Goal: Task Accomplishment & Management: Use online tool/utility

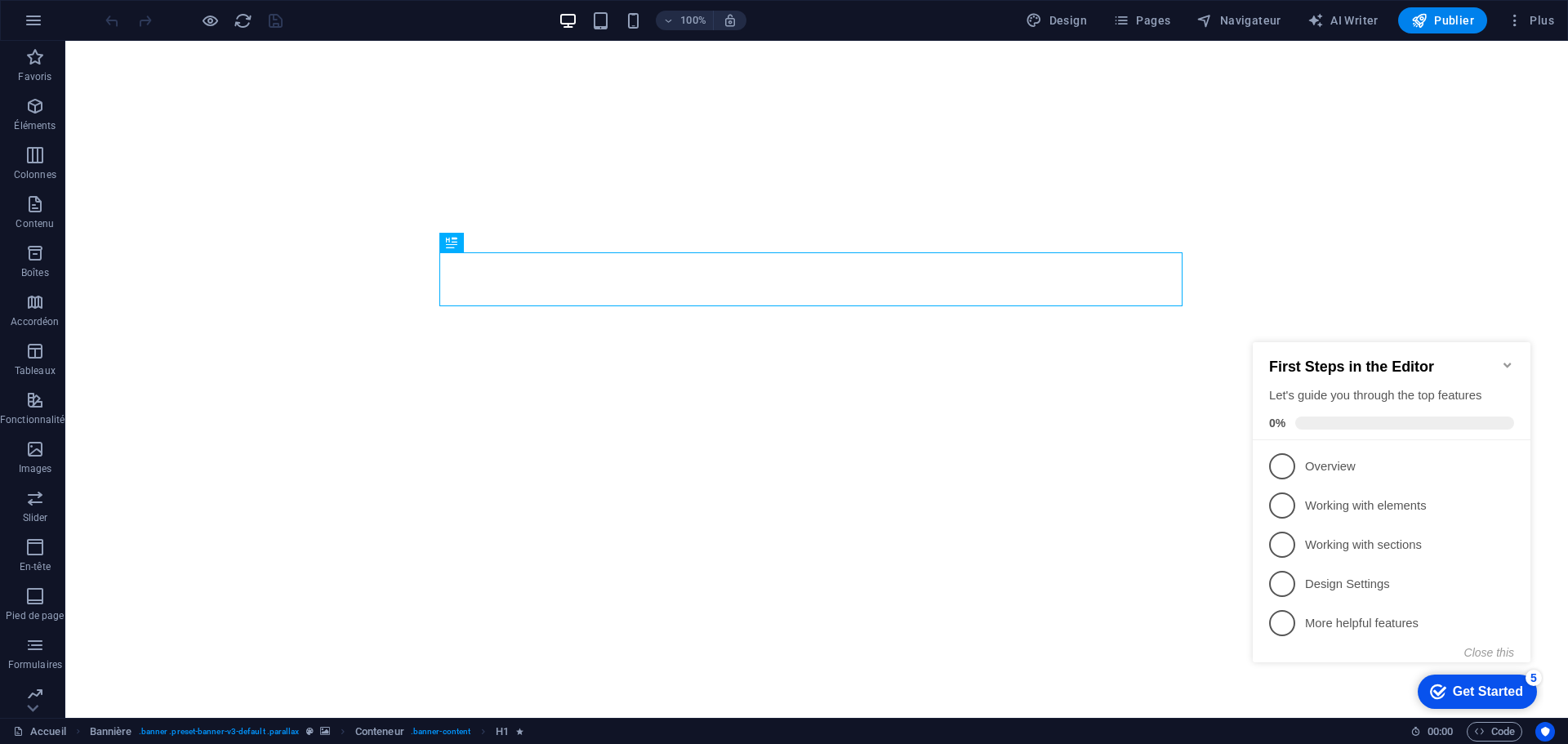
click at [1506, 362] on icon "Minimize checklist" at bounding box center [1506, 365] width 8 height 5
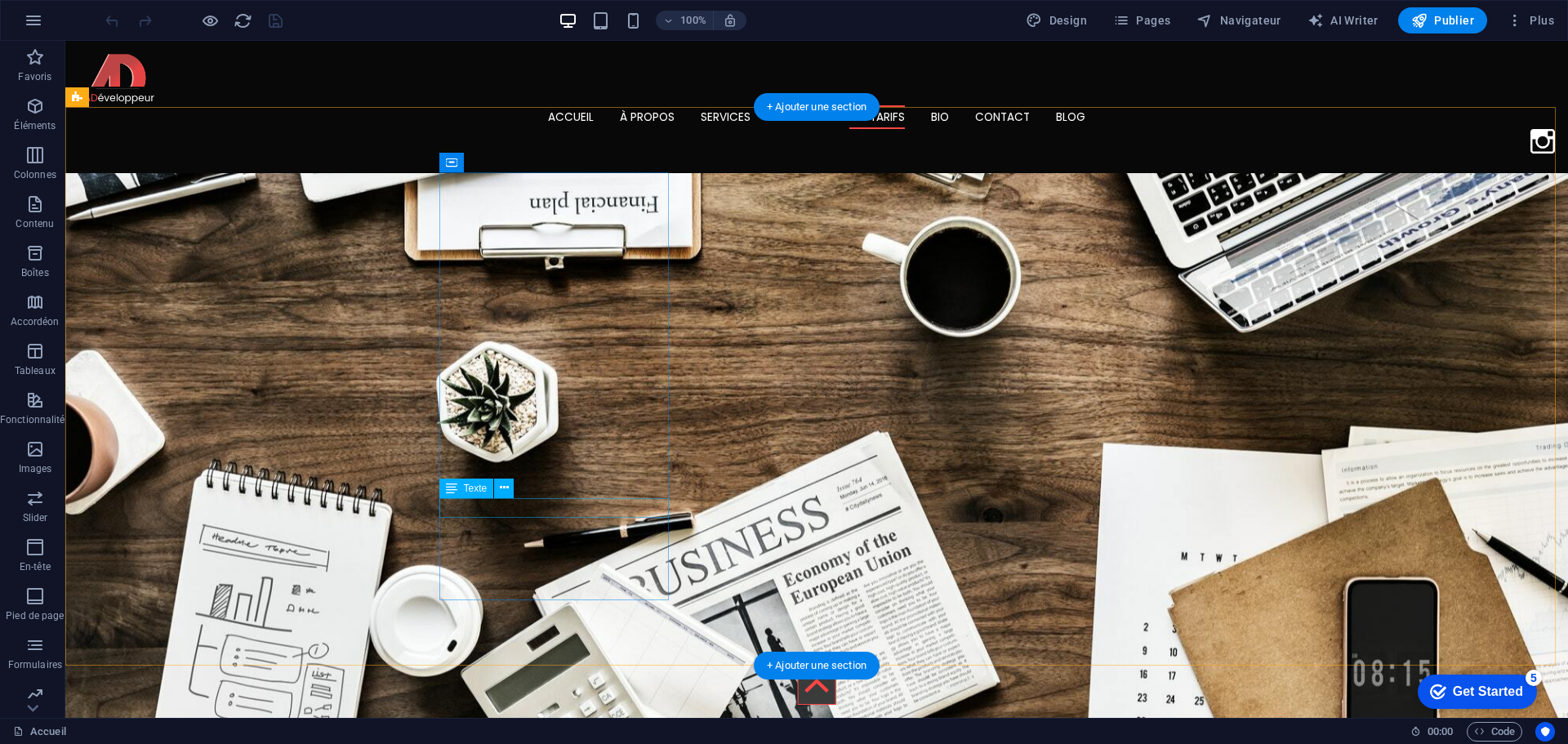
scroll to position [3756, 0]
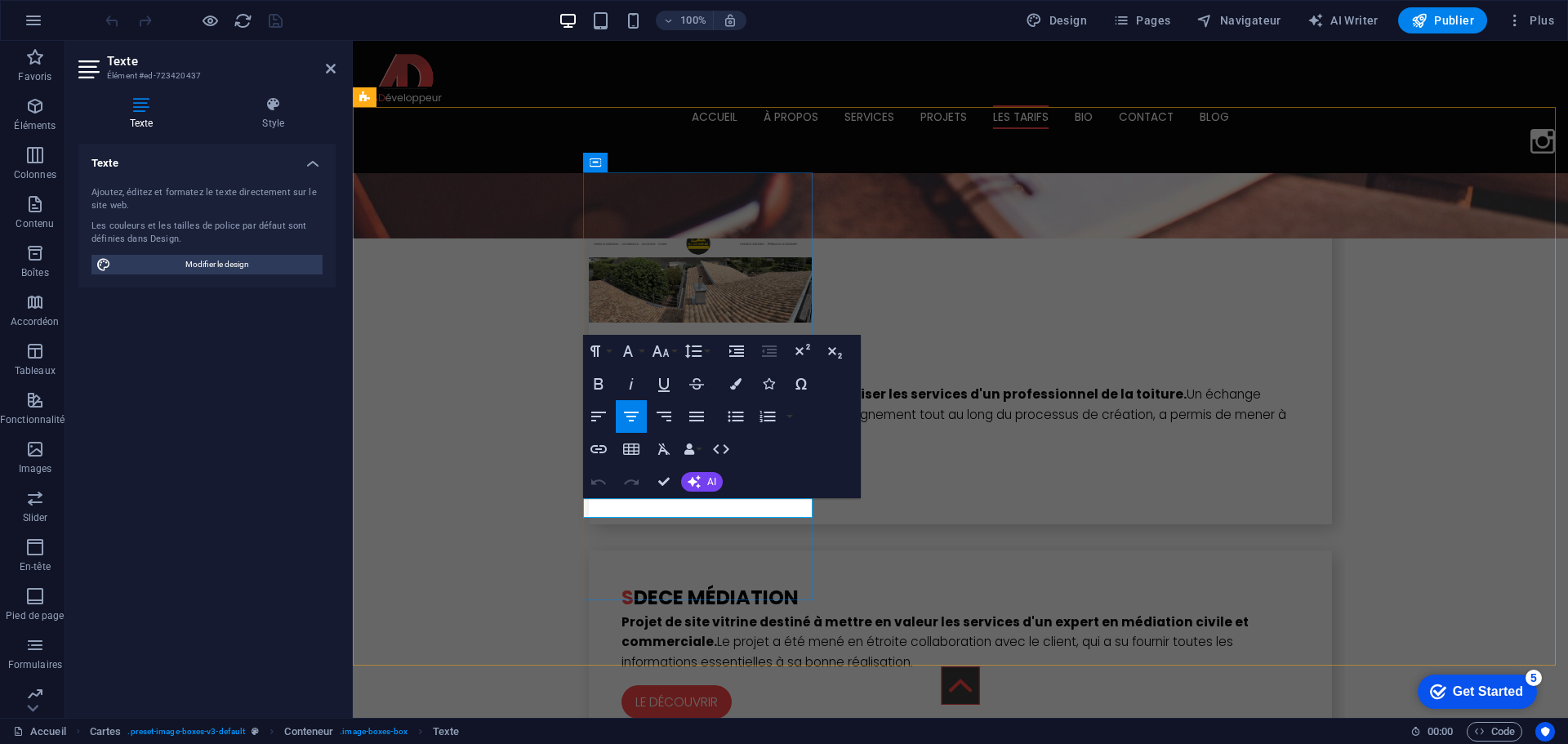
drag, startPoint x: 666, startPoint y: 480, endPoint x: 603, endPoint y: 438, distance: 75.7
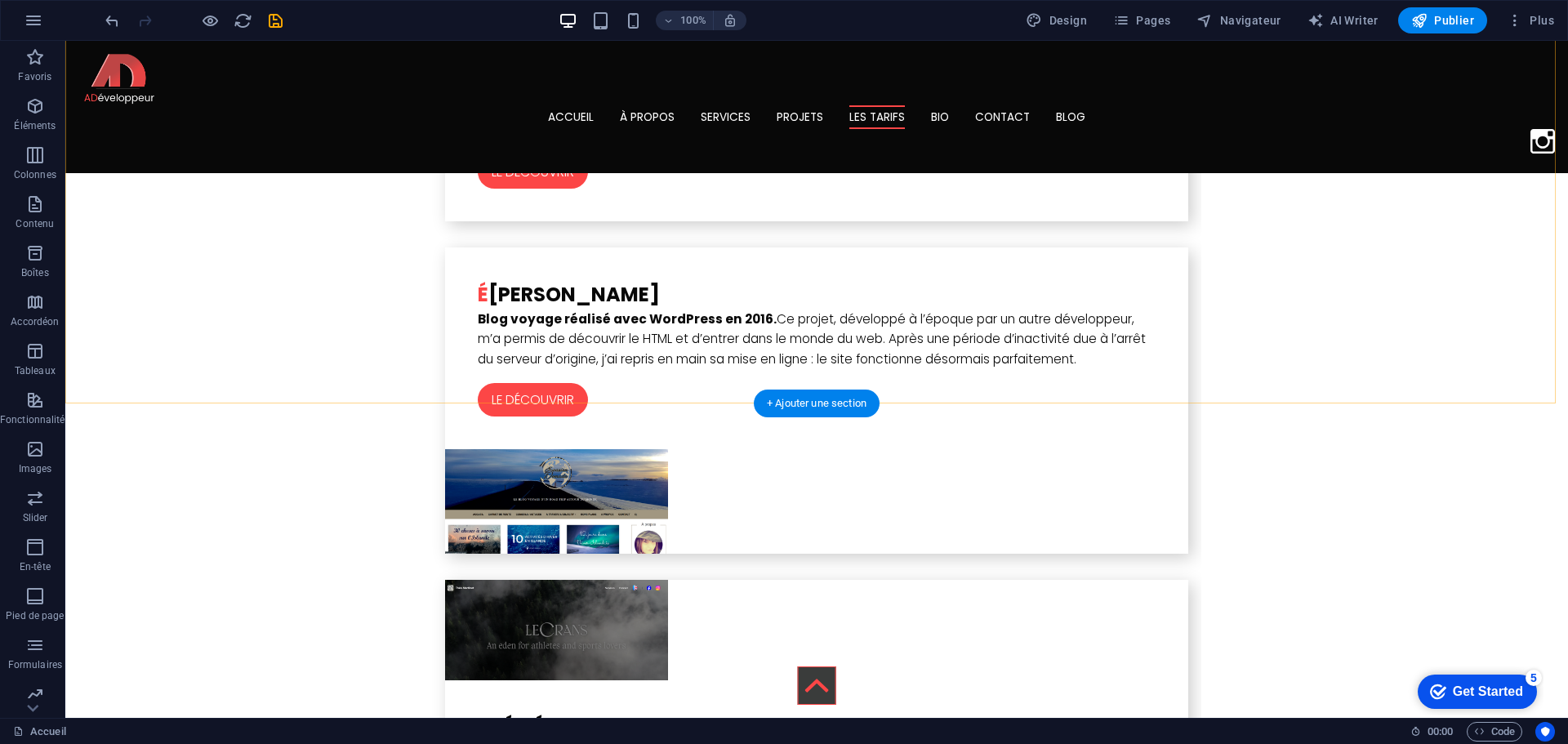
scroll to position [4900, 0]
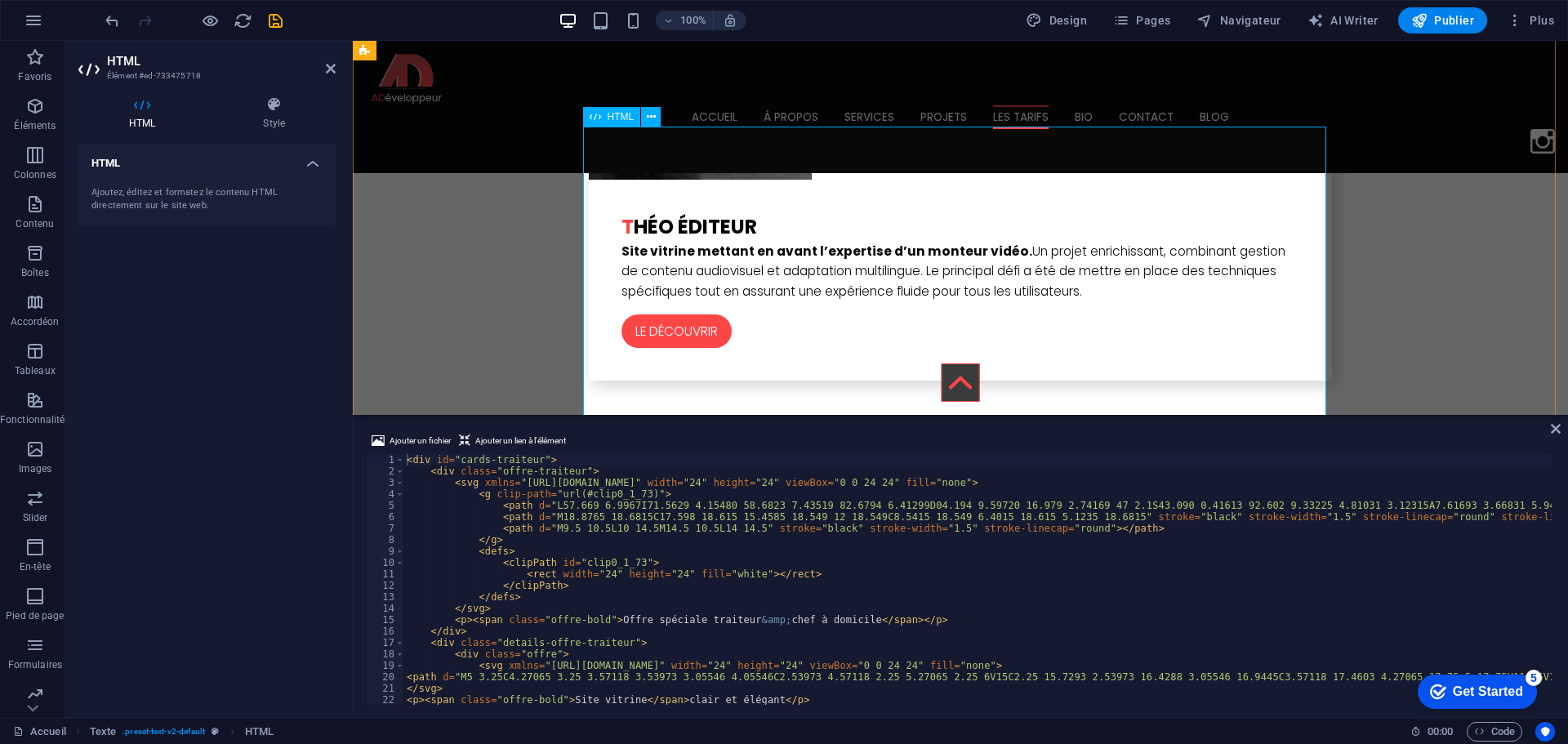
scroll to position [5007, 0]
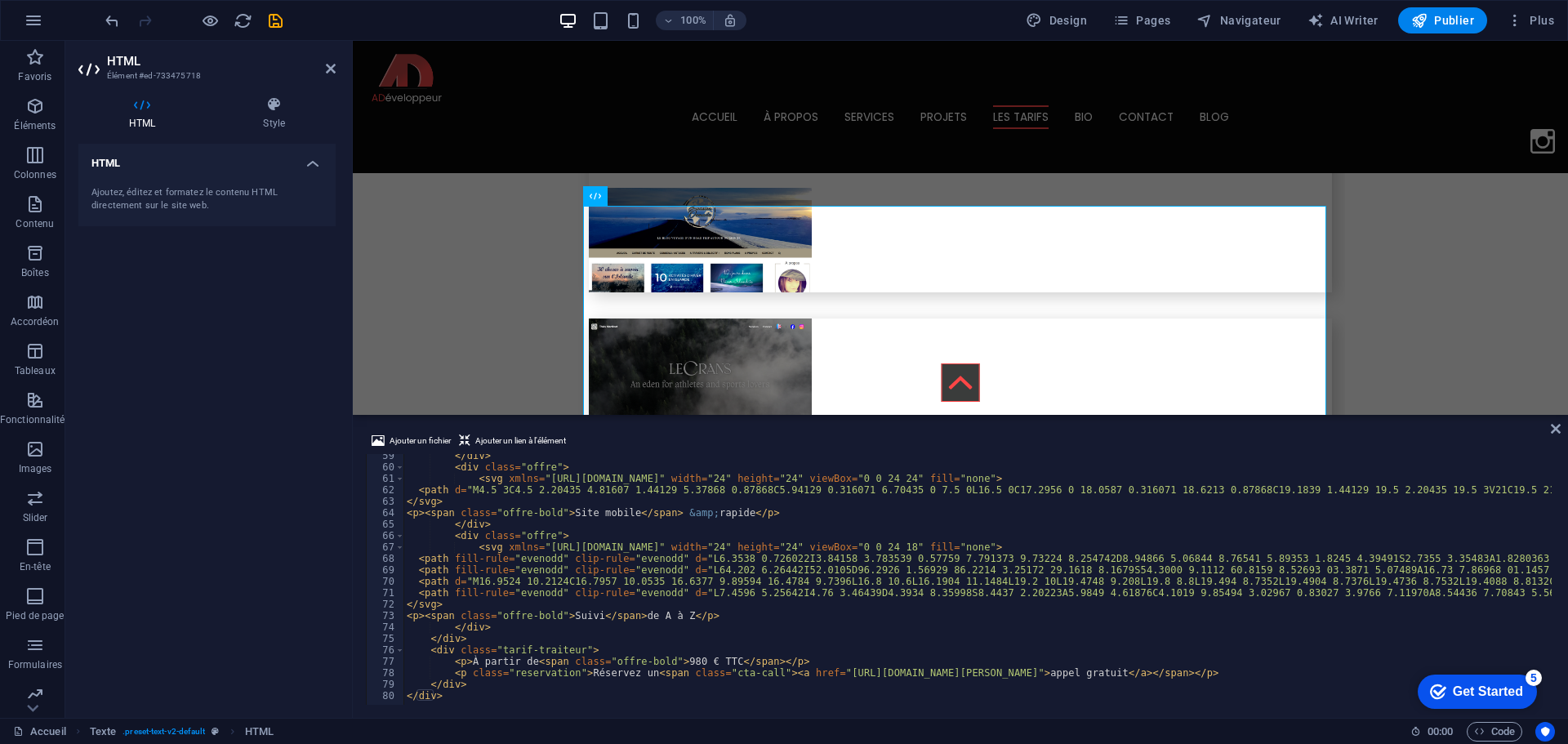
scroll to position [667, 0]
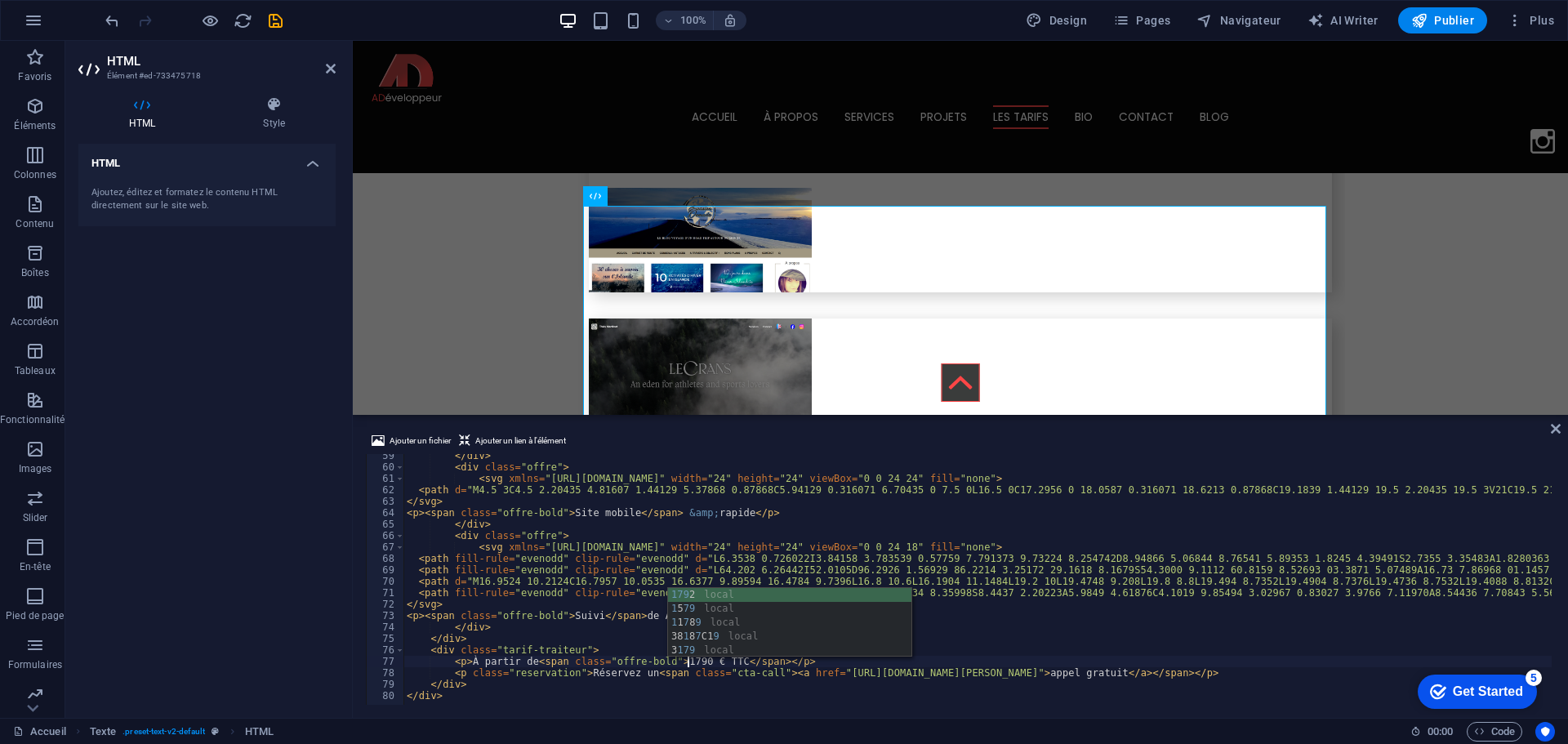
scroll to position [0, 23]
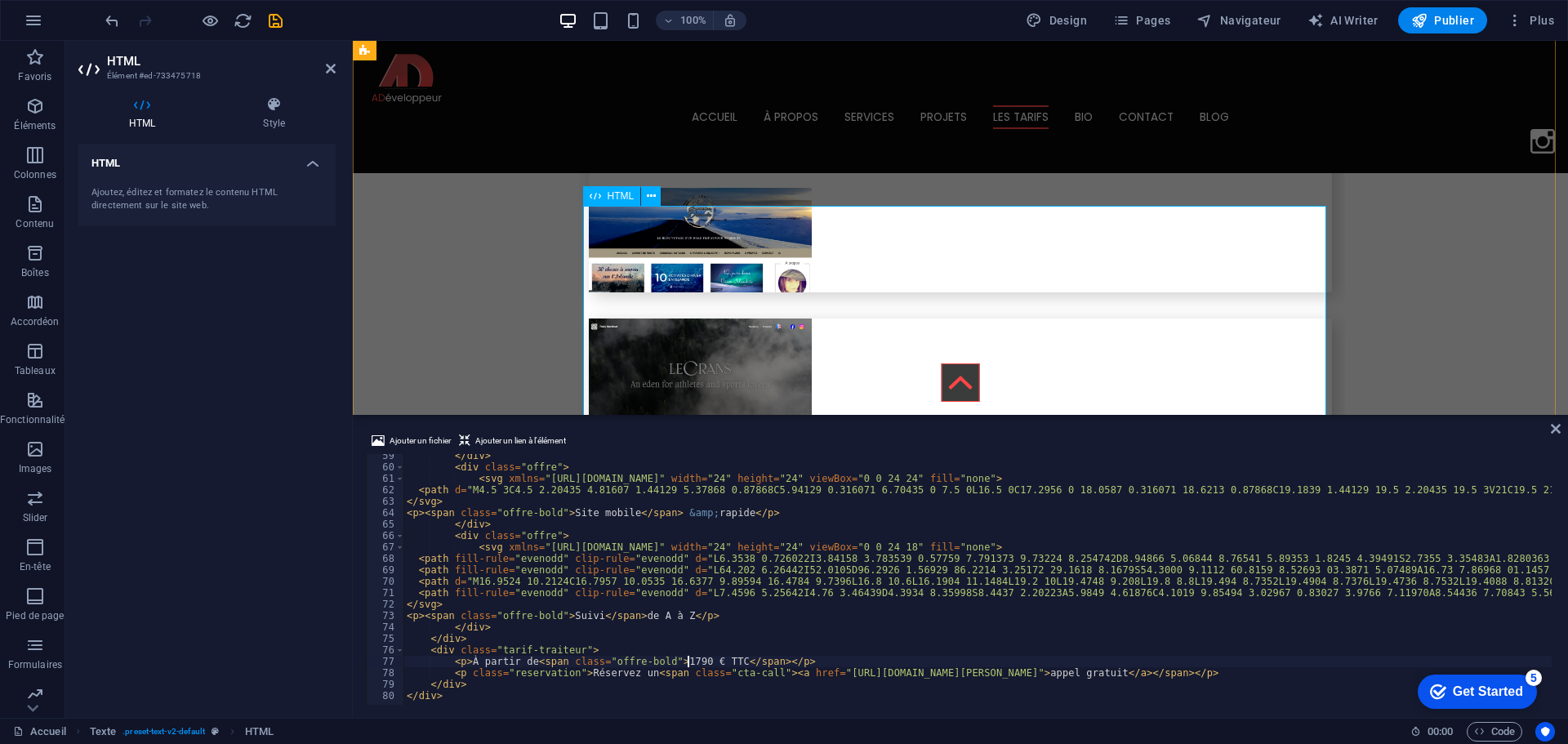
type textarea "<p>À partir de <span class="offre-bold">1790 € TTC</span></p>"
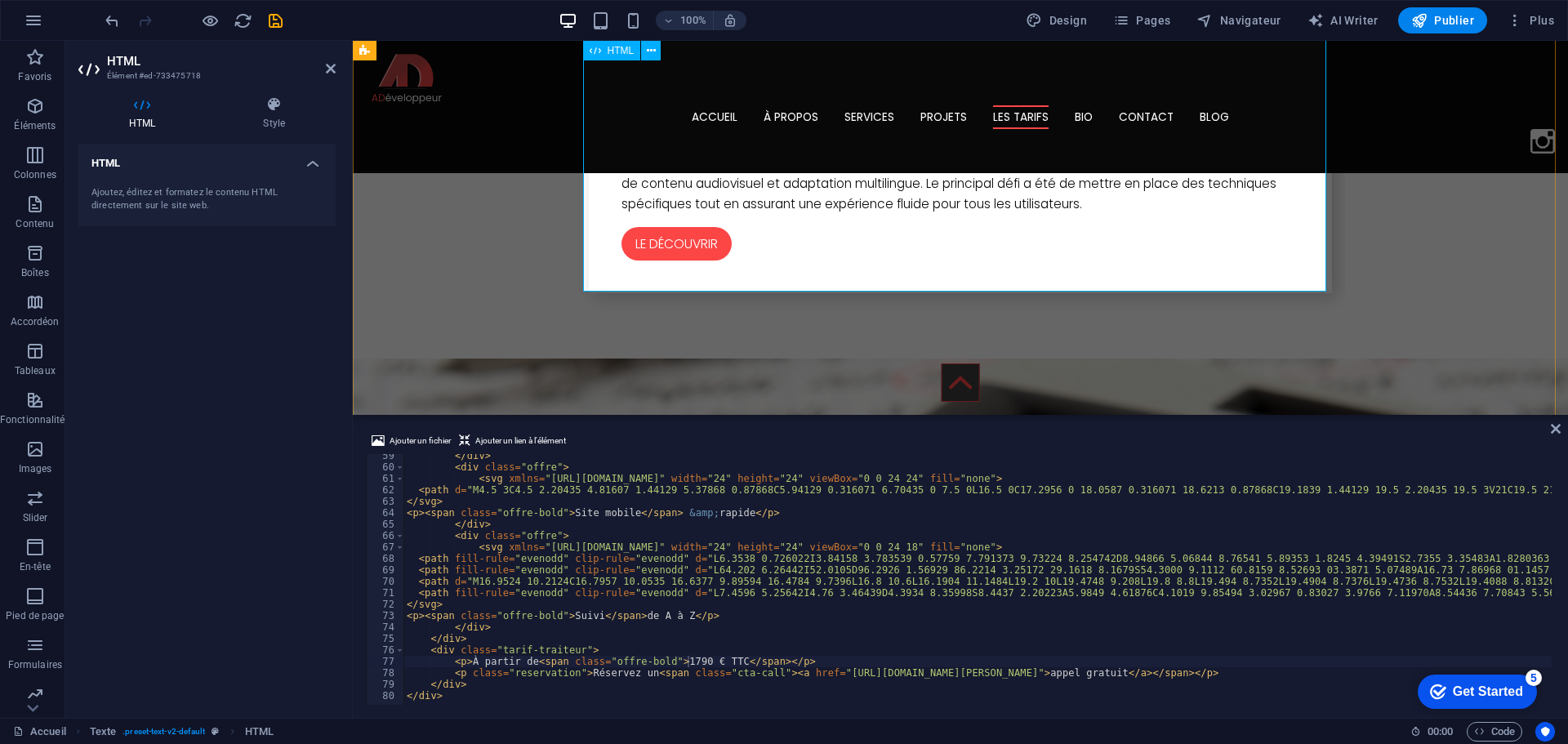
click at [1462, 15] on span "Publier" at bounding box center [1442, 20] width 62 height 16
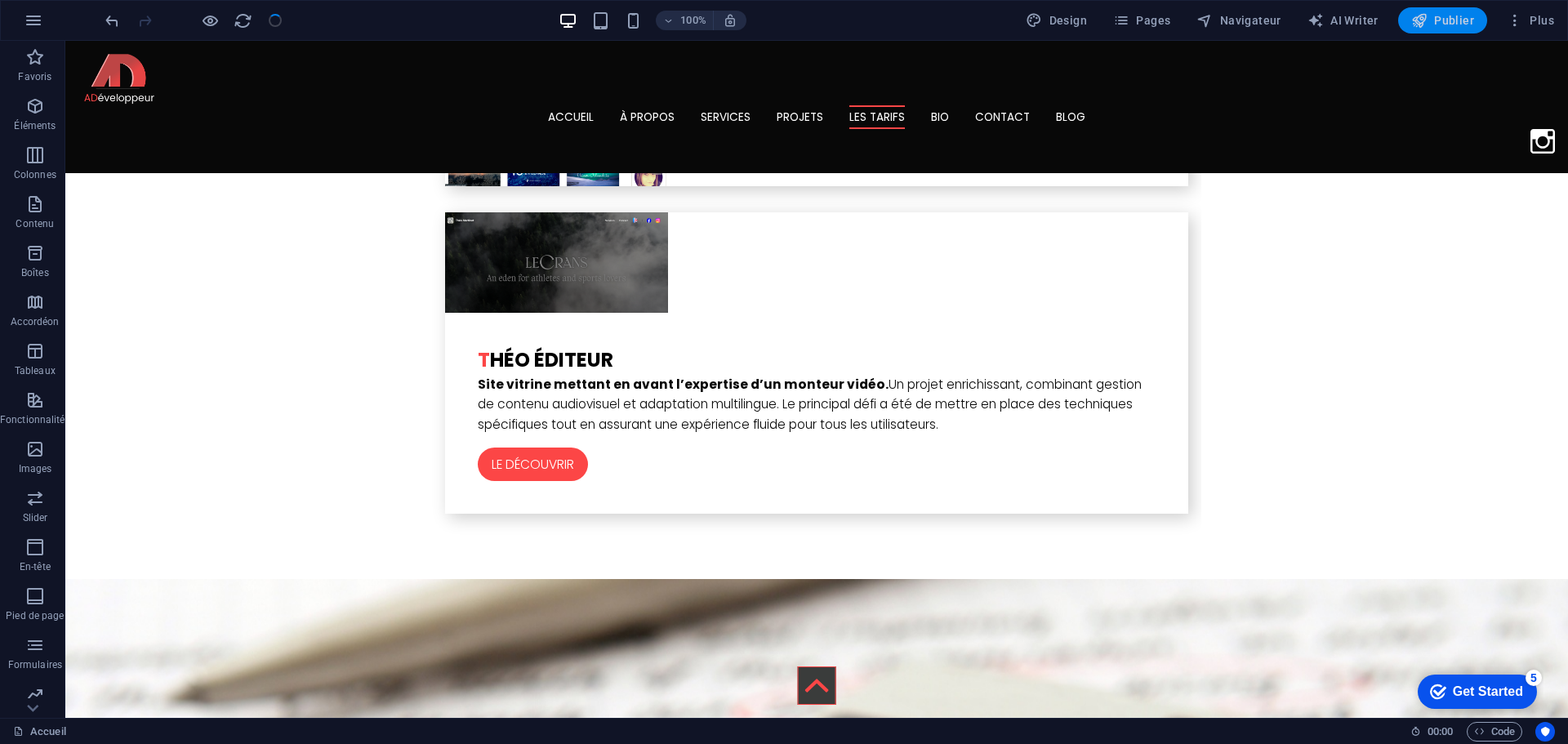
scroll to position [5227, 0]
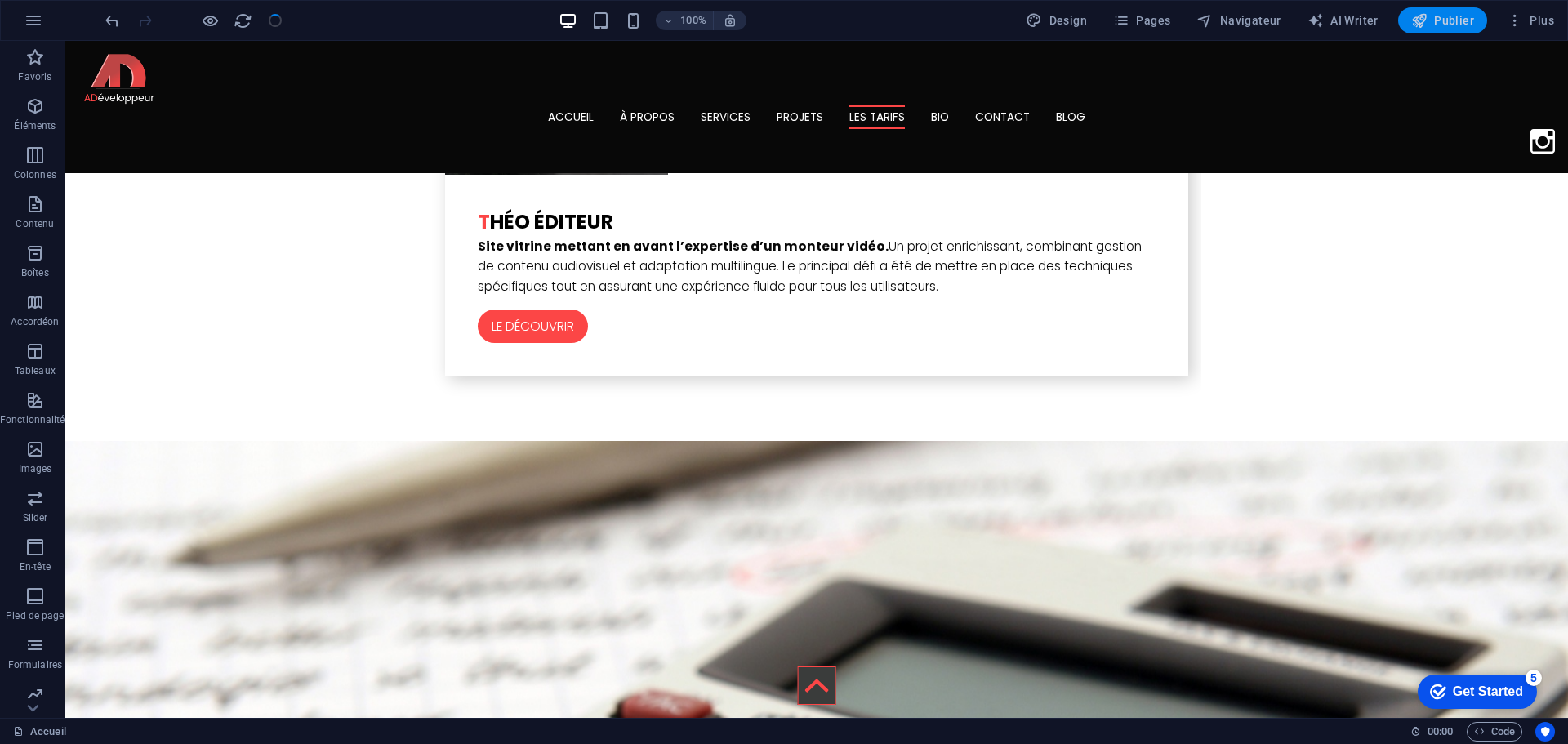
click at [1420, 22] on icon "button" at bounding box center [1419, 20] width 16 height 16
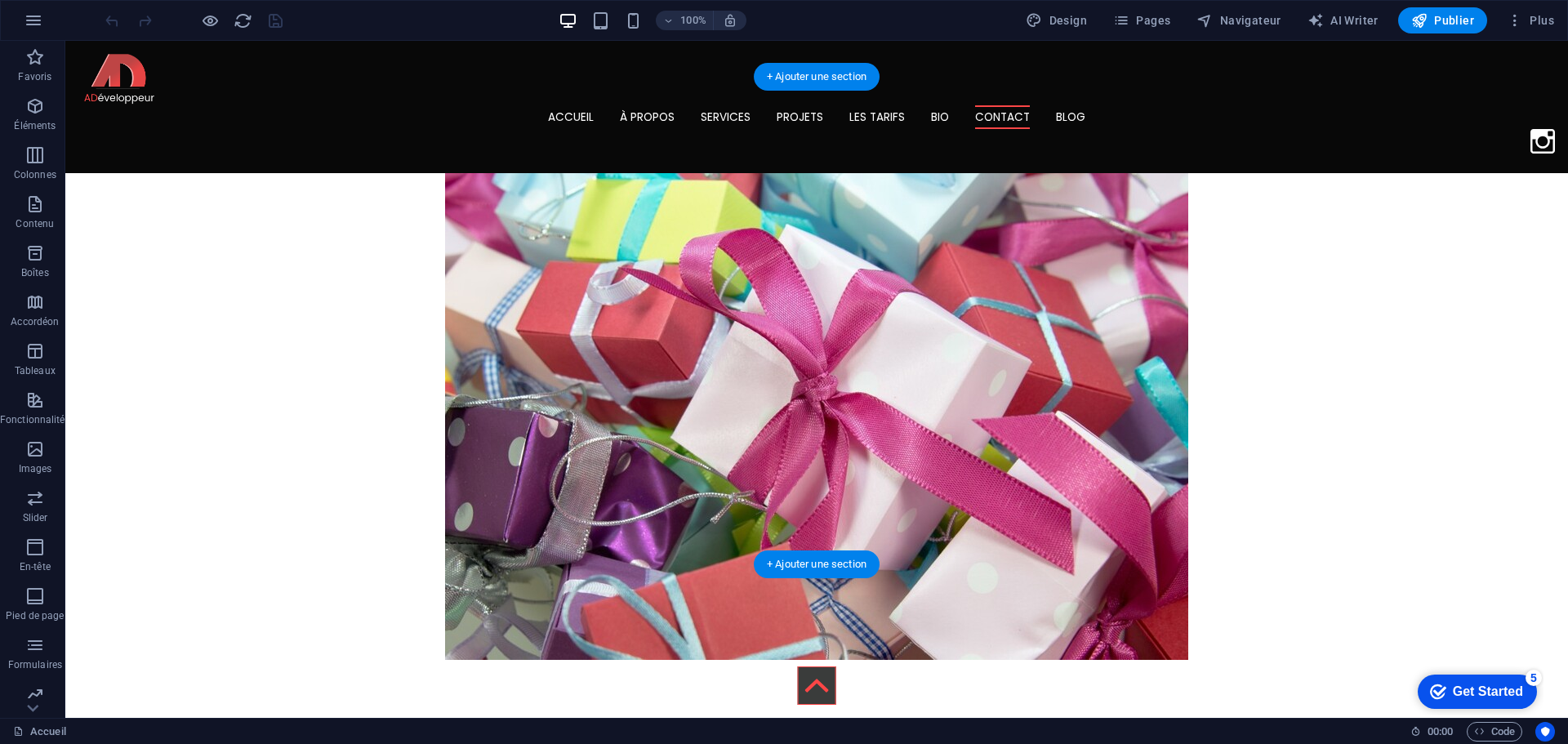
scroll to position [8074, 0]
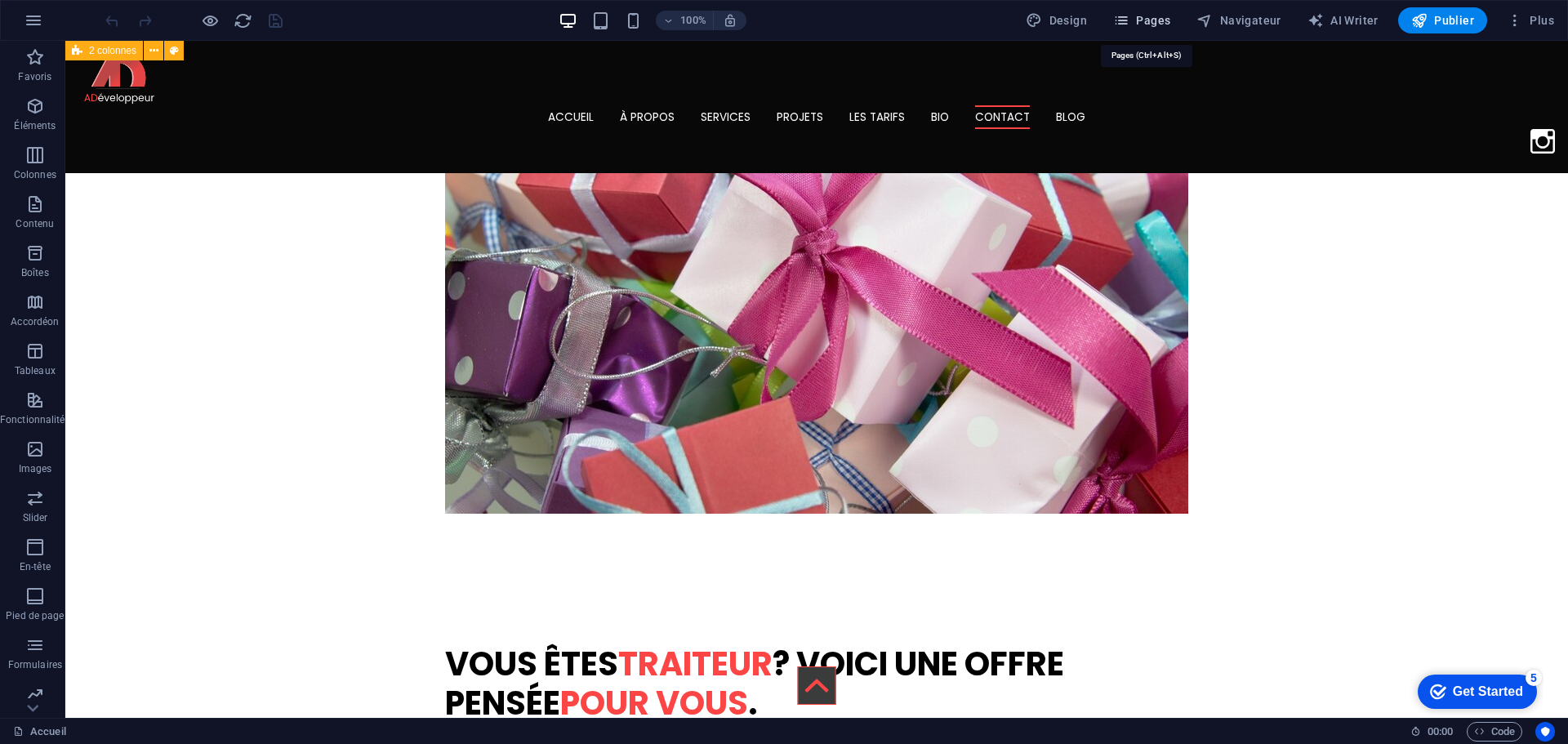
click at [1160, 27] on span "Pages" at bounding box center [1142, 20] width 57 height 16
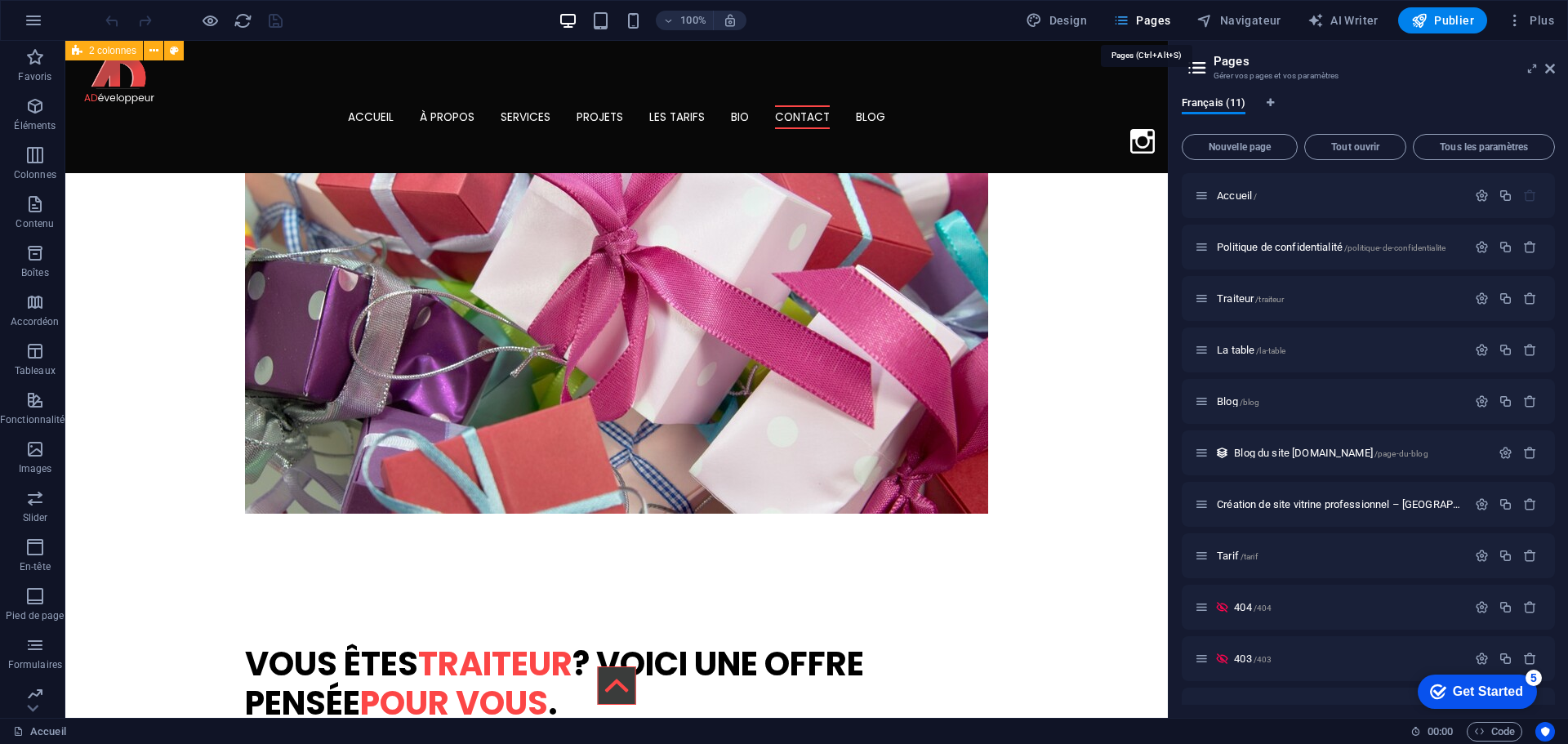
scroll to position [8050, 0]
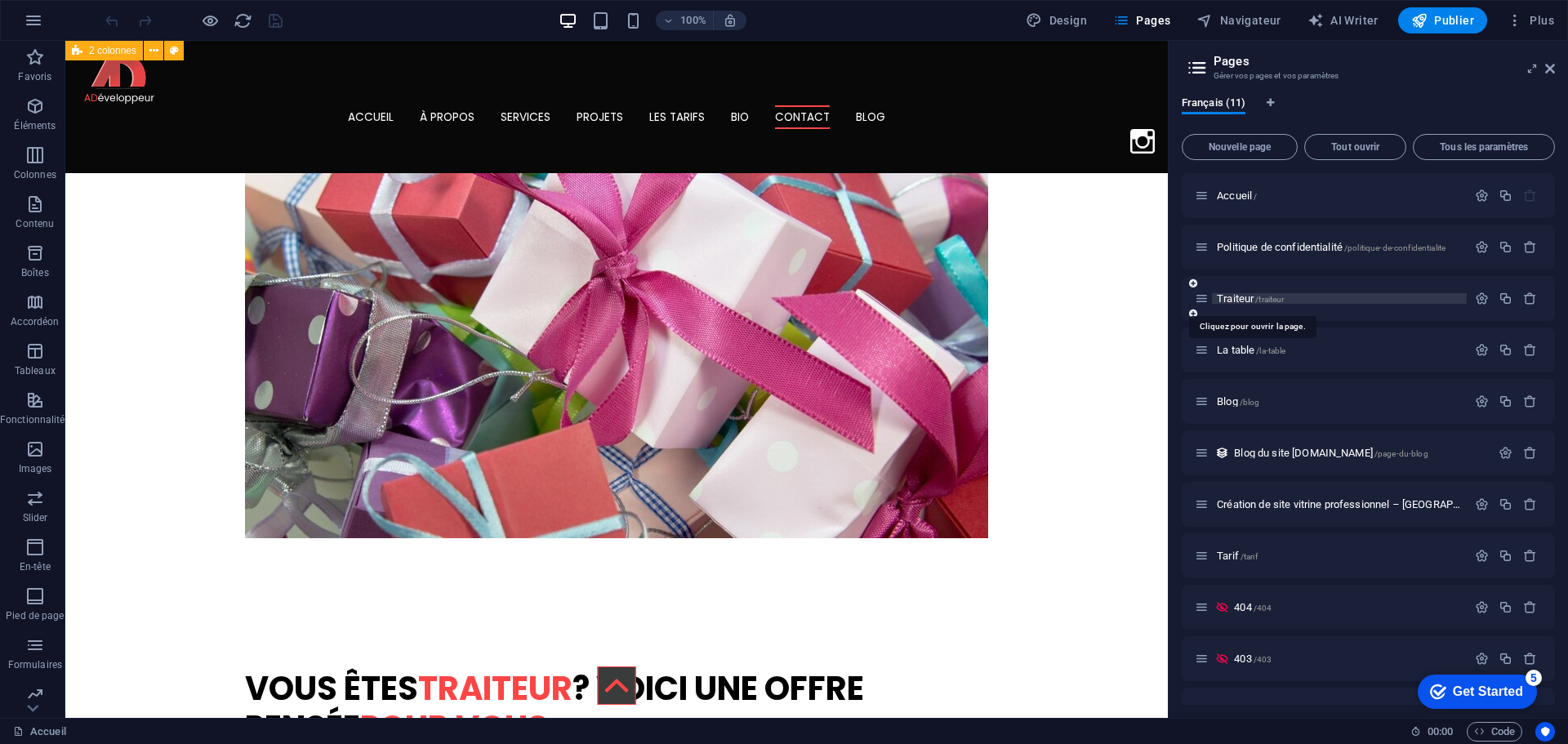
click at [1234, 294] on span "Traiteur /traiteur" at bounding box center [1250, 298] width 67 height 13
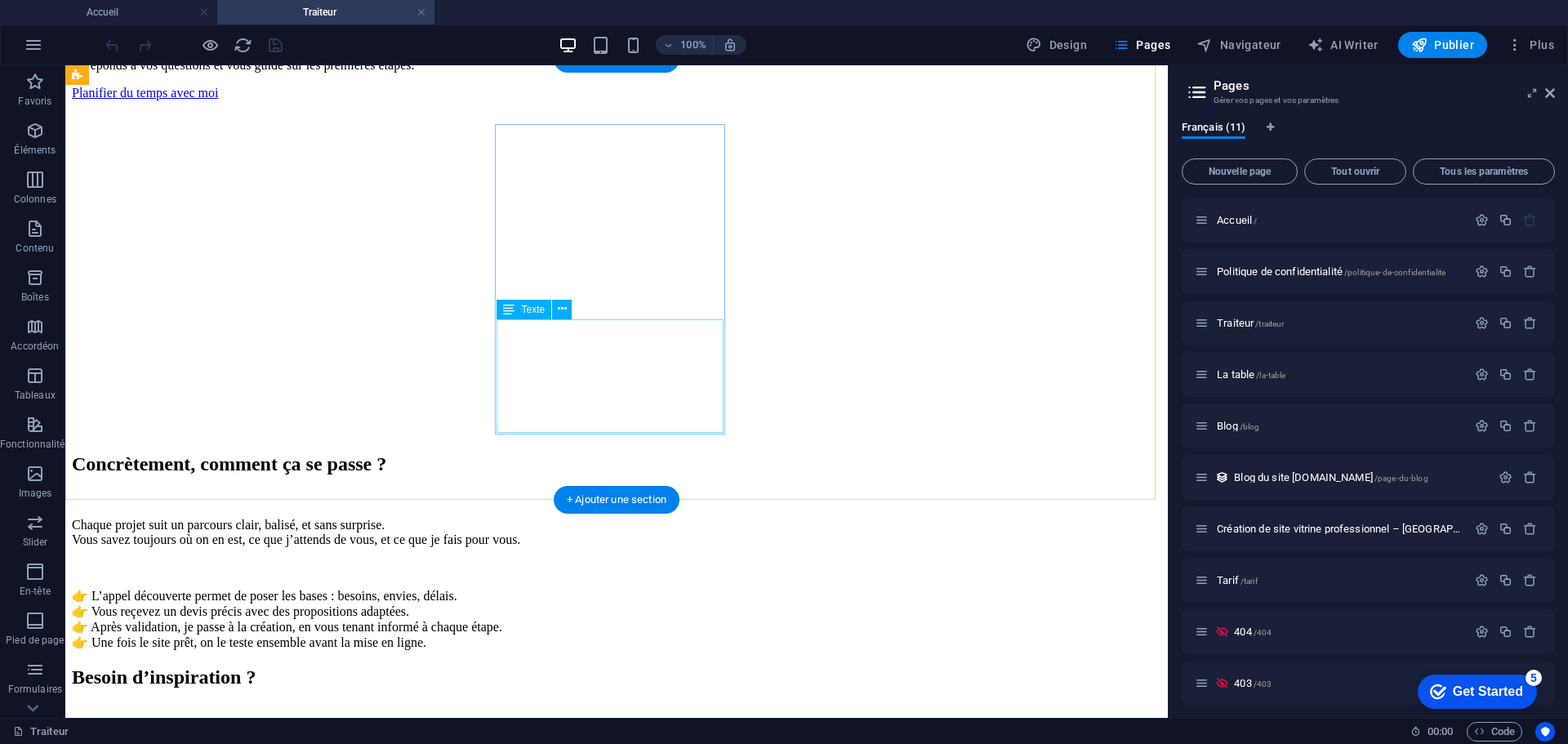
scroll to position [3022, 0]
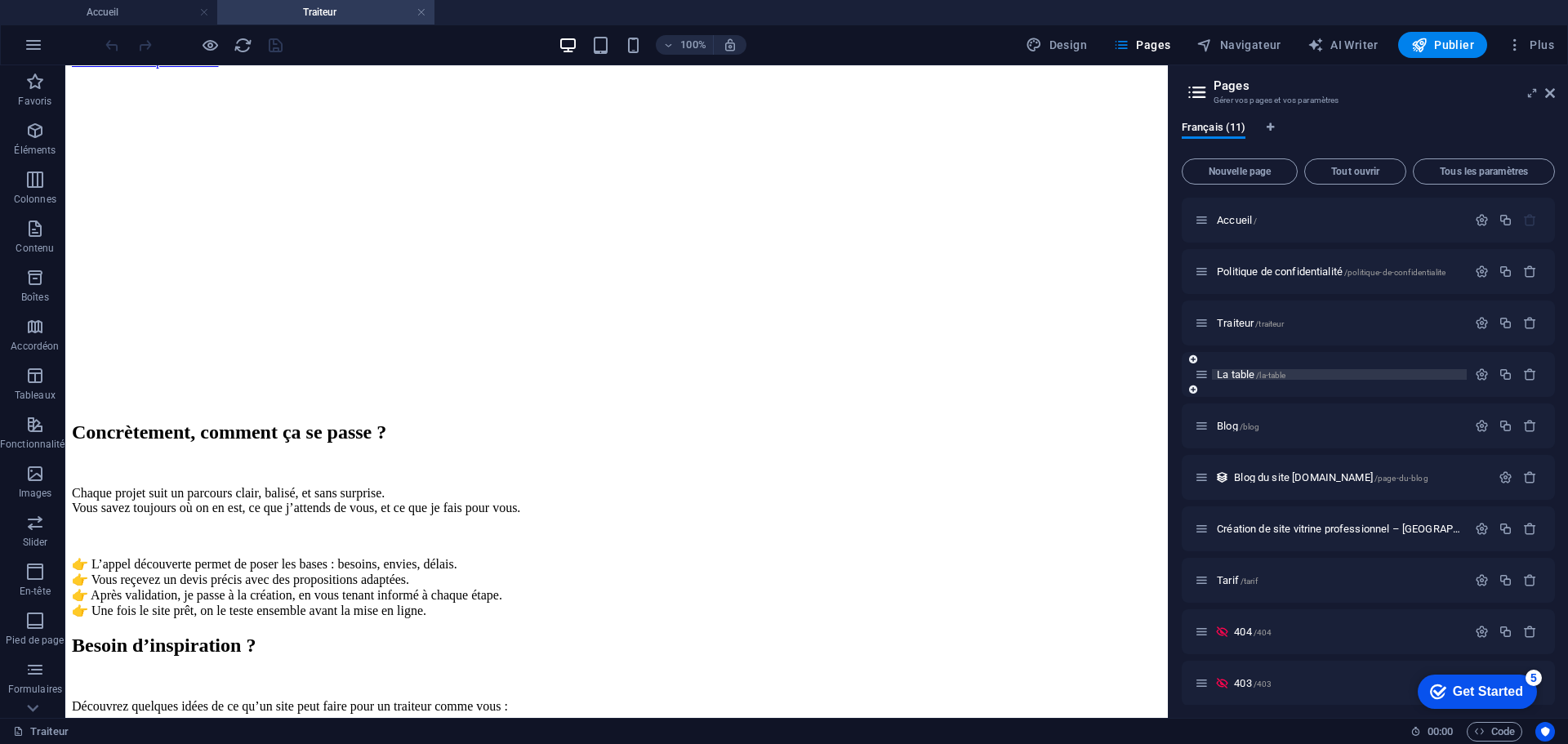
click at [1230, 371] on span "La table /la-table" at bounding box center [1251, 374] width 68 height 13
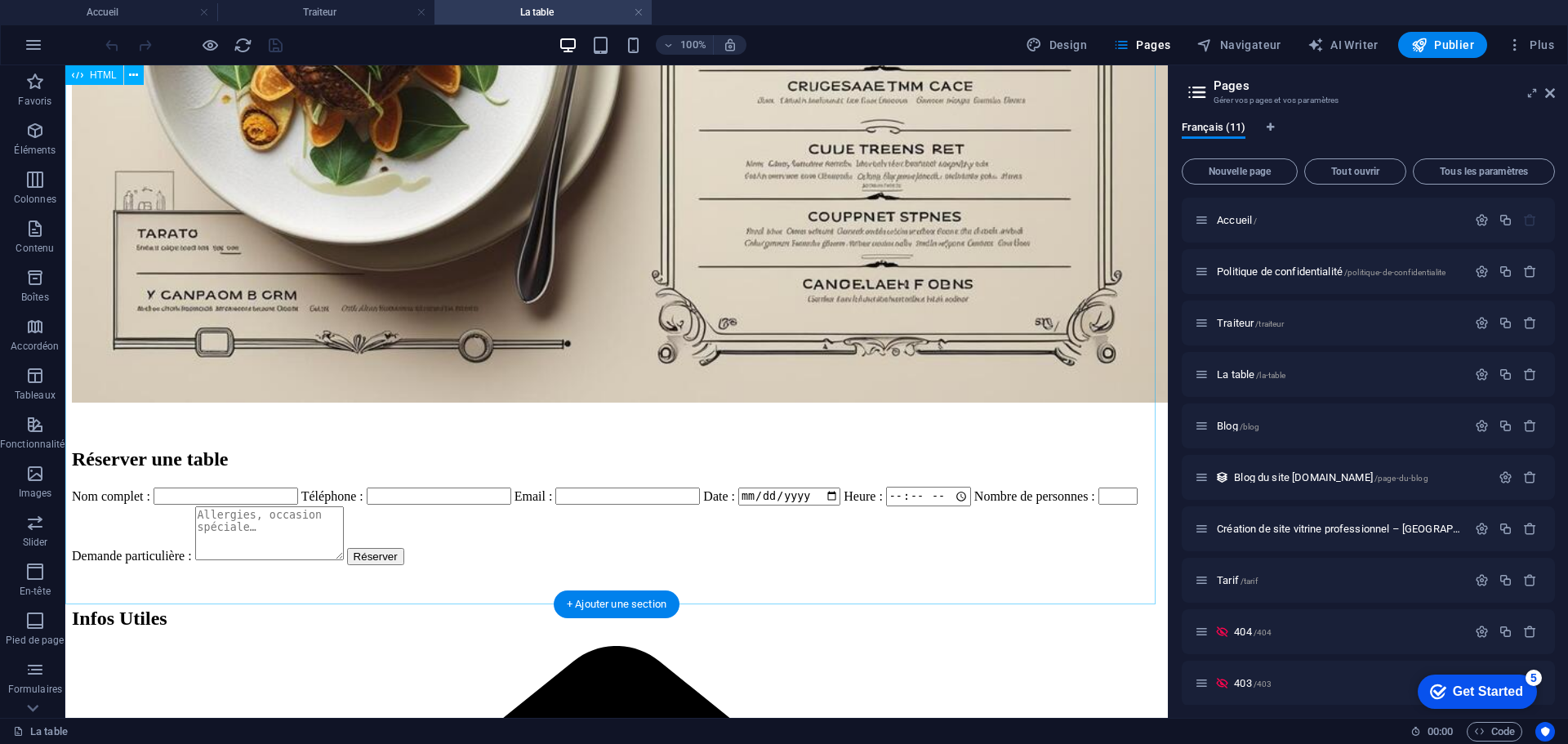
scroll to position [2411, 0]
click at [799, 448] on div "Réserver une table Nom complet : Téléphone : Email : Date : Heure : Nombre de p…" at bounding box center [616, 506] width 1089 height 117
click at [795, 448] on div "Réserver une table Nom complet : Téléphone : Email : Date : Heure : Nombre de p…" at bounding box center [616, 506] width 1089 height 117
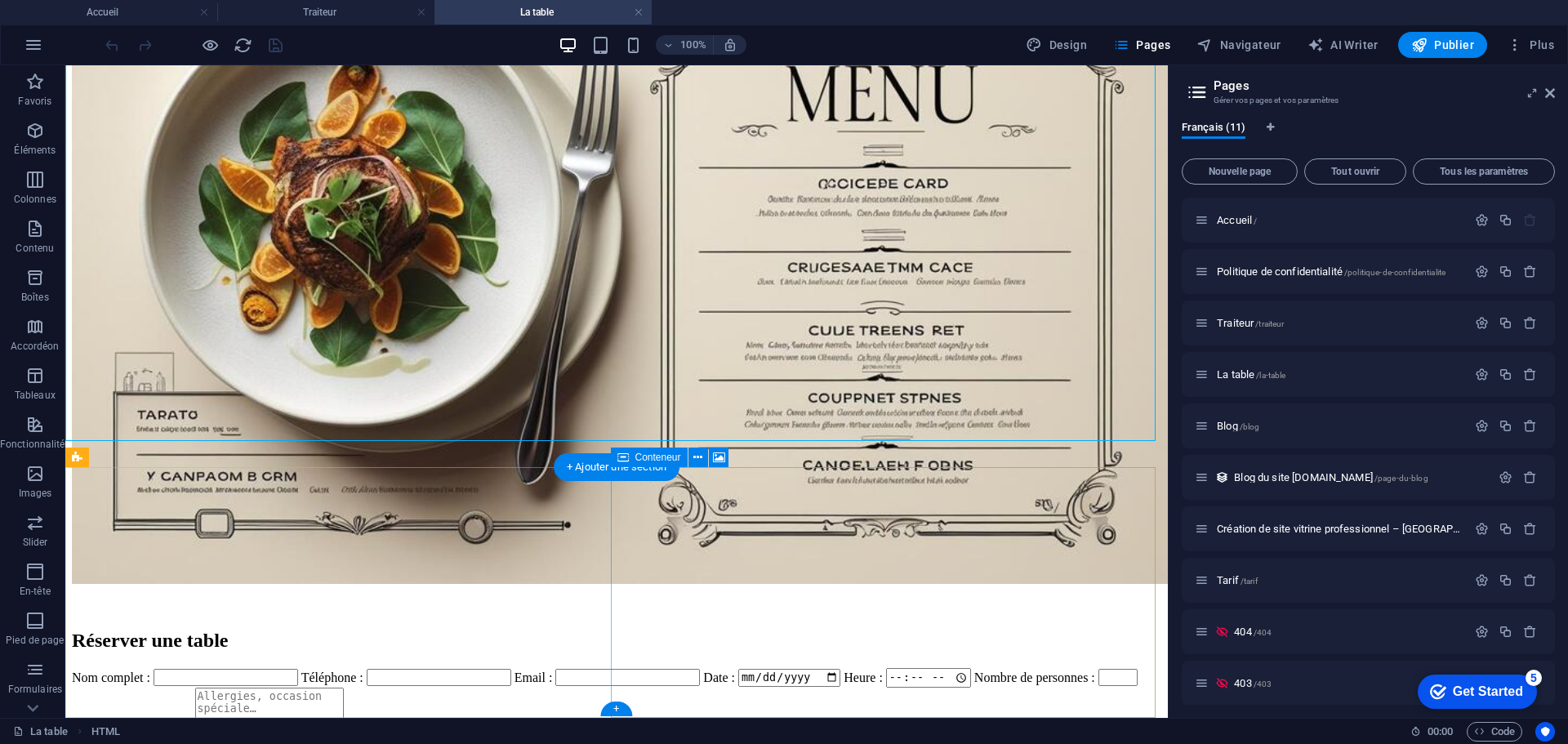
scroll to position [2084, 0]
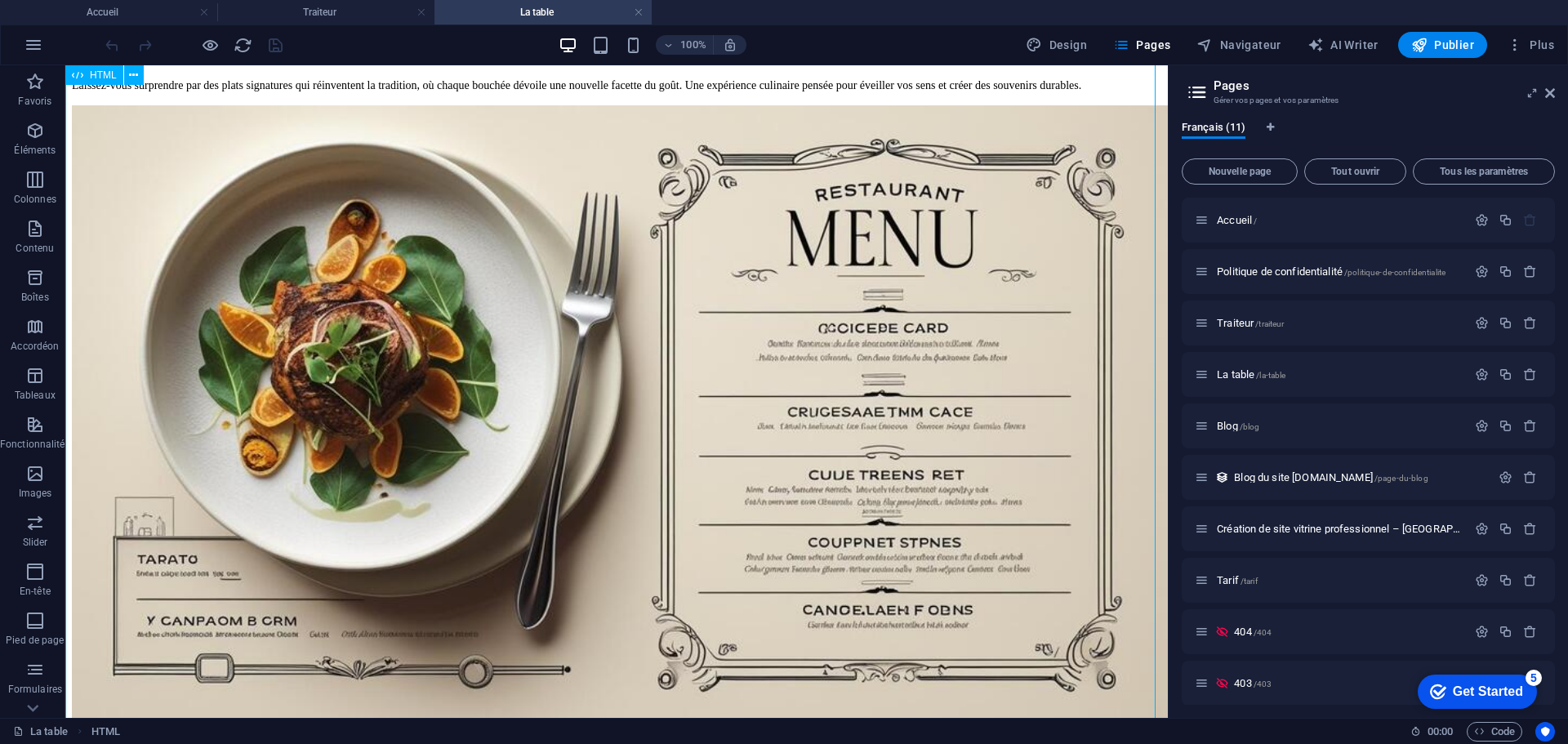
click at [1296, 478] on span "Blog du site [DOMAIN_NAME] /page-du-blog" at bounding box center [1330, 477] width 193 height 13
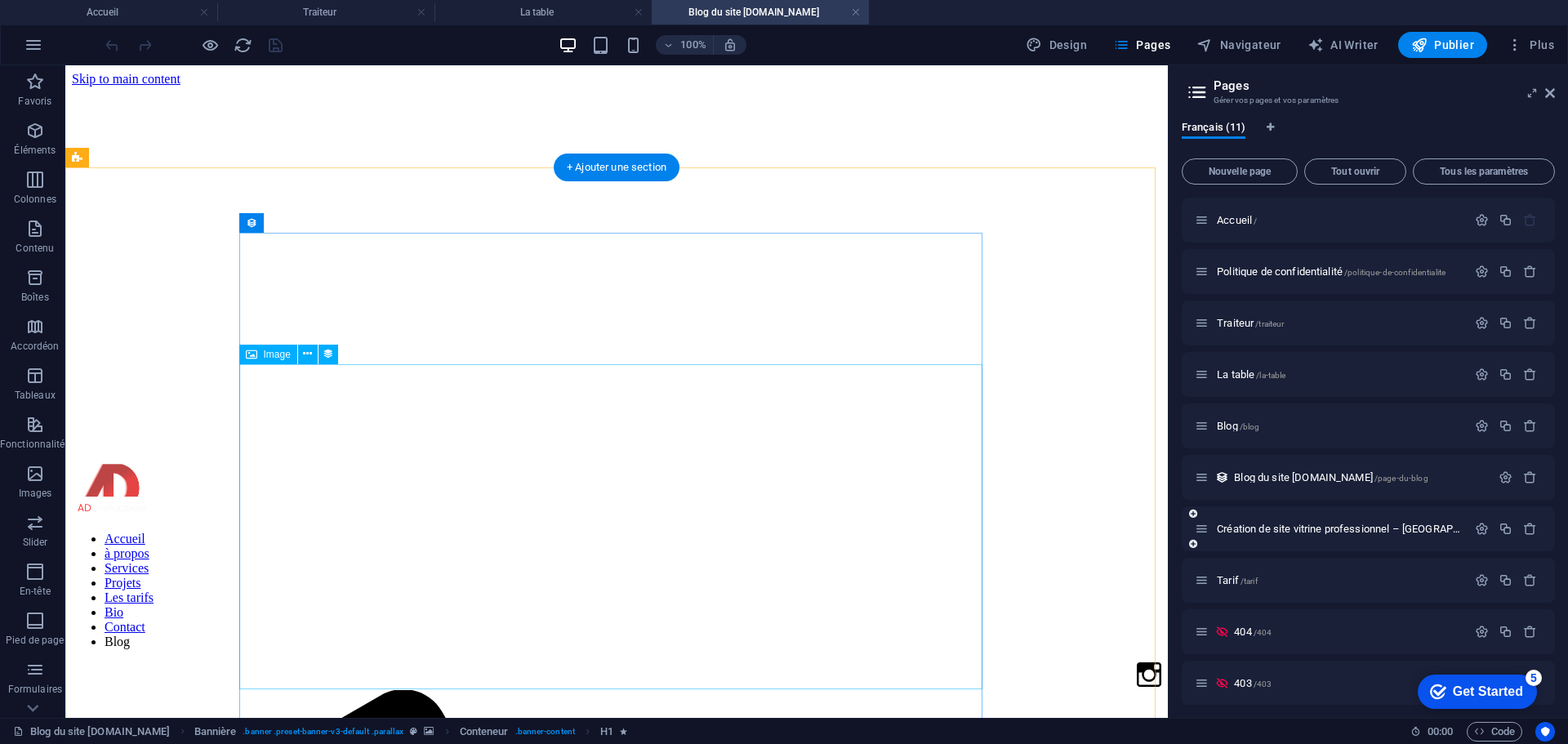
scroll to position [0, 0]
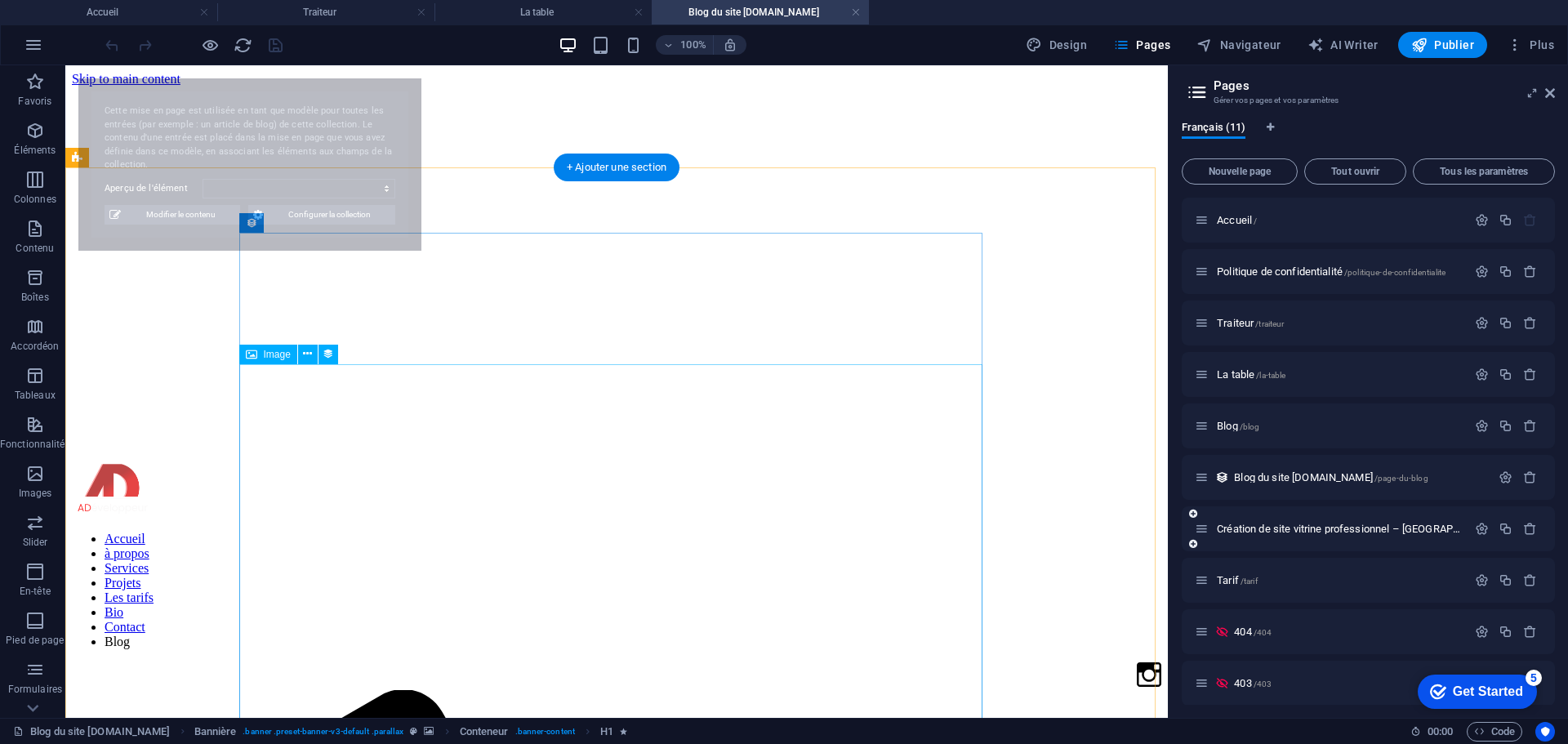
select select "687ab984d9c633e9e4042433"
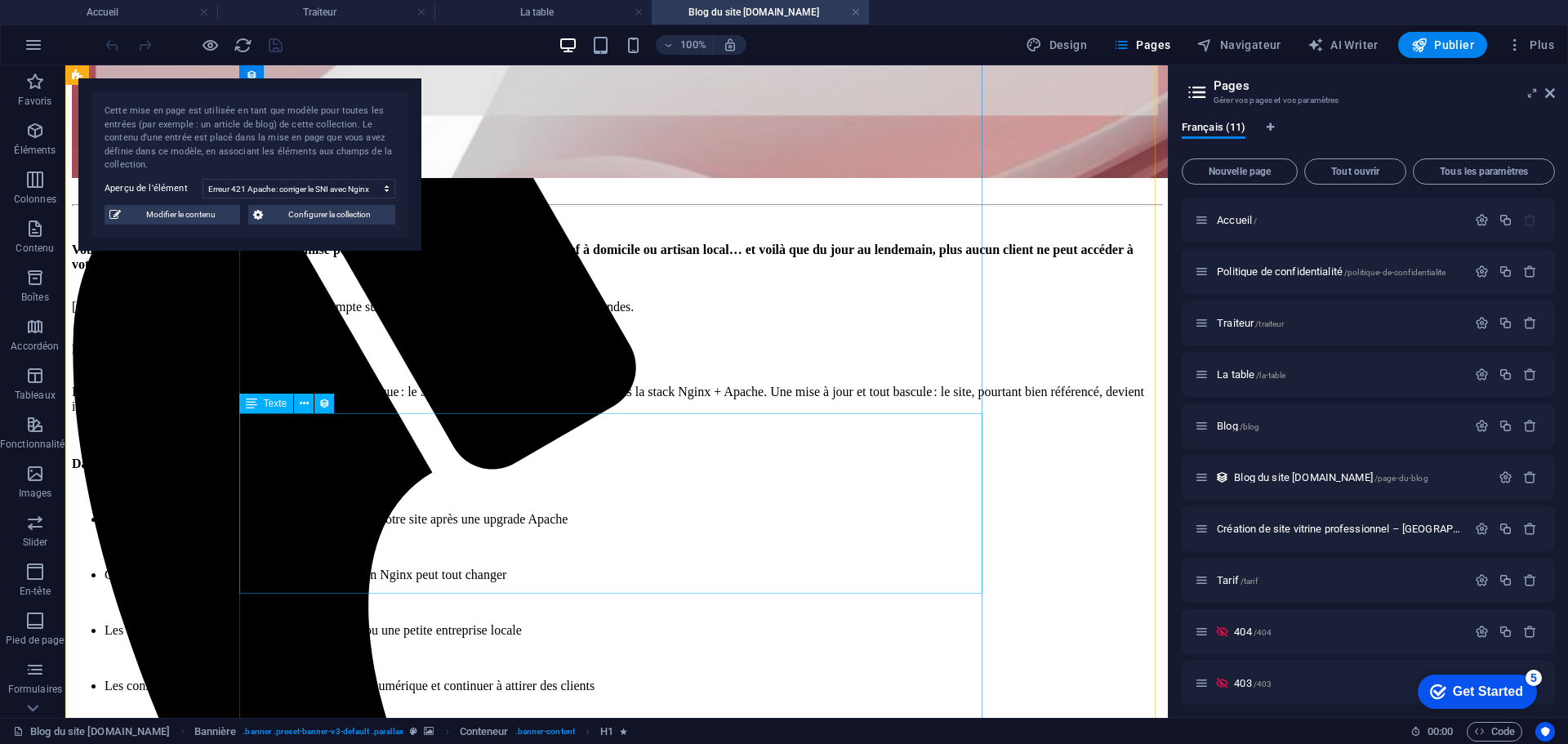
scroll to position [817, 0]
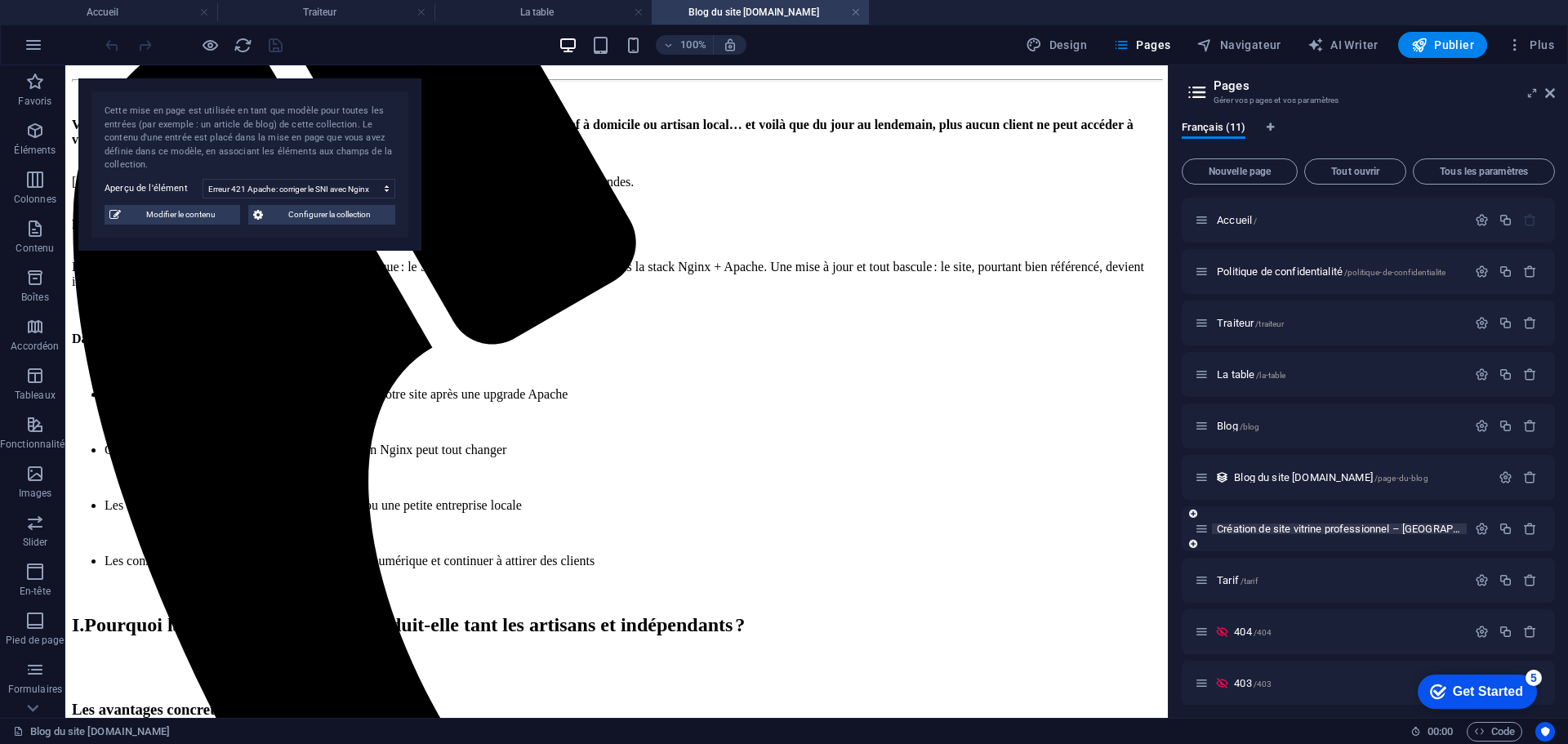
click at [1293, 531] on span "Création de site vitrine professionnel – [GEOGRAPHIC_DATA] en visibilité /landi…" at bounding box center [1433, 529] width 432 height 13
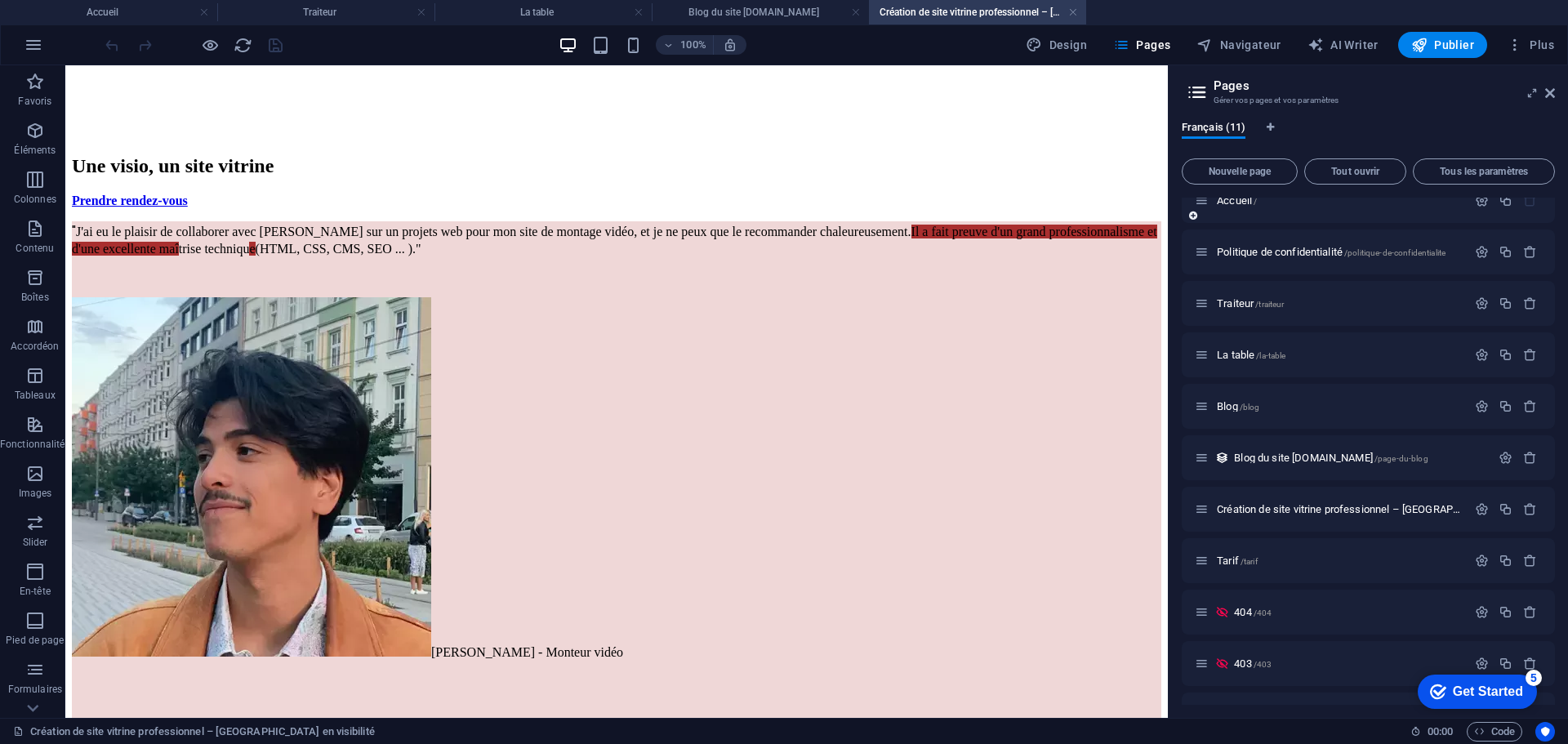
scroll to position [0, 0]
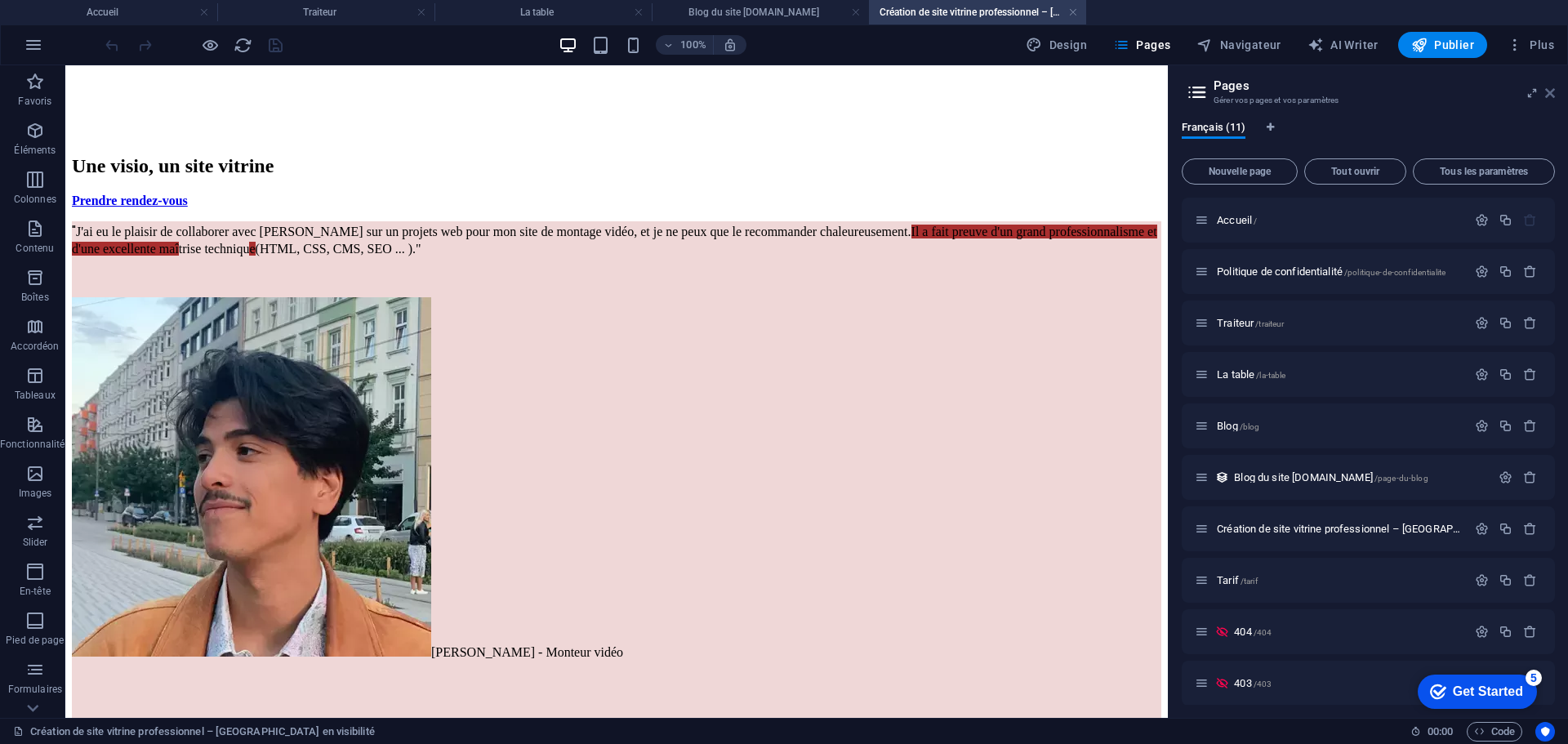
click at [1550, 95] on icon at bounding box center [1550, 93] width 10 height 13
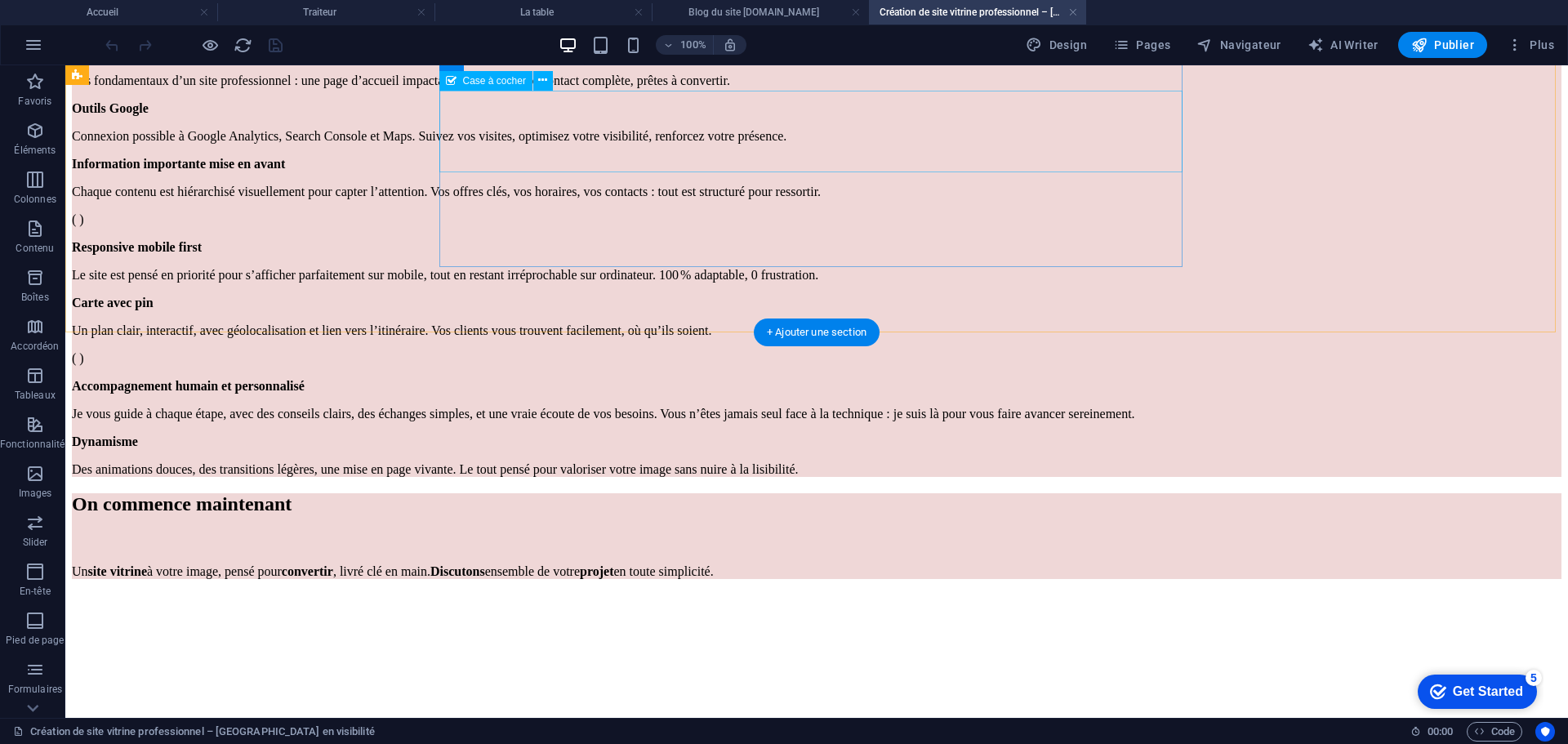
scroll to position [2729, 0]
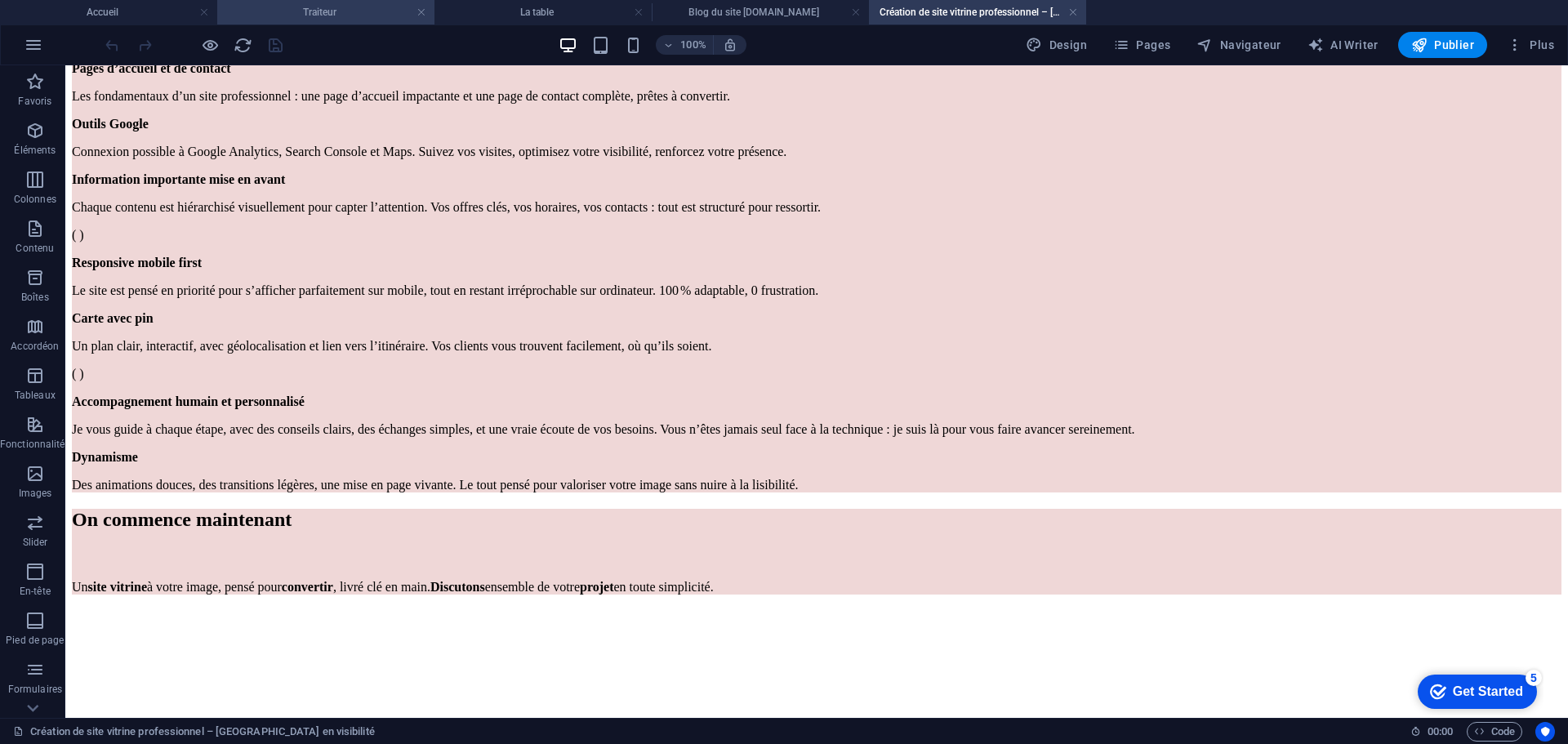
click at [426, 11] on h4 "Traiteur" at bounding box center [325, 12] width 217 height 18
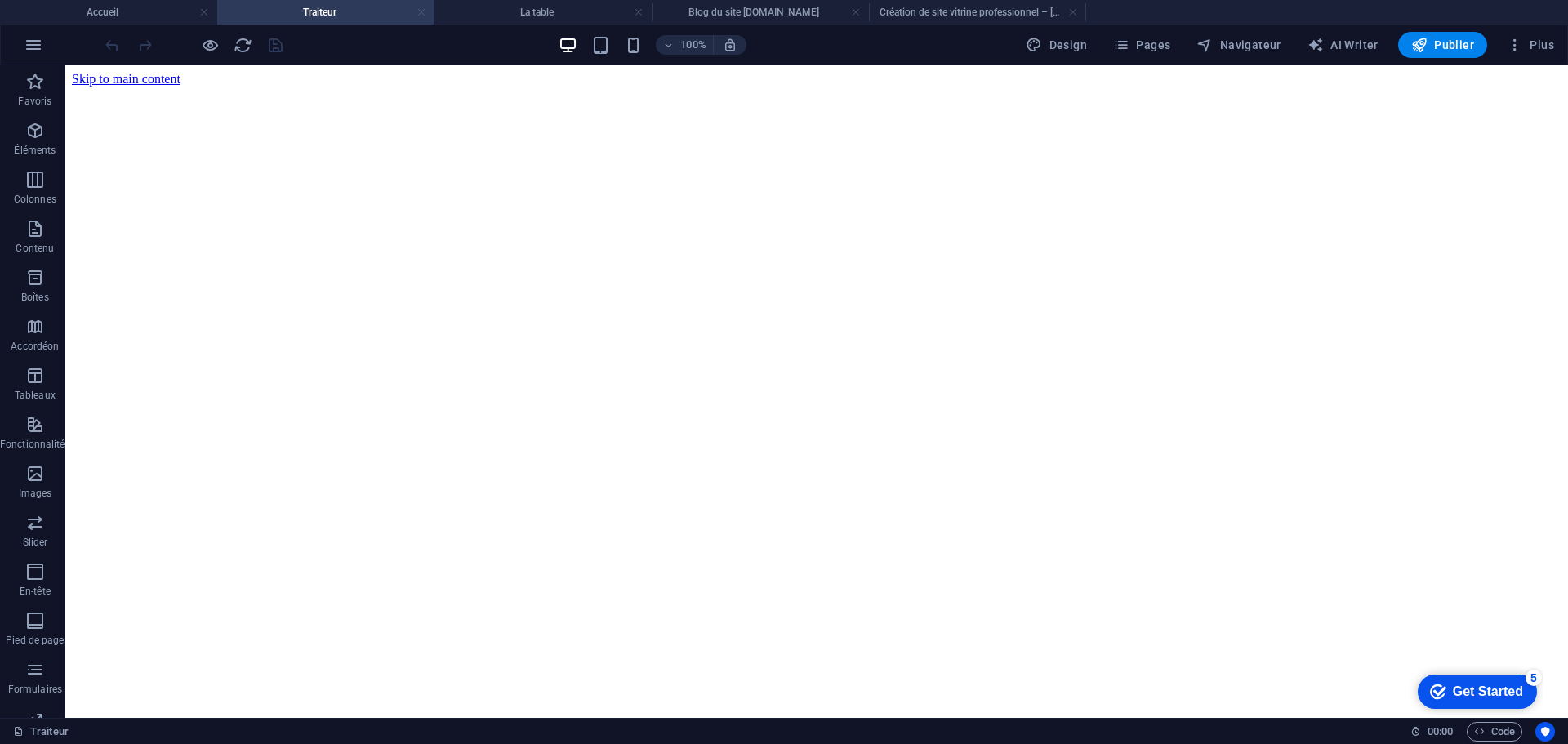
scroll to position [3087, 0]
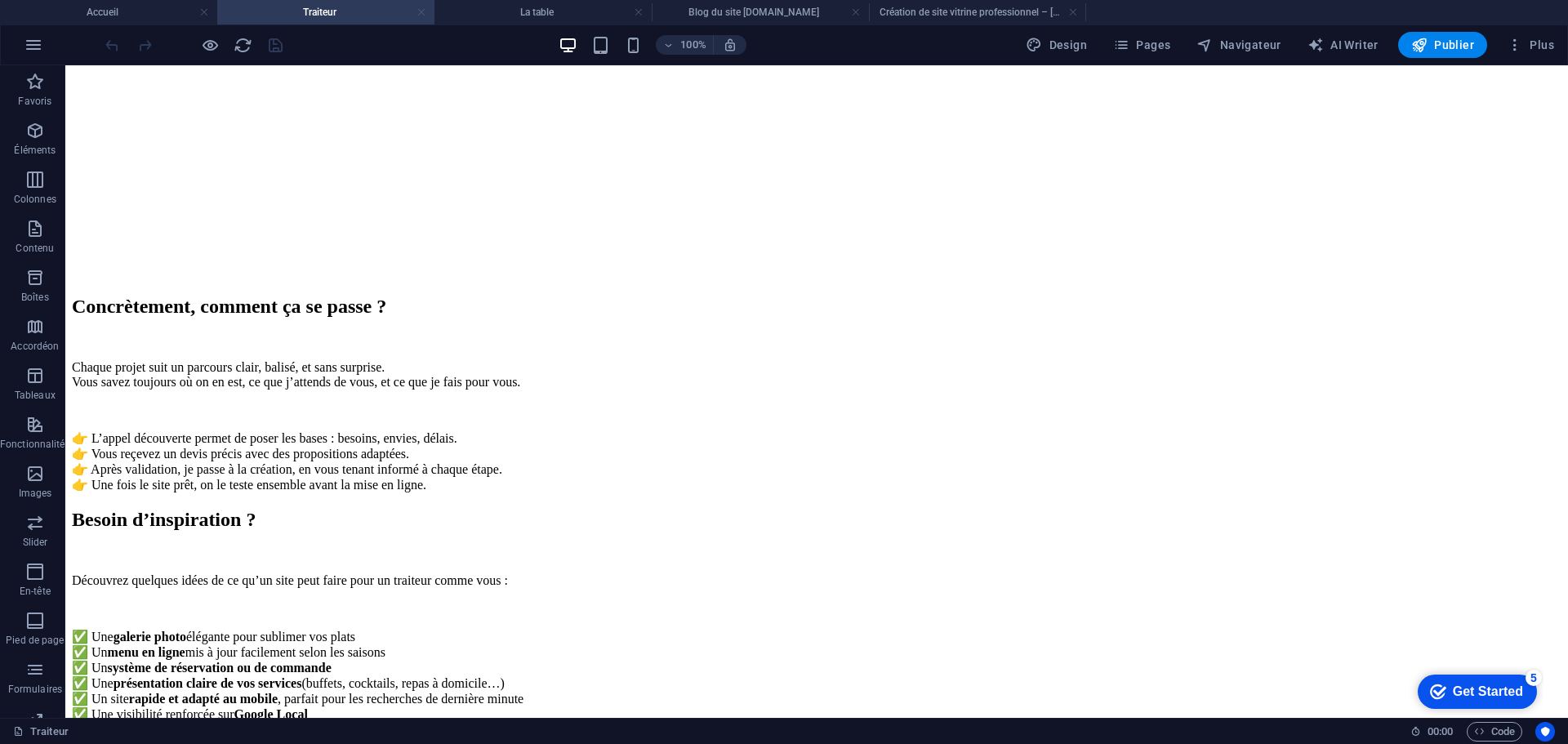
click at [419, 12] on link at bounding box center [421, 13] width 10 height 15
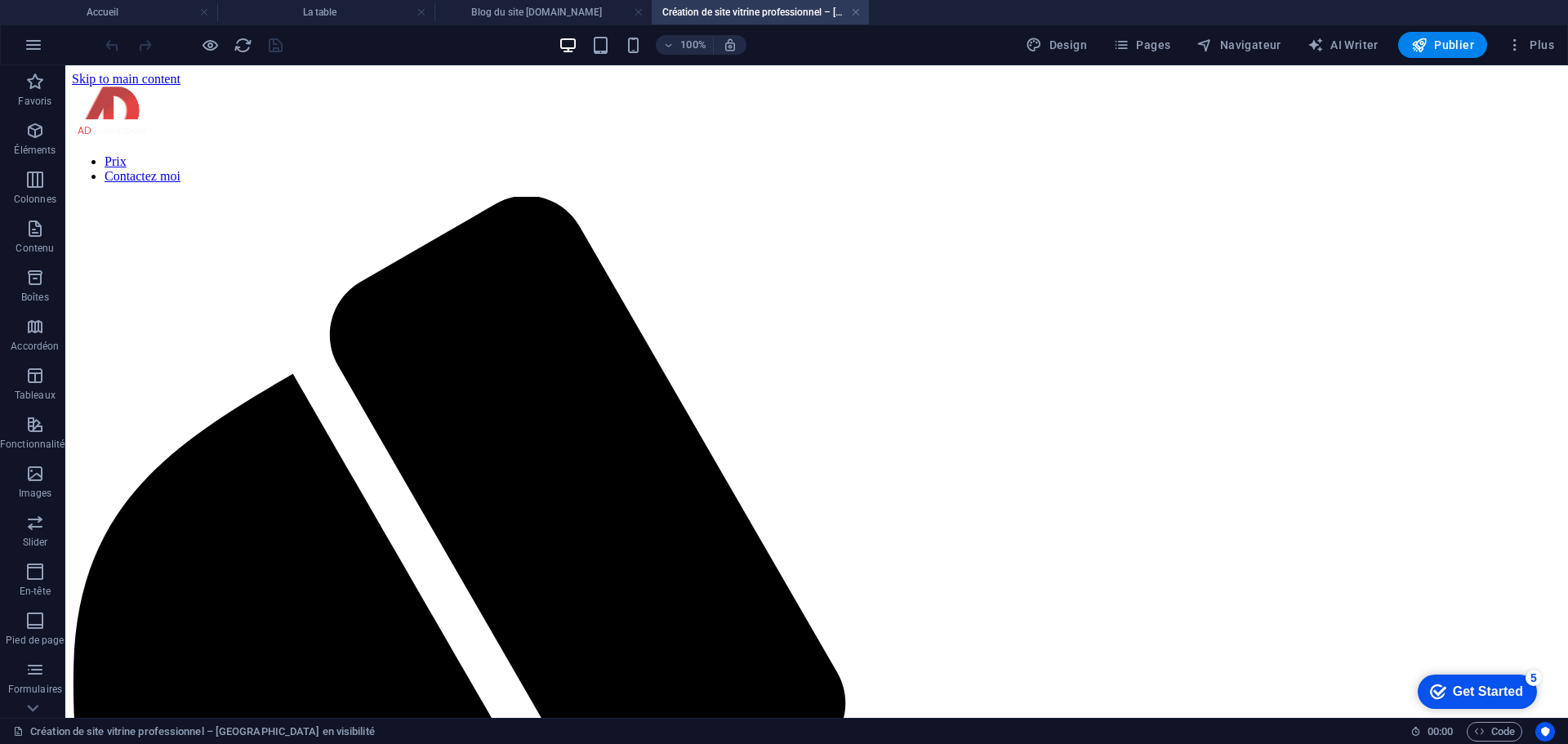
scroll to position [2729, 0]
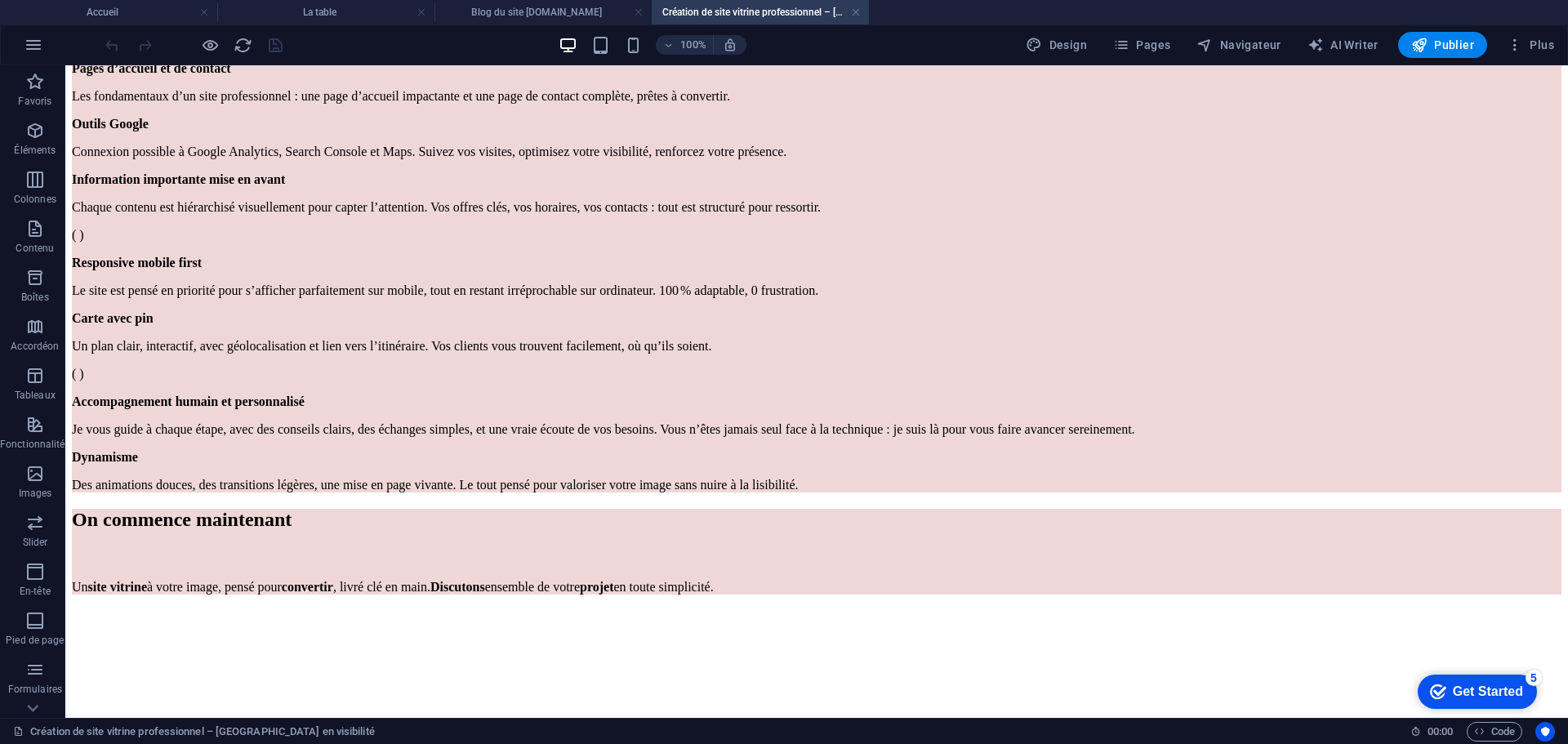
click at [419, 12] on link at bounding box center [421, 13] width 10 height 15
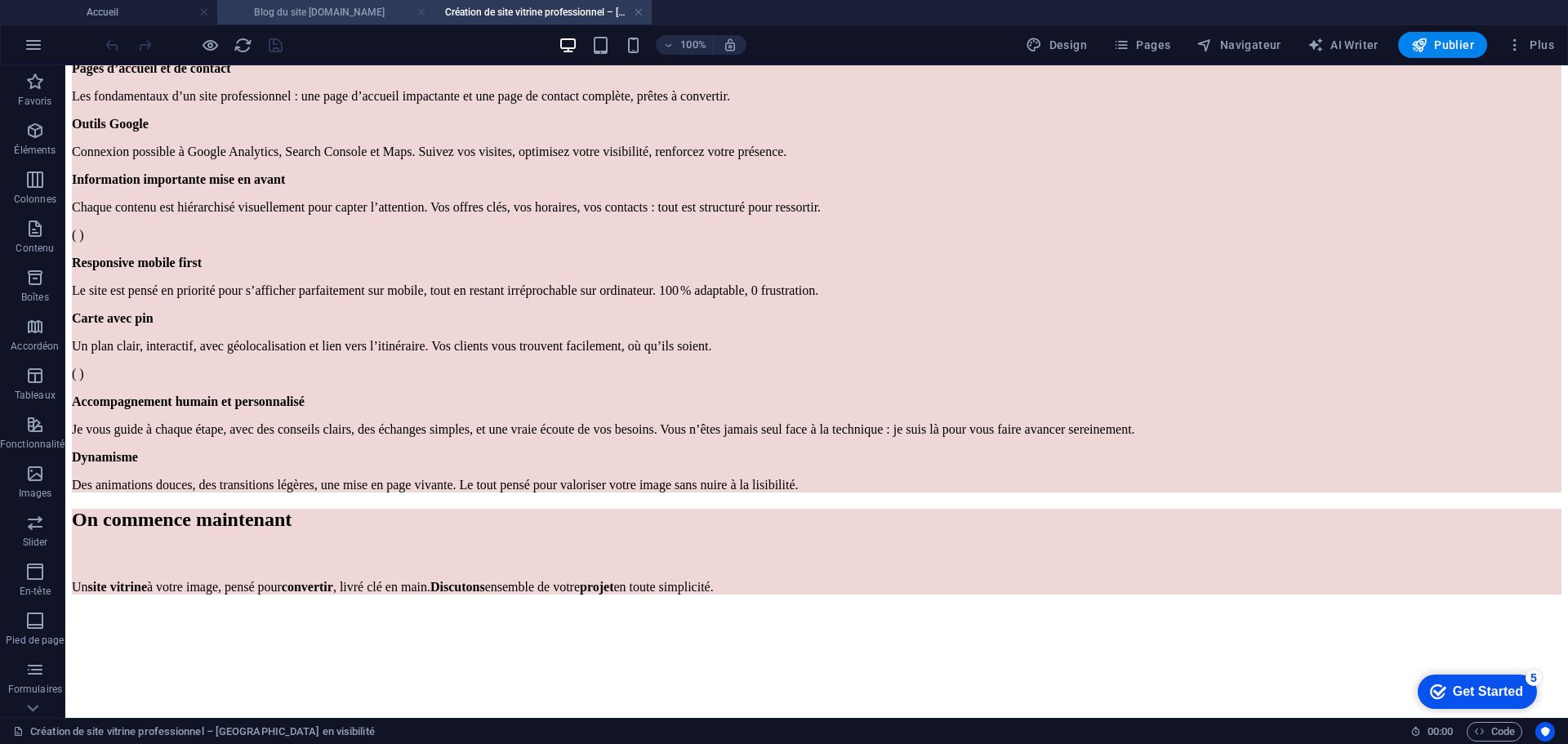
click at [419, 12] on link at bounding box center [421, 13] width 10 height 15
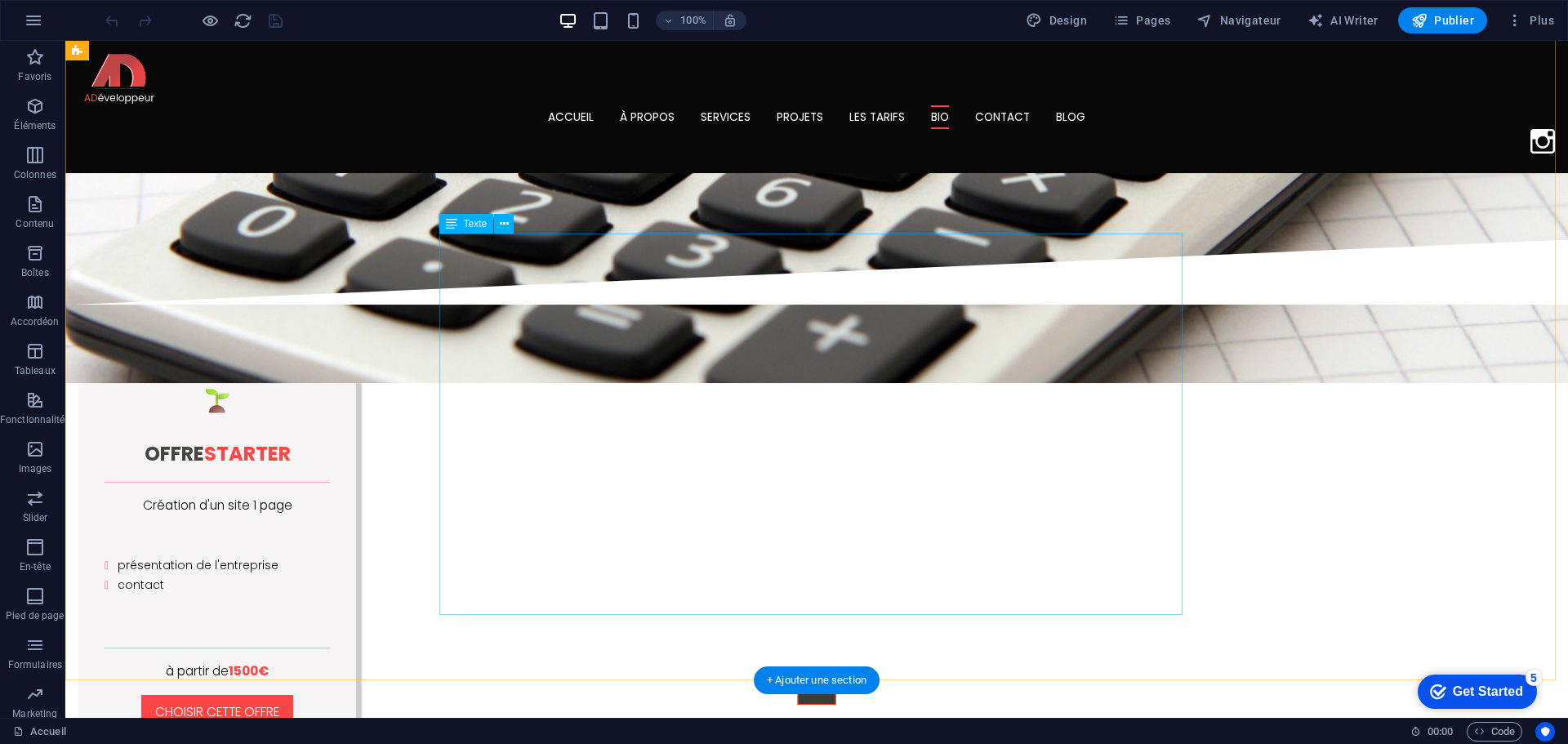
scroll to position [5933, 0]
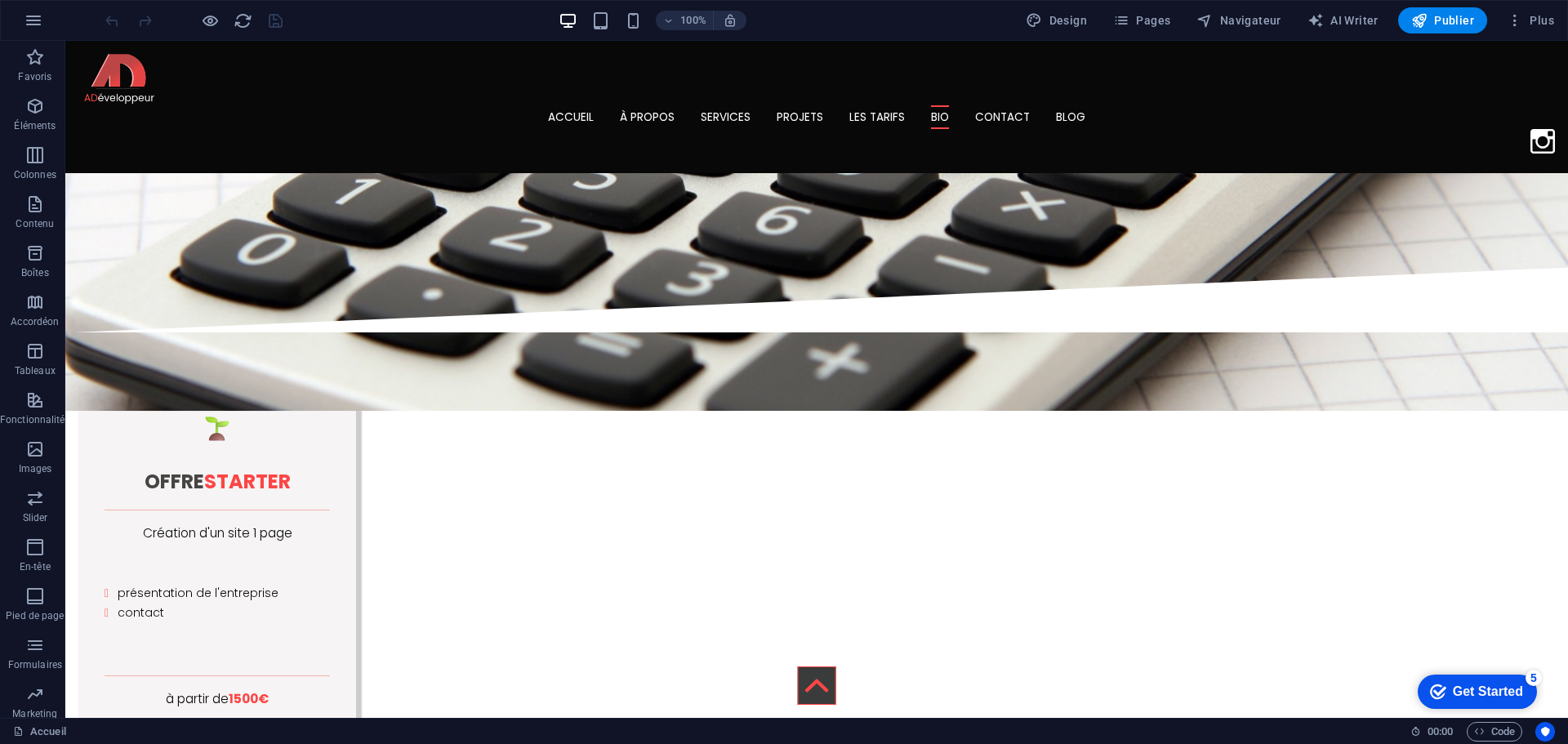
drag, startPoint x: 2780, startPoint y: 1290, endPoint x: 1484, endPoint y: 685, distance: 1430.3
click at [1484, 685] on div "Get Started" at bounding box center [1487, 691] width 70 height 14
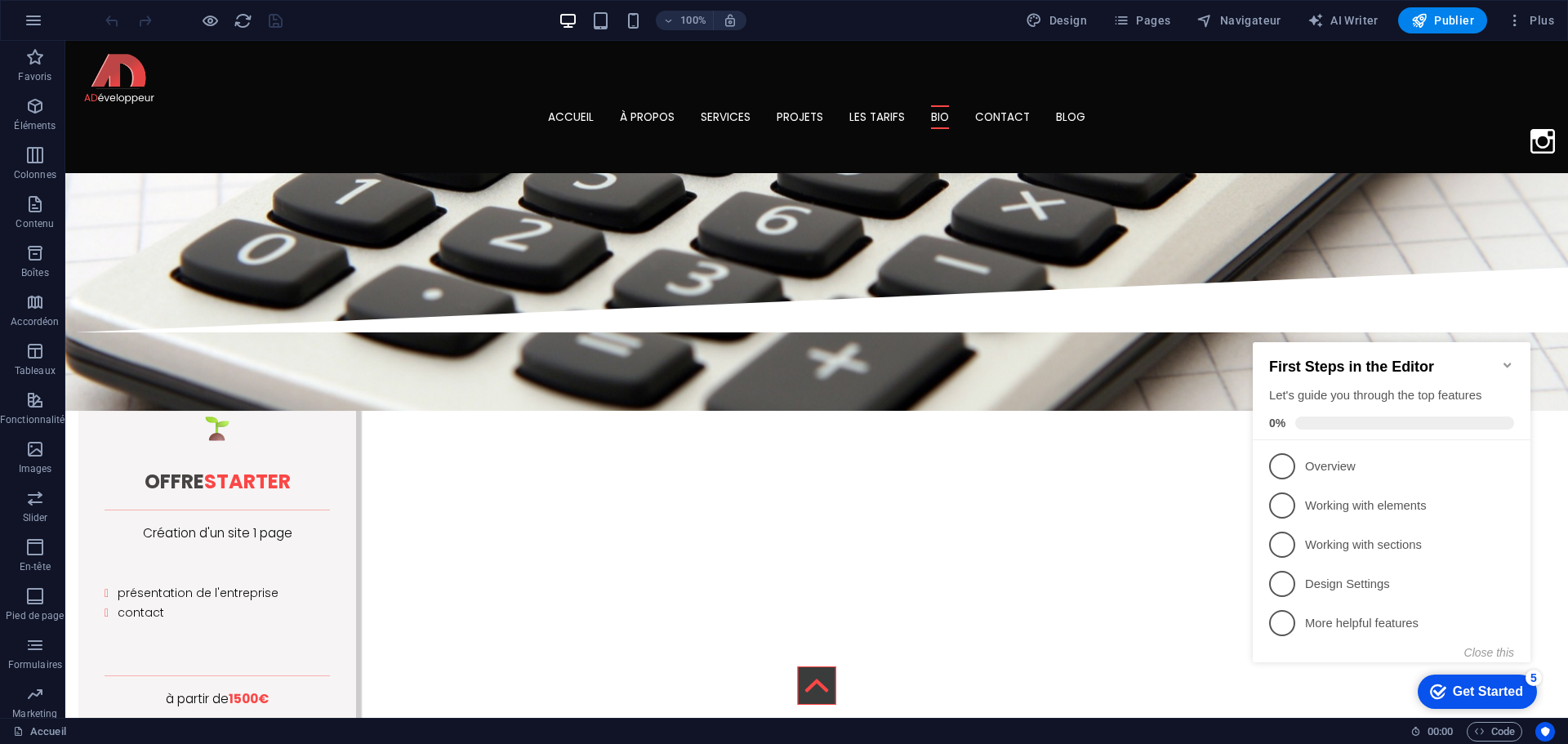
click at [1502, 360] on icon "Minimize checklist" at bounding box center [1506, 365] width 13 height 13
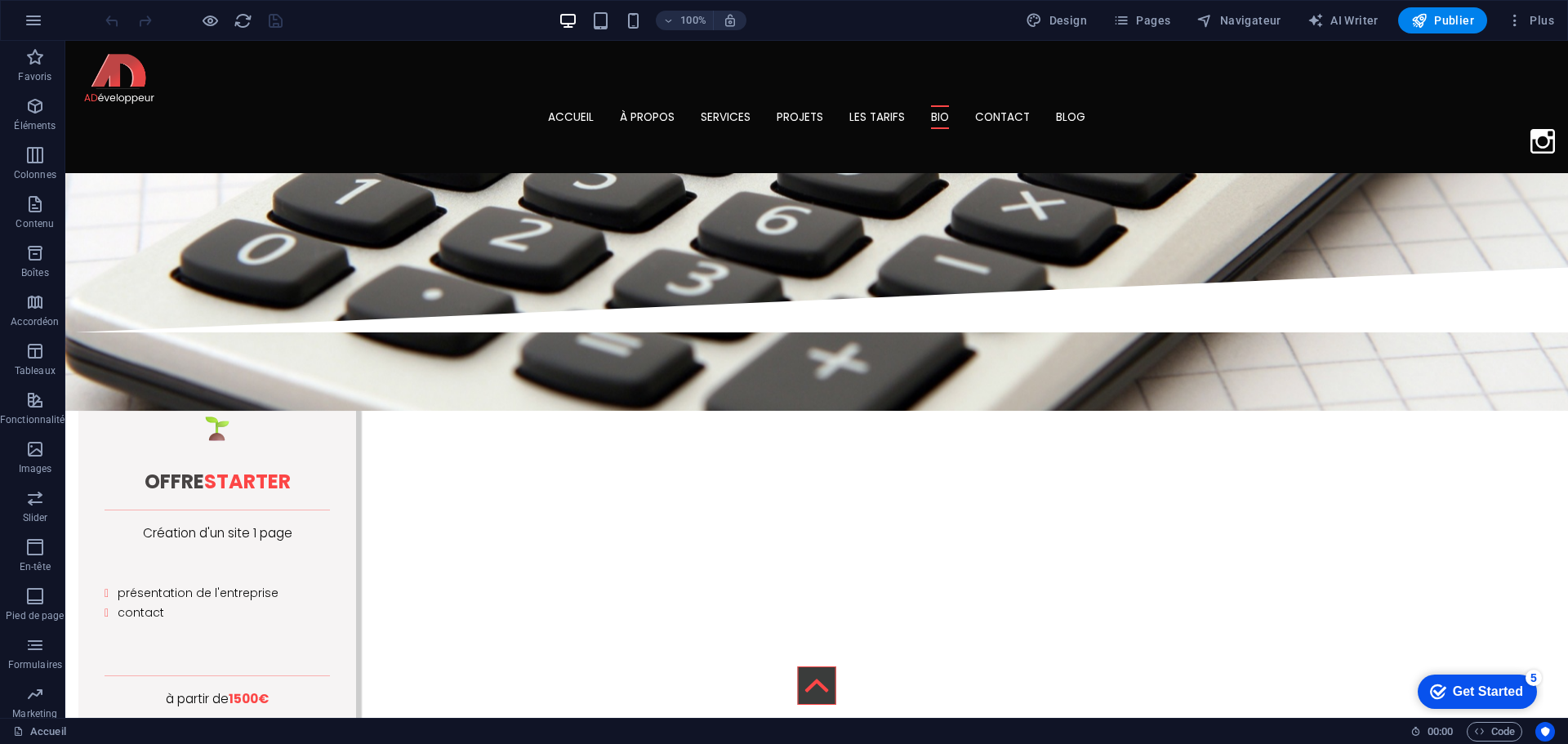
click at [1484, 698] on div "Get Started" at bounding box center [1487, 691] width 70 height 14
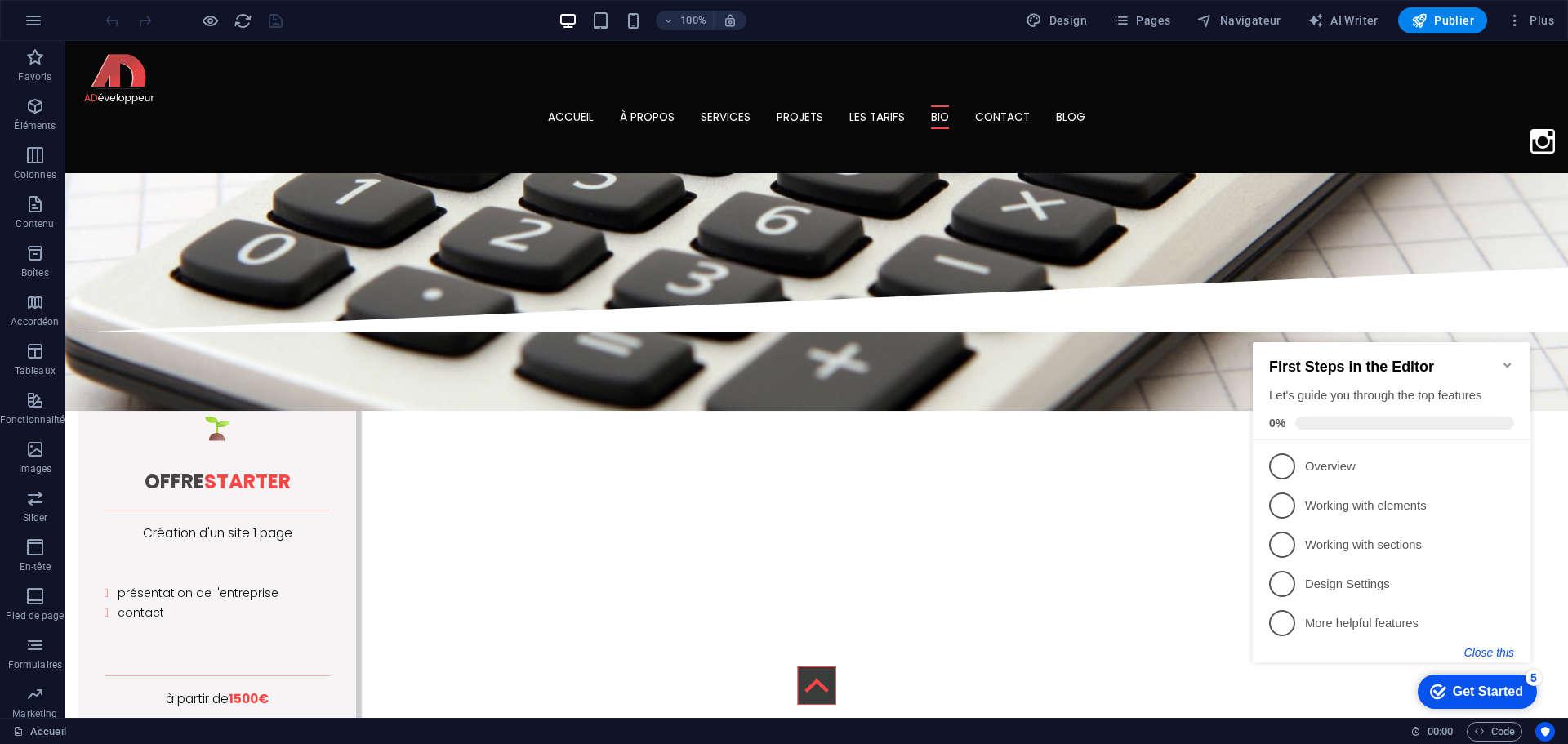
click at [1468, 653] on button "Close this" at bounding box center [1489, 652] width 50 height 13
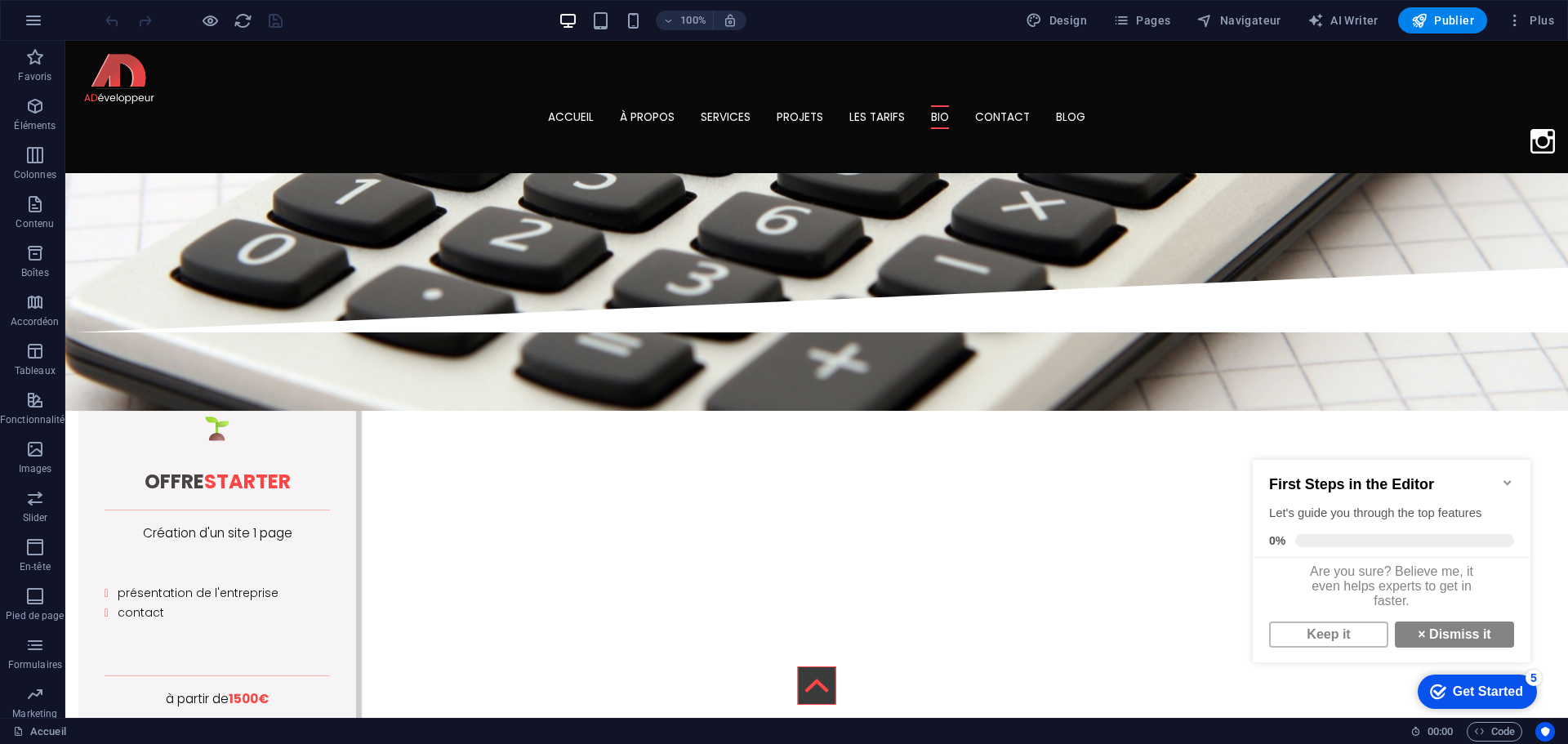
scroll to position [12, 0]
click at [1433, 639] on link "× Dismiss it" at bounding box center [1454, 634] width 119 height 26
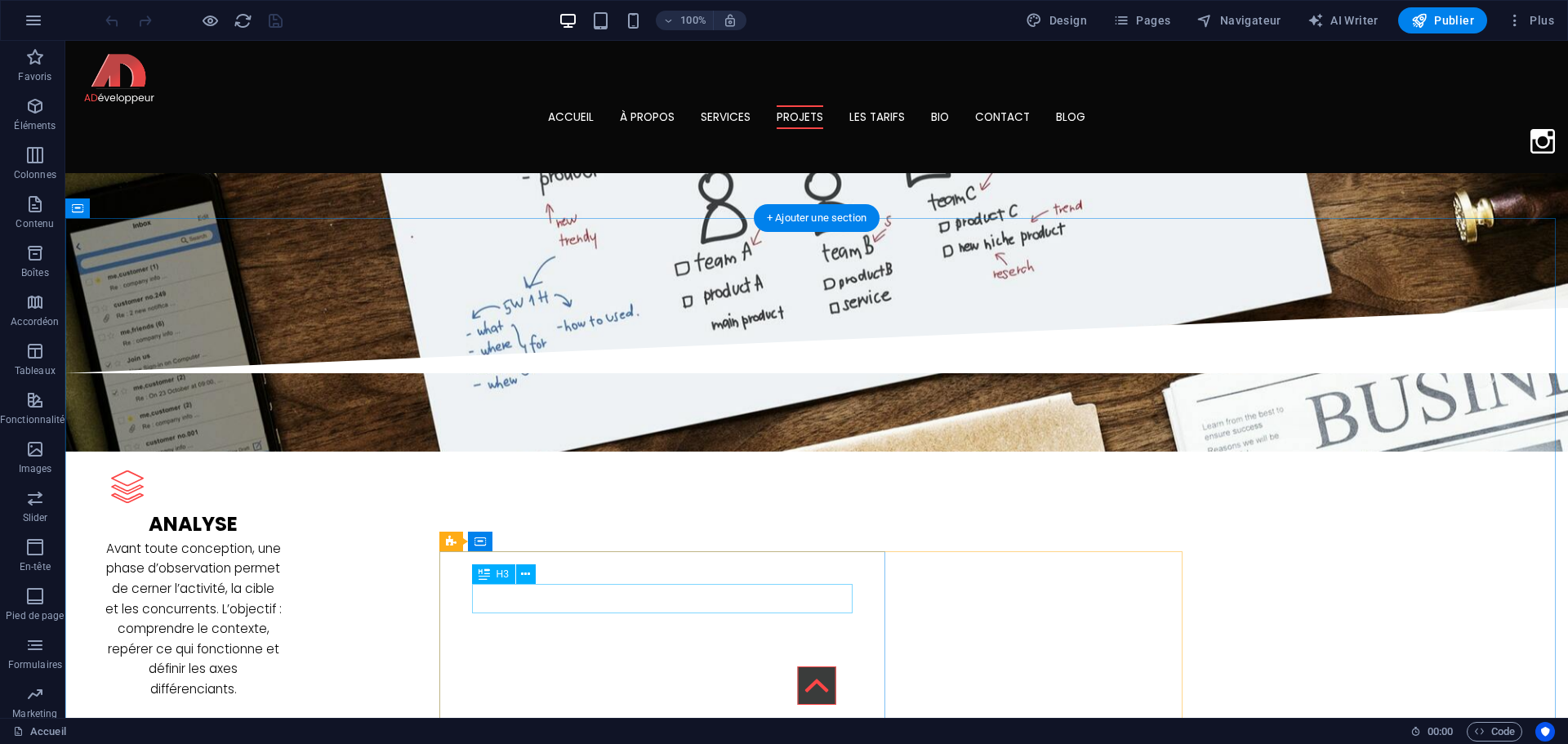
scroll to position [2123, 0]
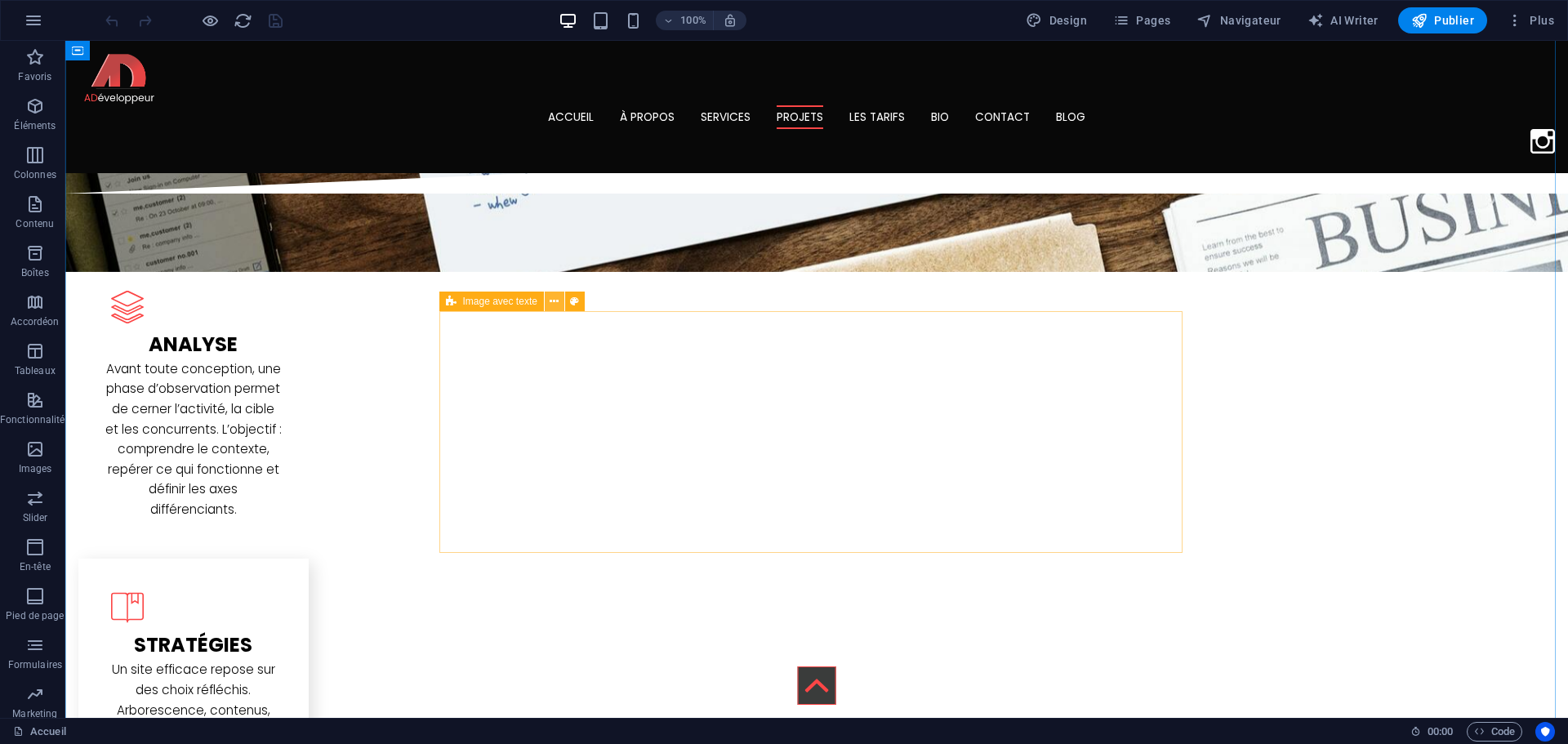
click at [554, 299] on icon at bounding box center [554, 301] width 9 height 17
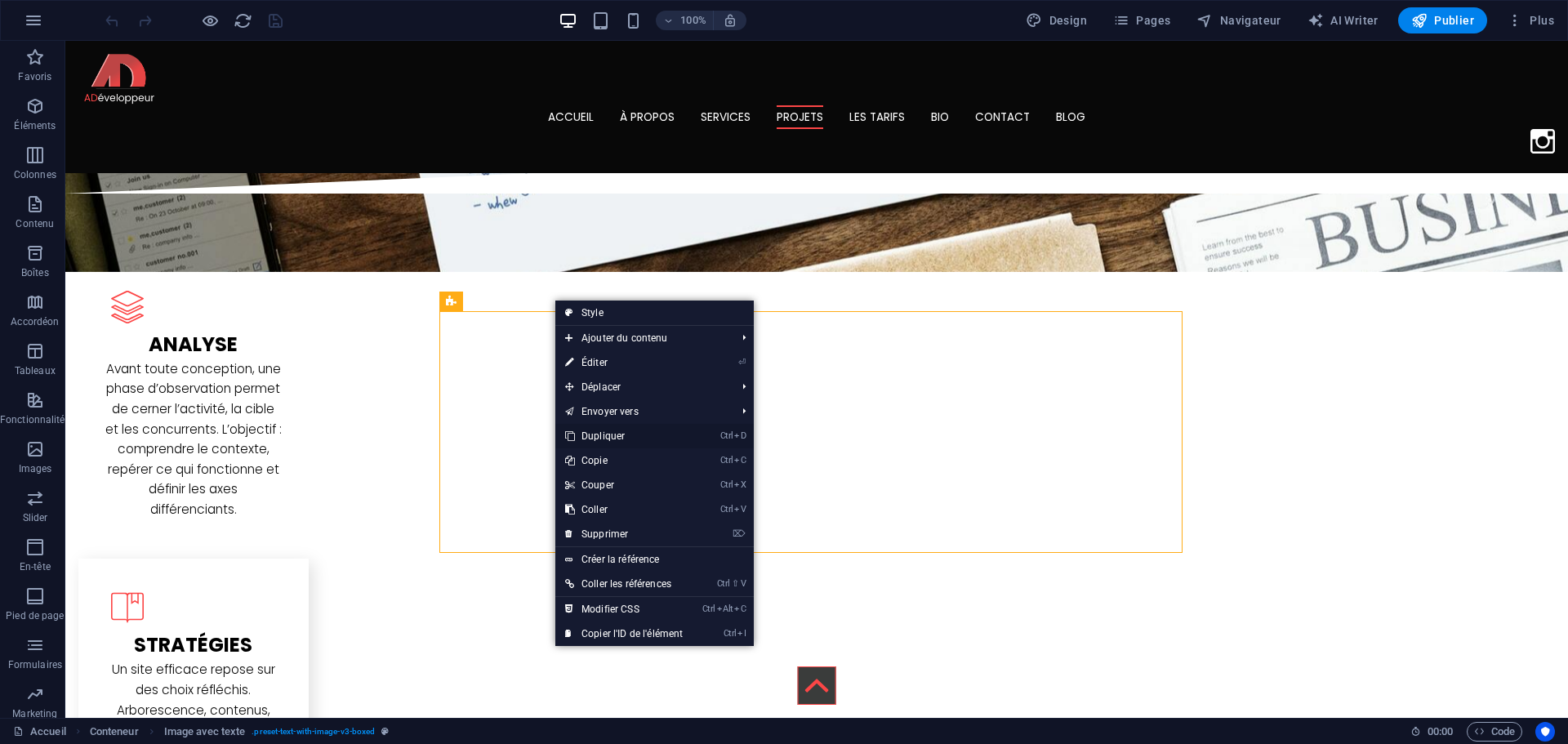
click at [603, 427] on link "Ctrl D Dupliquer" at bounding box center [624, 436] width 137 height 24
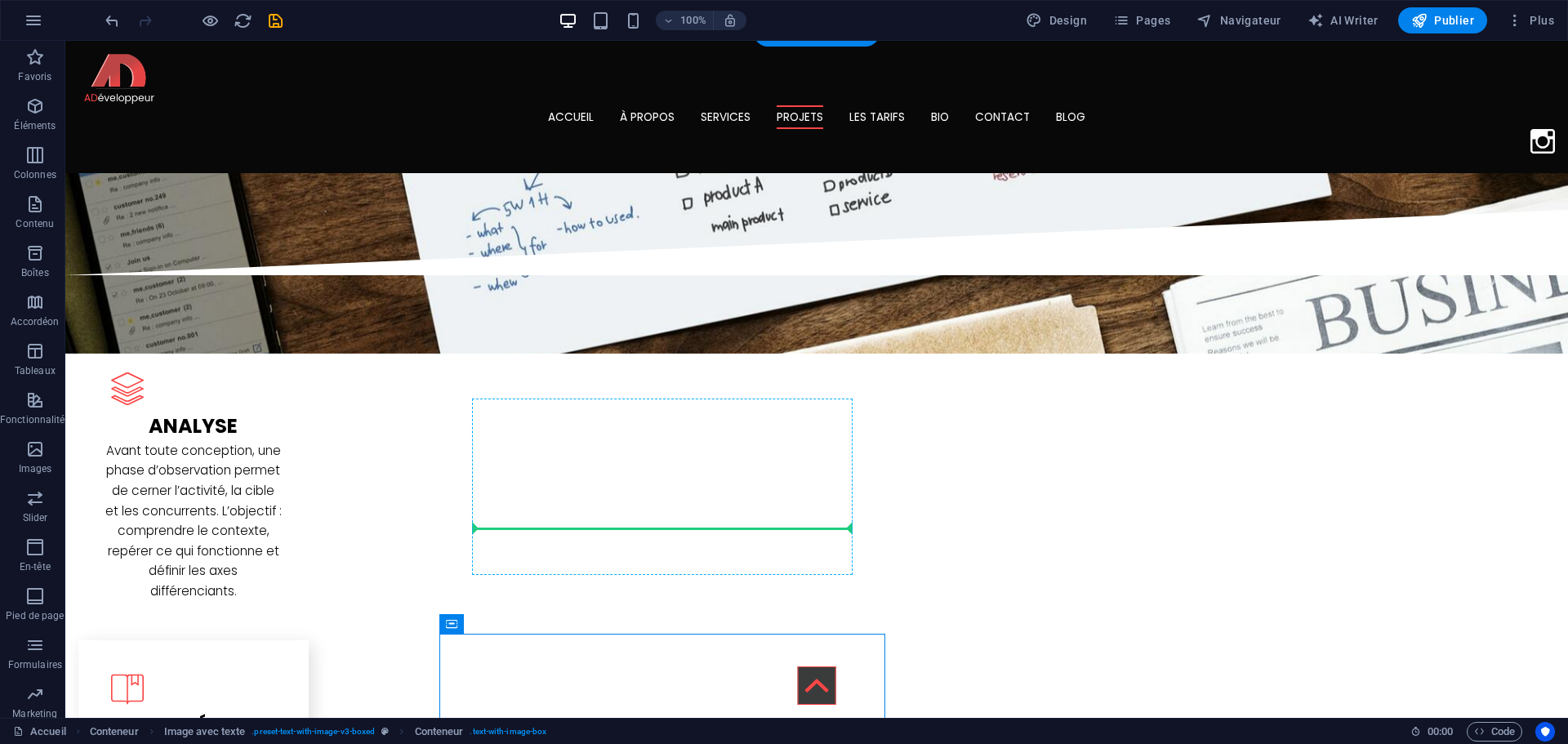
scroll to position [1960, 0]
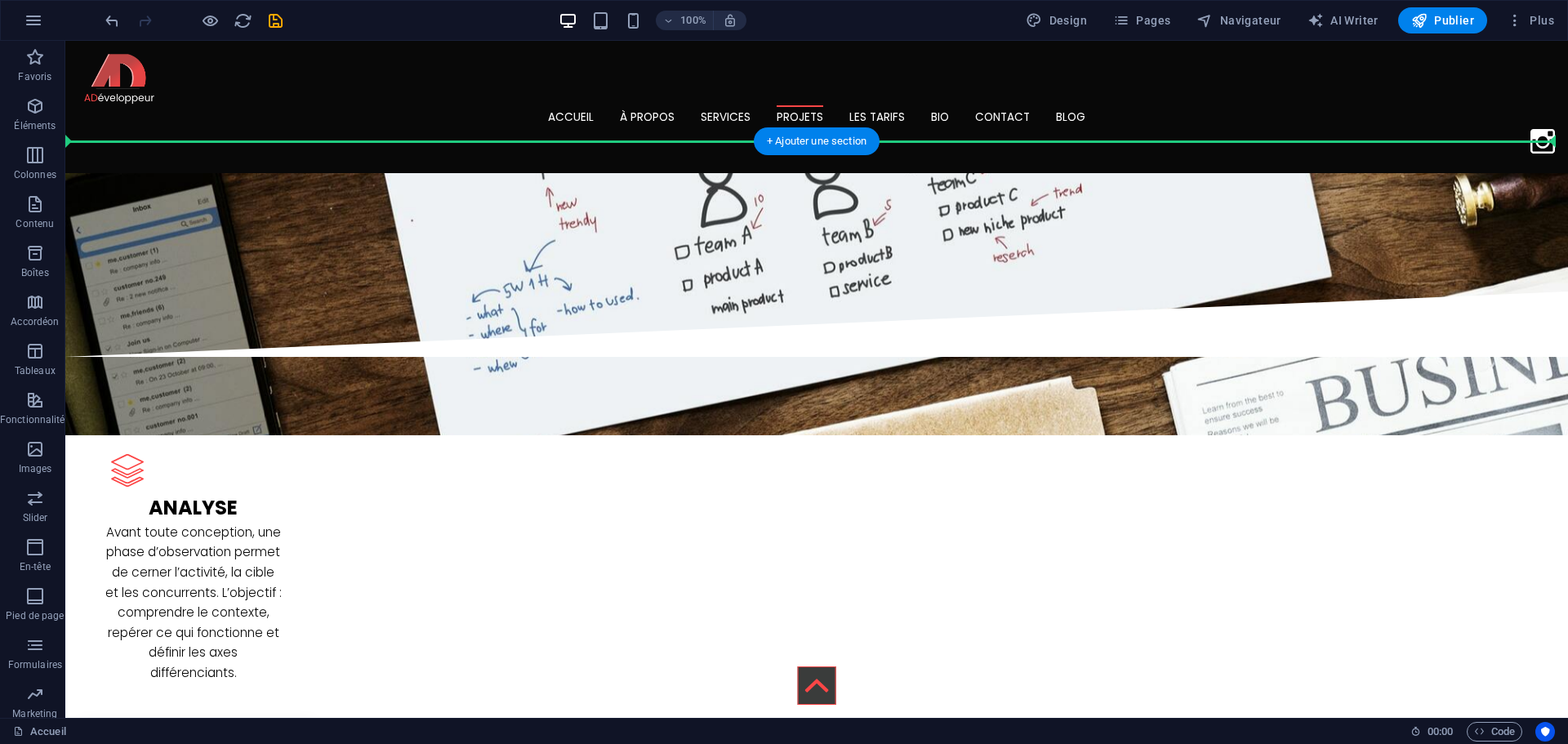
drag, startPoint x: 561, startPoint y: 592, endPoint x: 652, endPoint y: 201, distance: 401.4
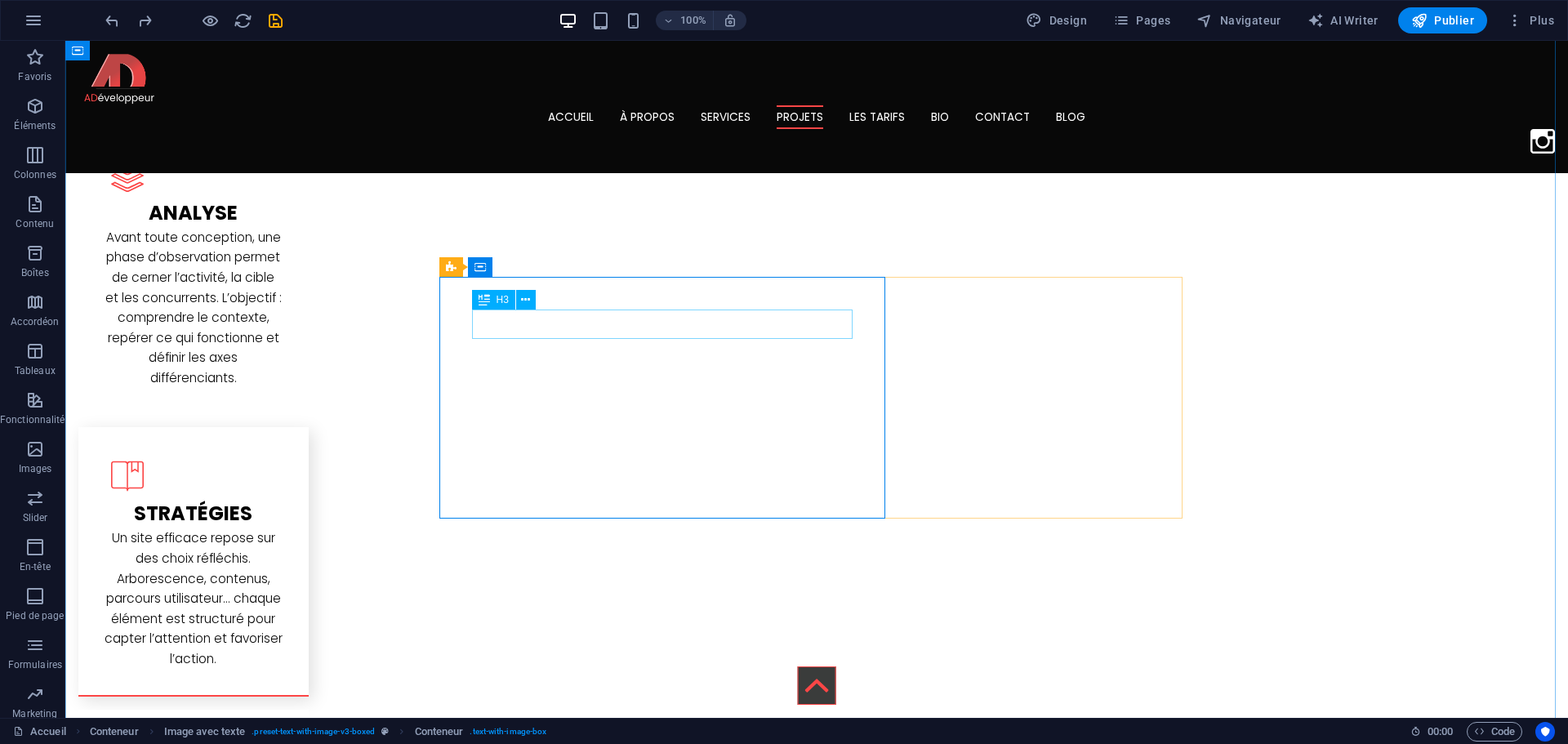
scroll to position [2117, 0]
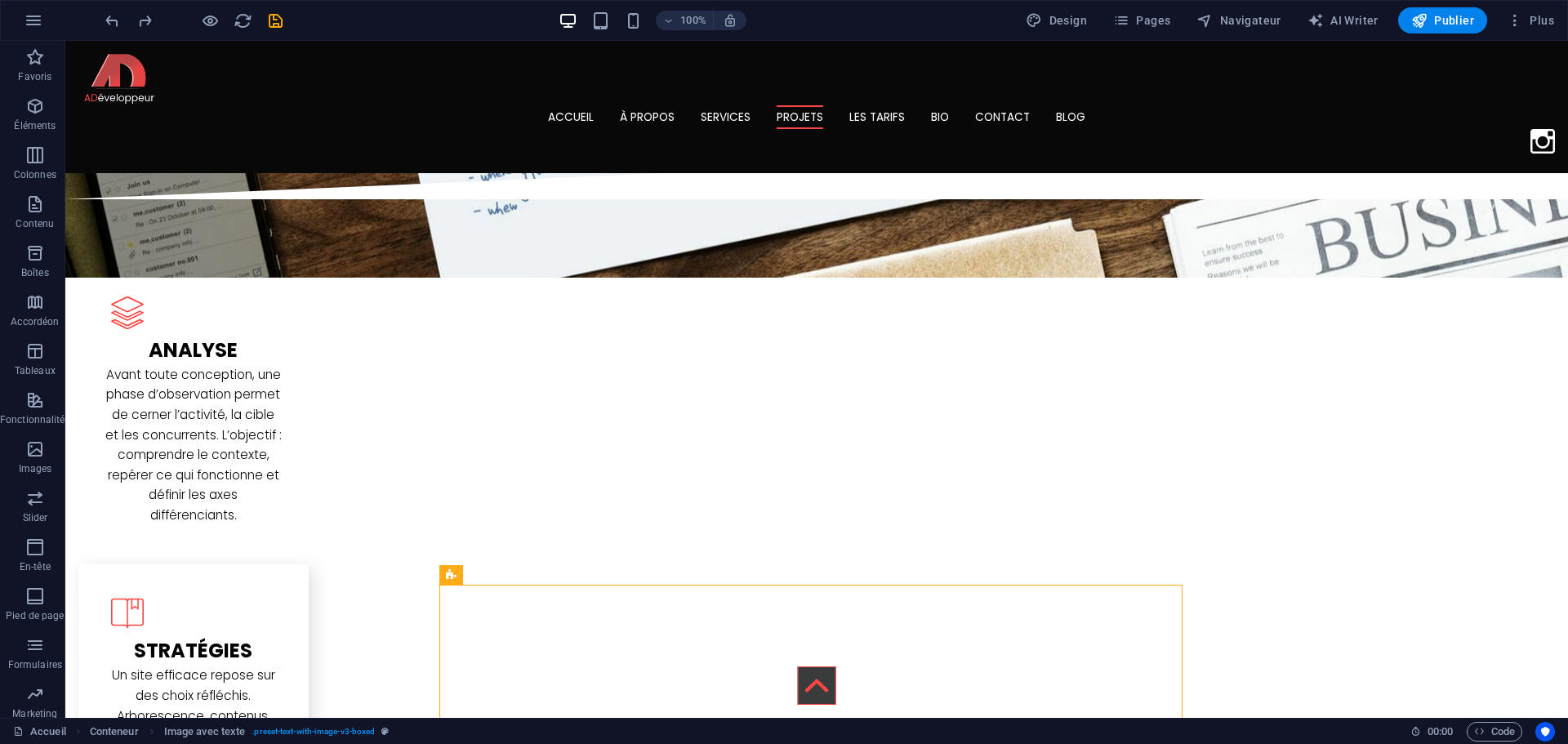
drag, startPoint x: 507, startPoint y: 624, endPoint x: 473, endPoint y: 310, distance: 315.8
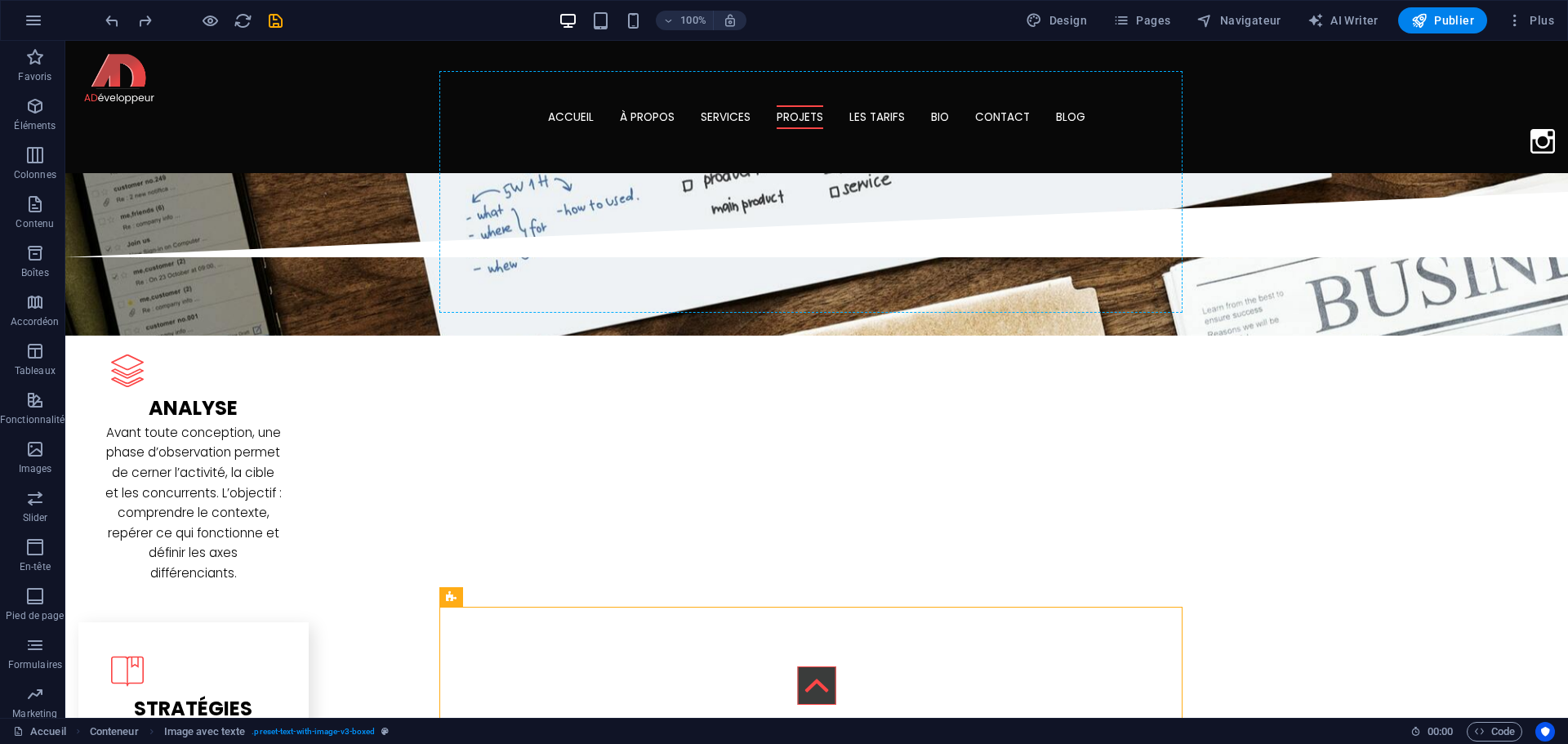
scroll to position [2036, 0]
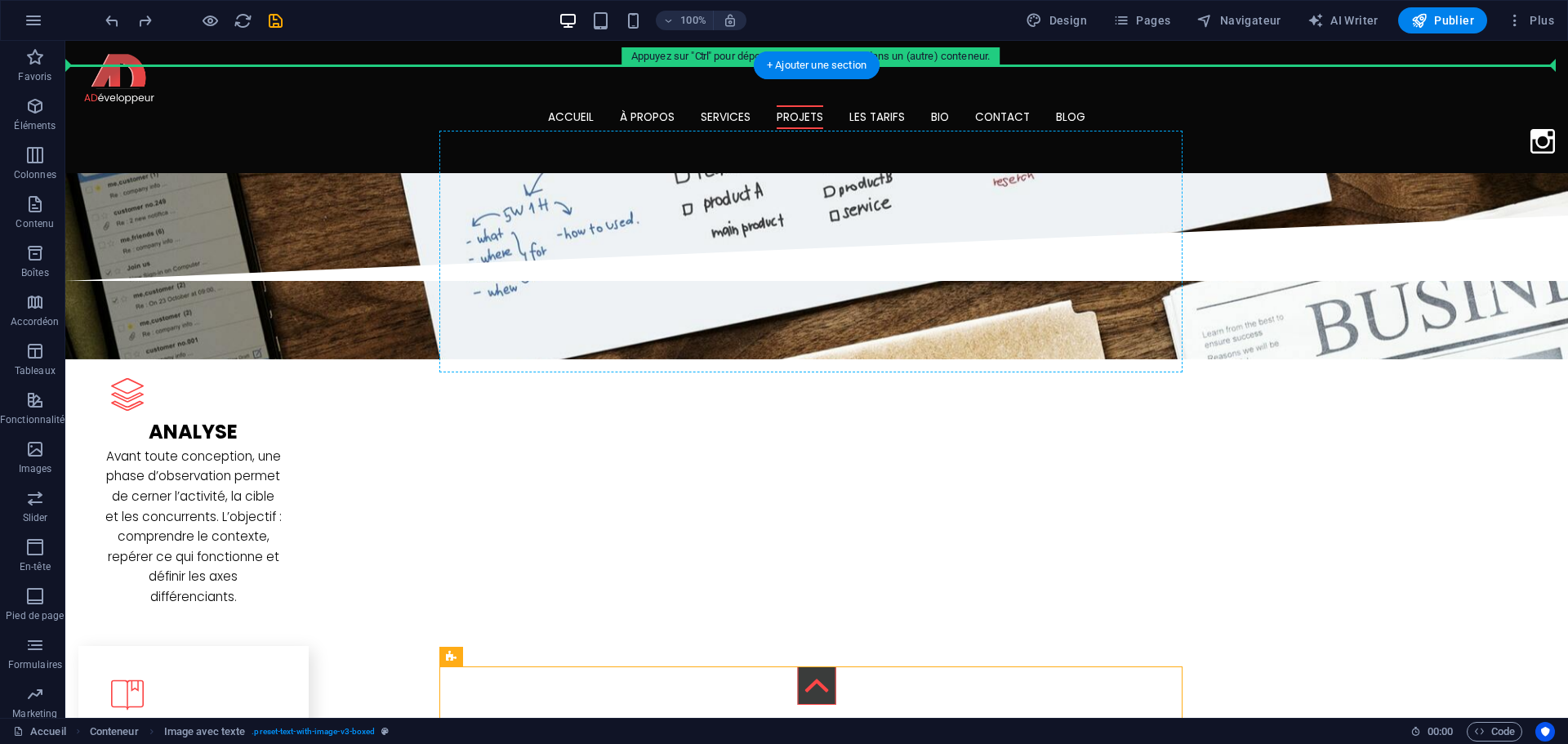
drag, startPoint x: 517, startPoint y: 615, endPoint x: 516, endPoint y: 258, distance: 357.0
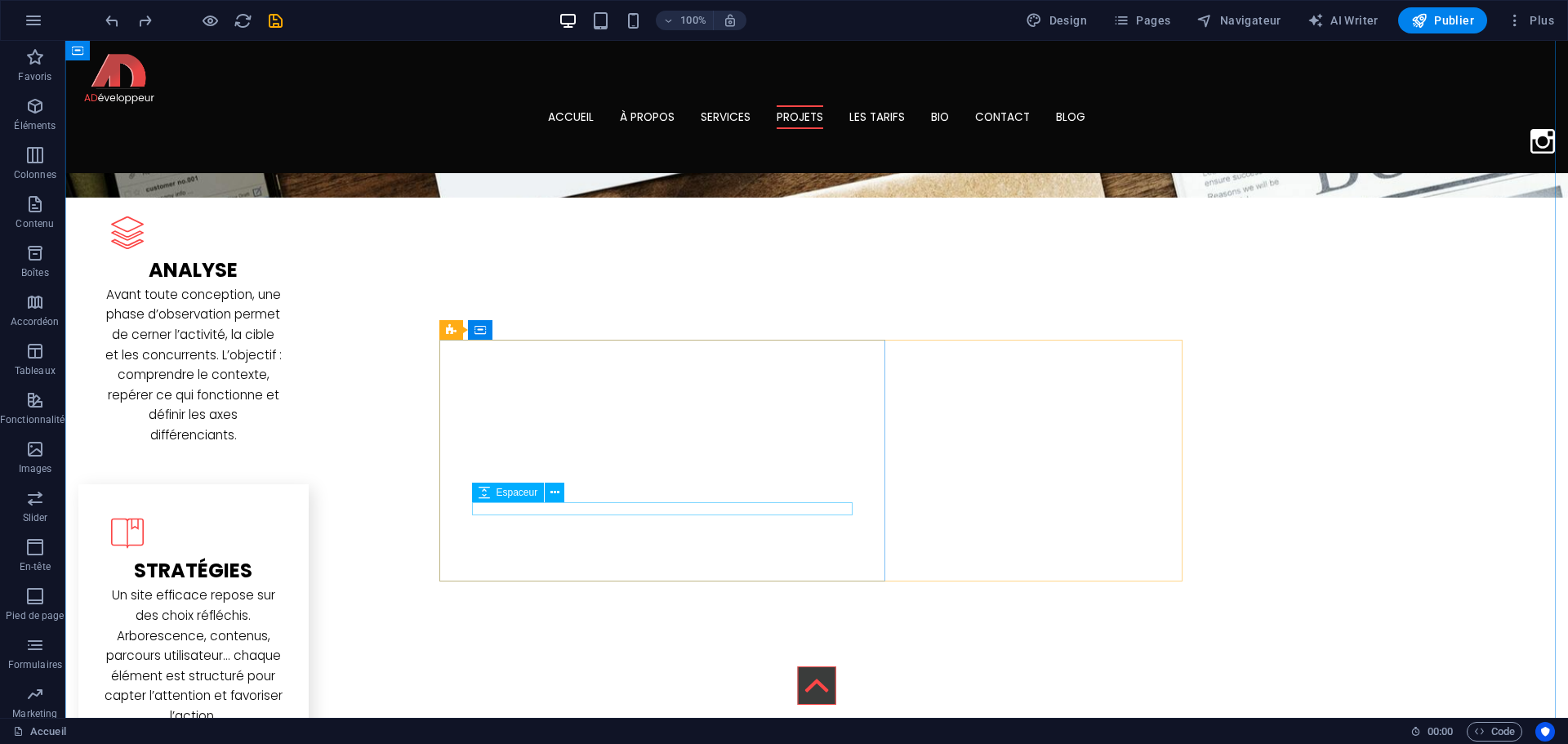
scroll to position [2199, 0]
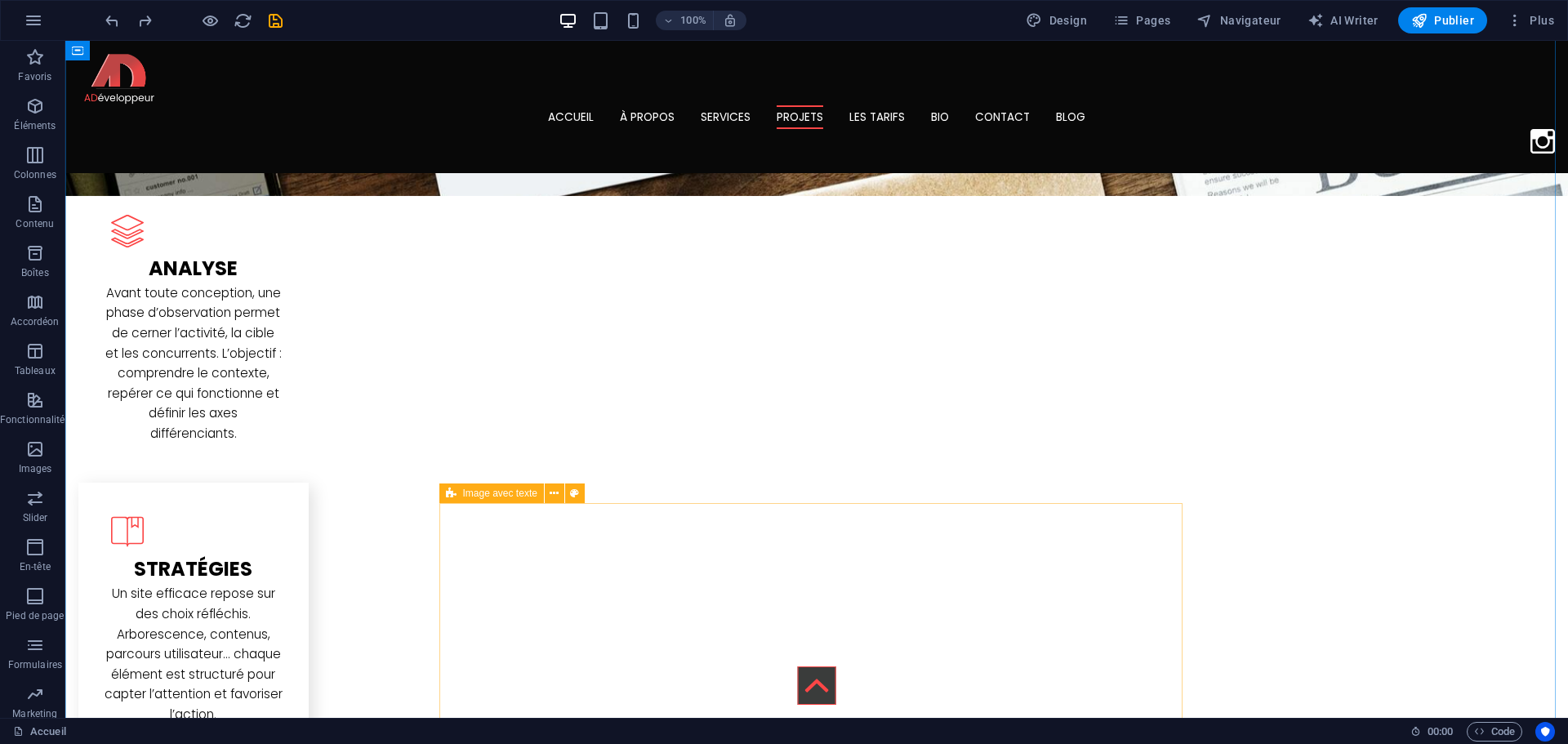
click at [454, 493] on icon at bounding box center [451, 492] width 11 height 19
click at [551, 499] on icon at bounding box center [554, 493] width 9 height 17
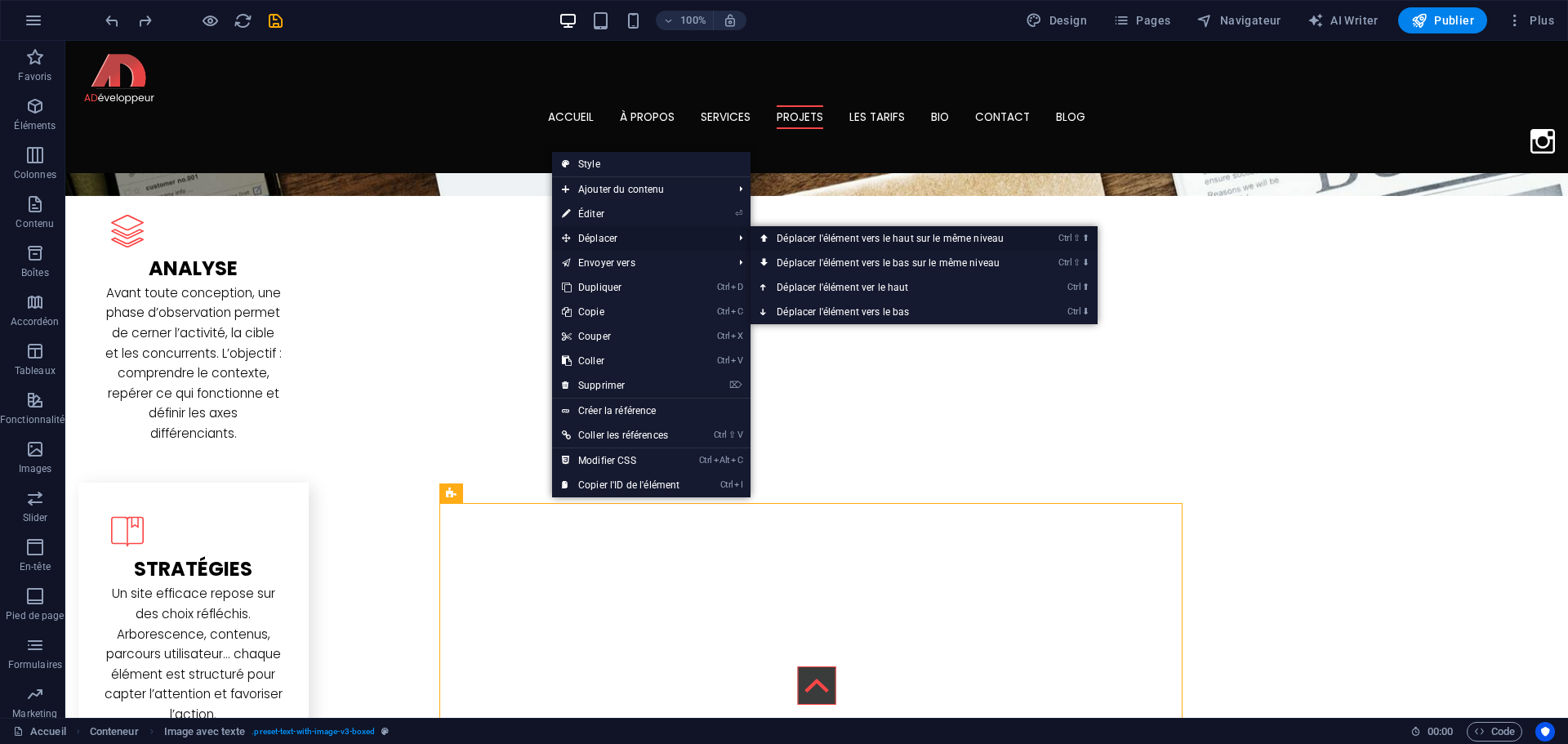
click at [800, 242] on link "Ctrl ⇧ ⬆ Déplacer l'élément vers le haut sur le même niveau" at bounding box center [893, 238] width 285 height 24
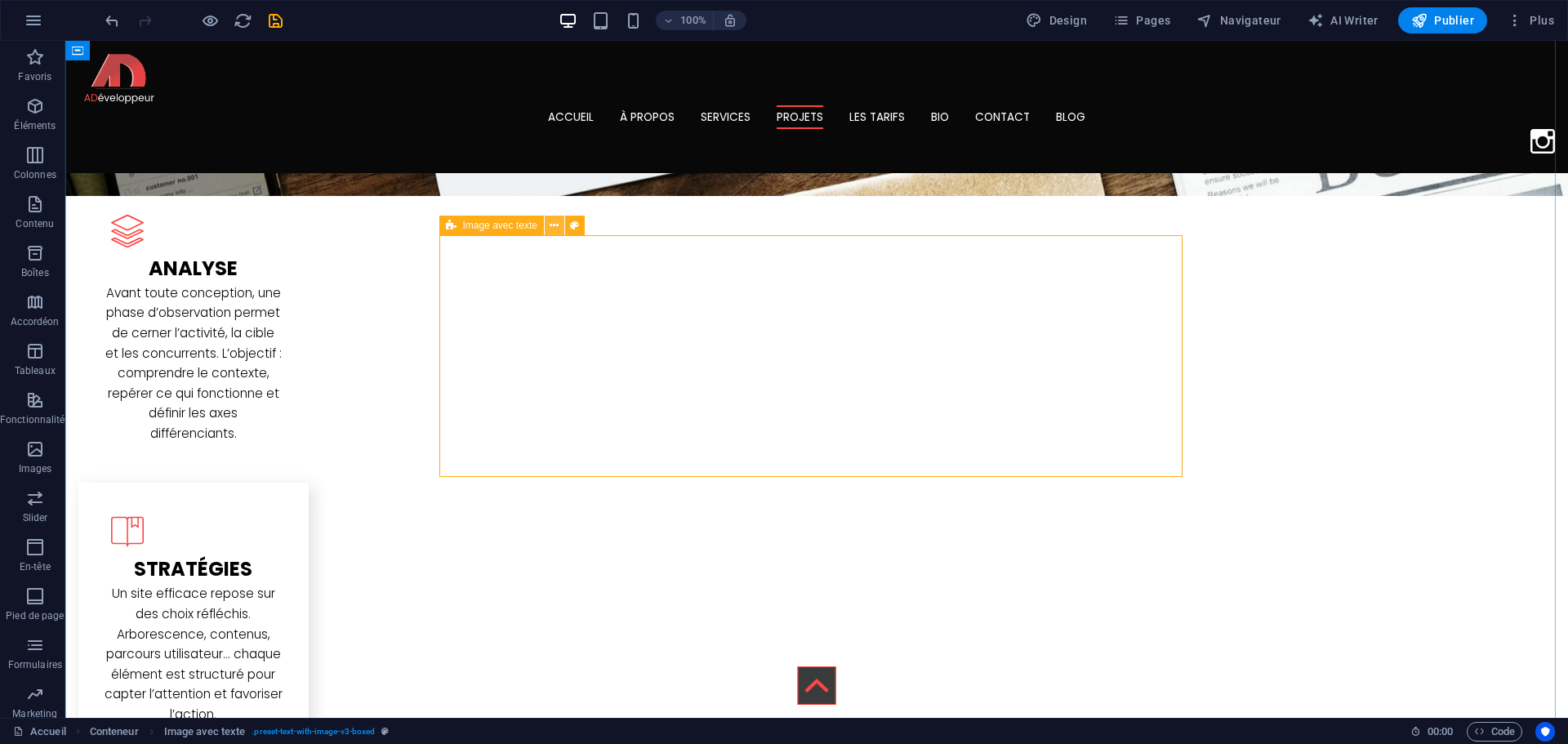
click at [552, 219] on icon at bounding box center [554, 225] width 9 height 17
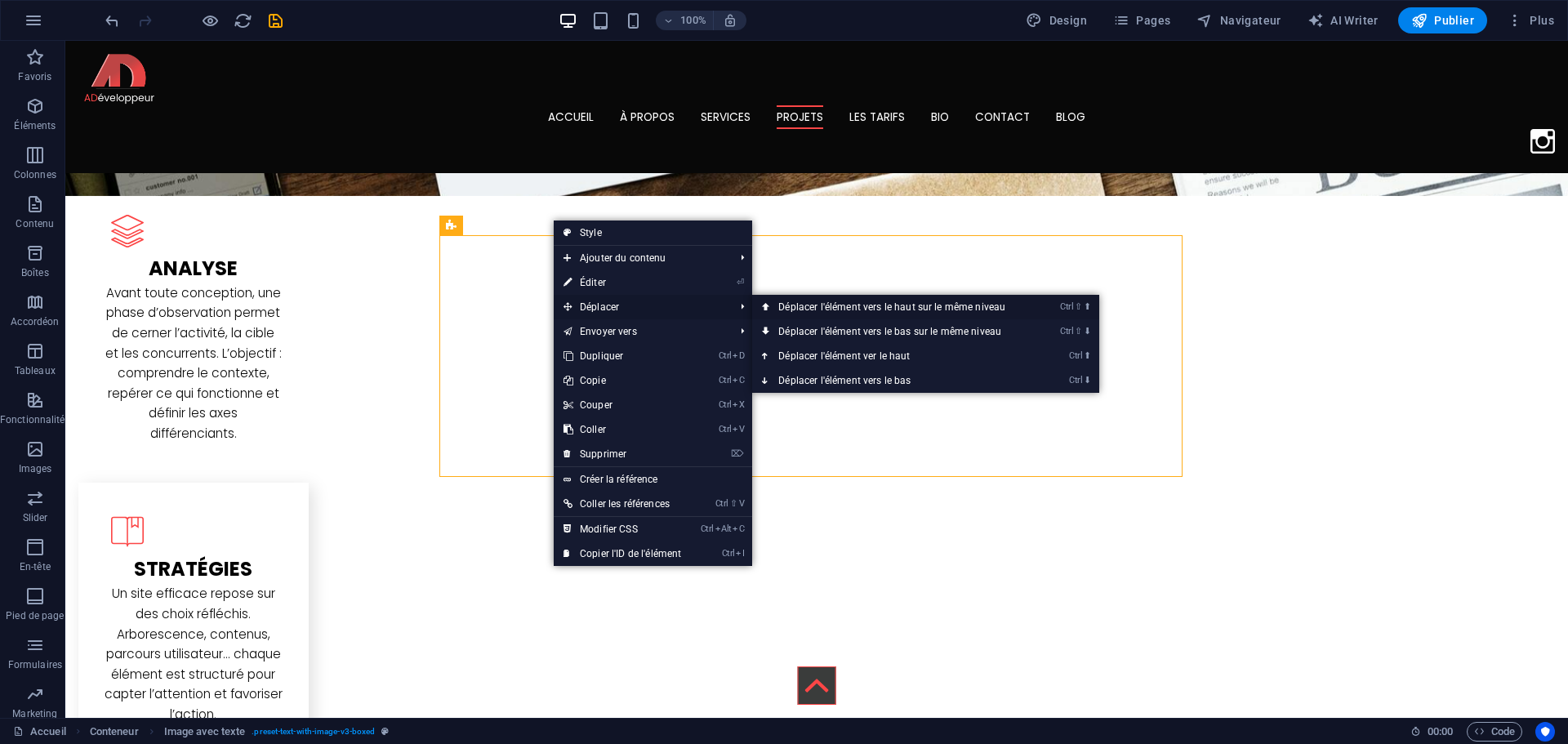
click at [788, 309] on link "Ctrl ⇧ ⬆ Déplacer l'élément vers le haut sur le même niveau" at bounding box center [895, 307] width 285 height 24
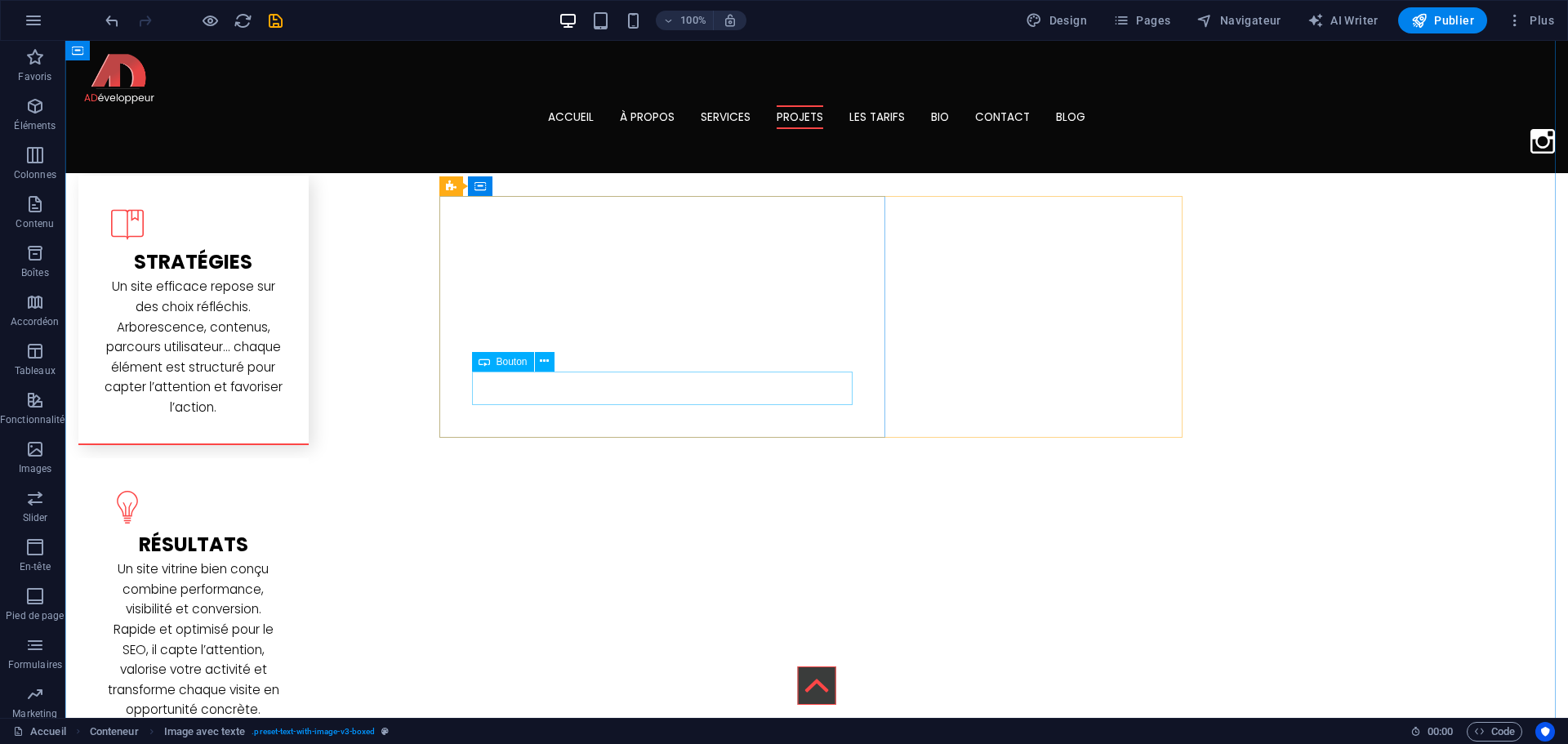
scroll to position [2017, 0]
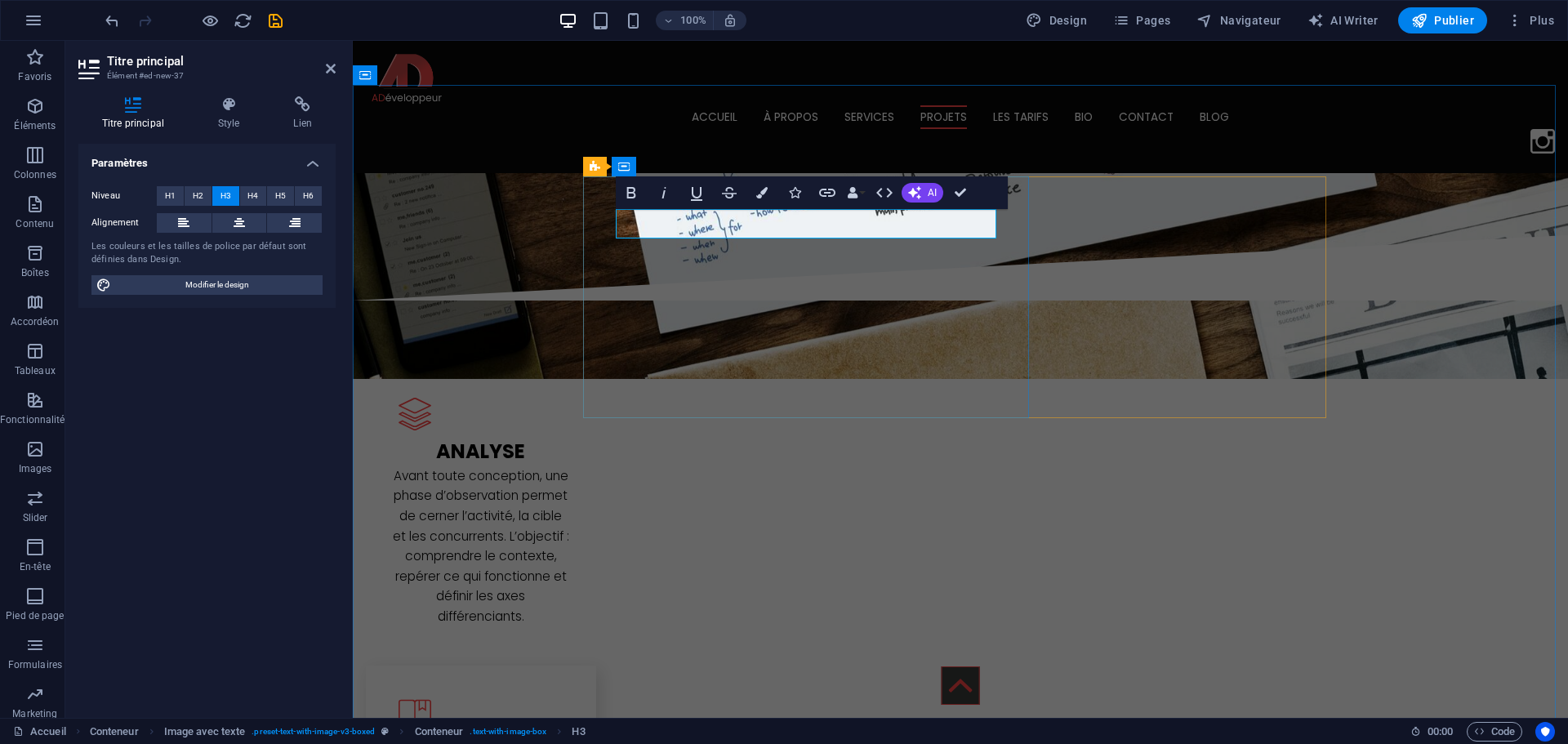
drag, startPoint x: 623, startPoint y: 220, endPoint x: 632, endPoint y: 225, distance: 10.3
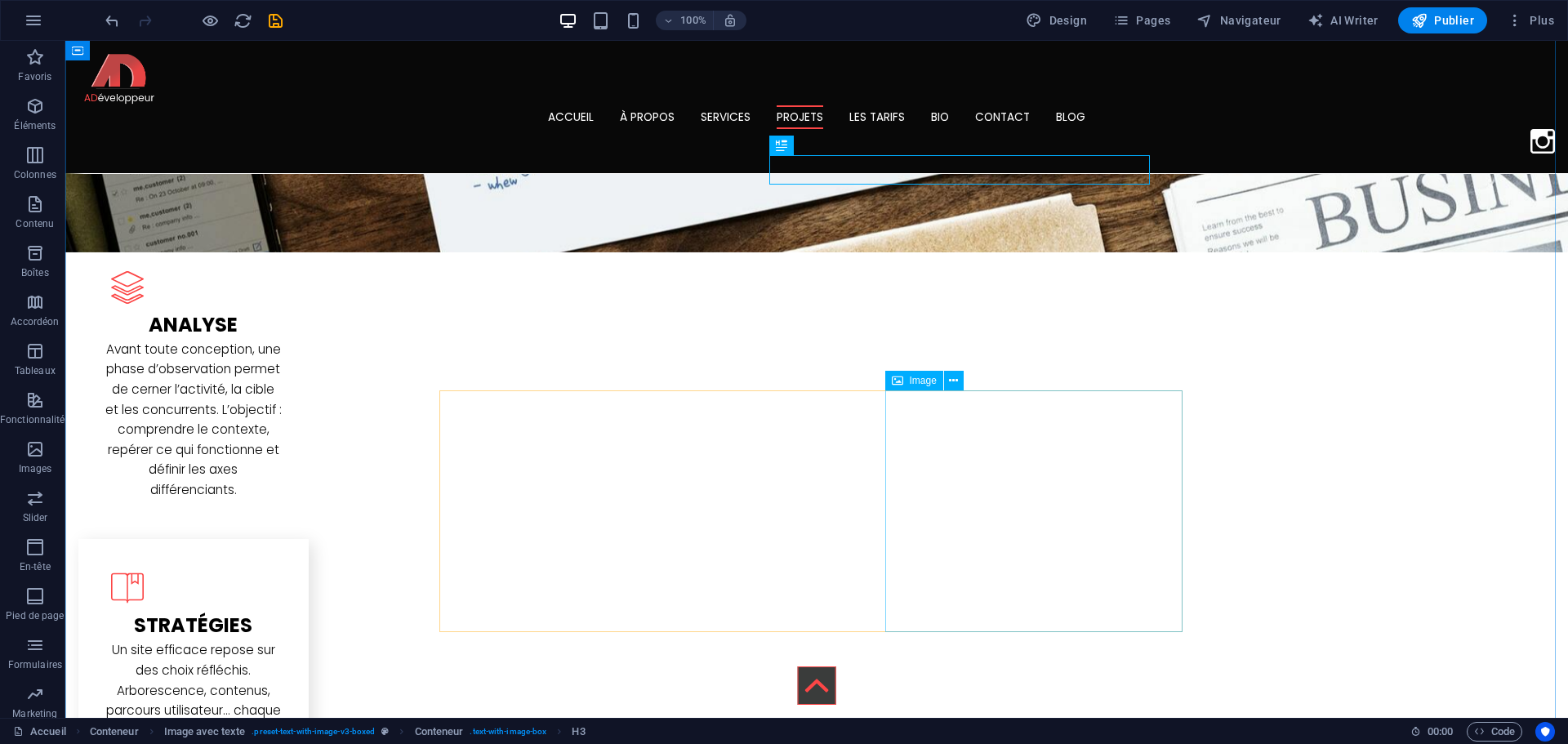
scroll to position [2343, 0]
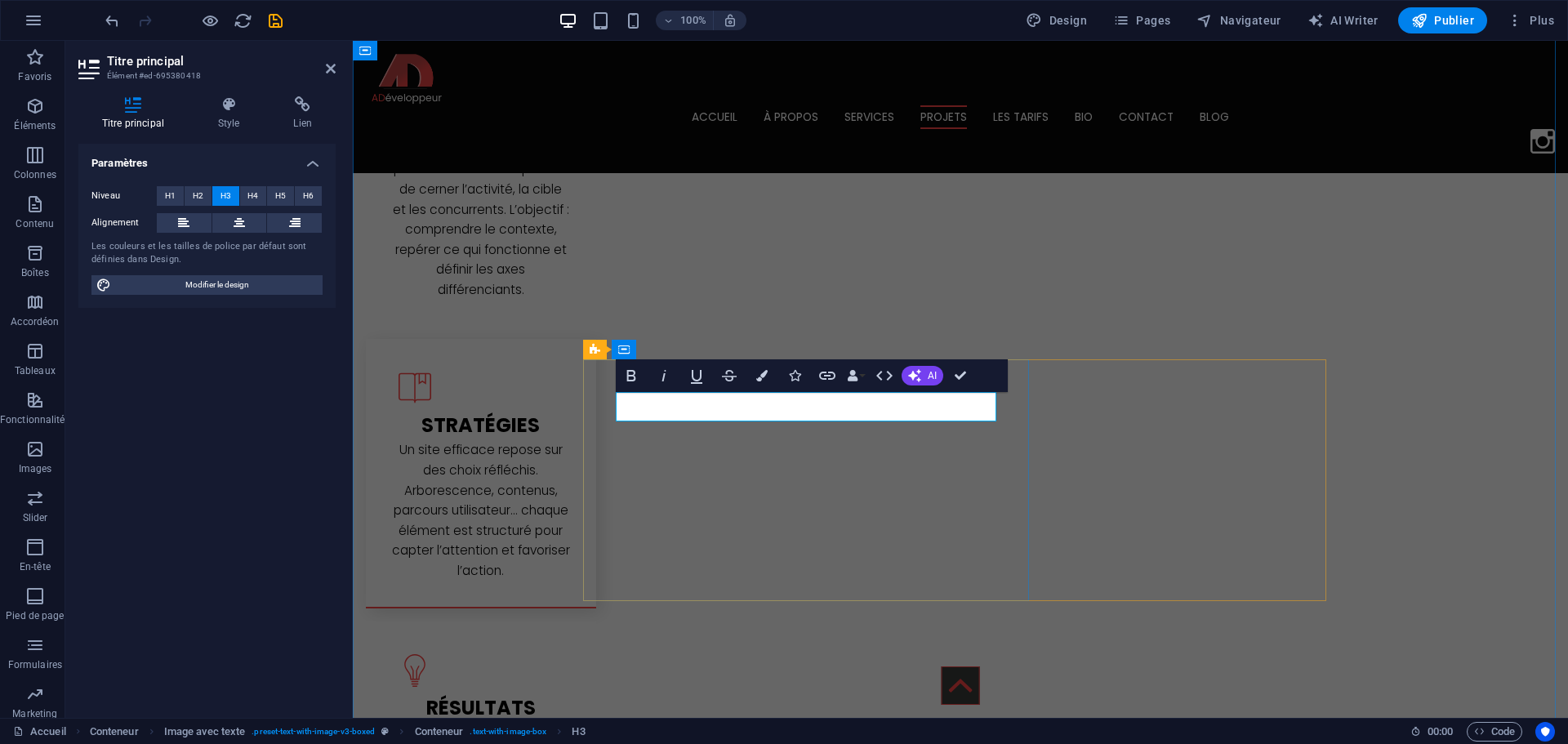
drag, startPoint x: 792, startPoint y: 404, endPoint x: 877, endPoint y: 403, distance: 85.0
copy h3 "- 2025"
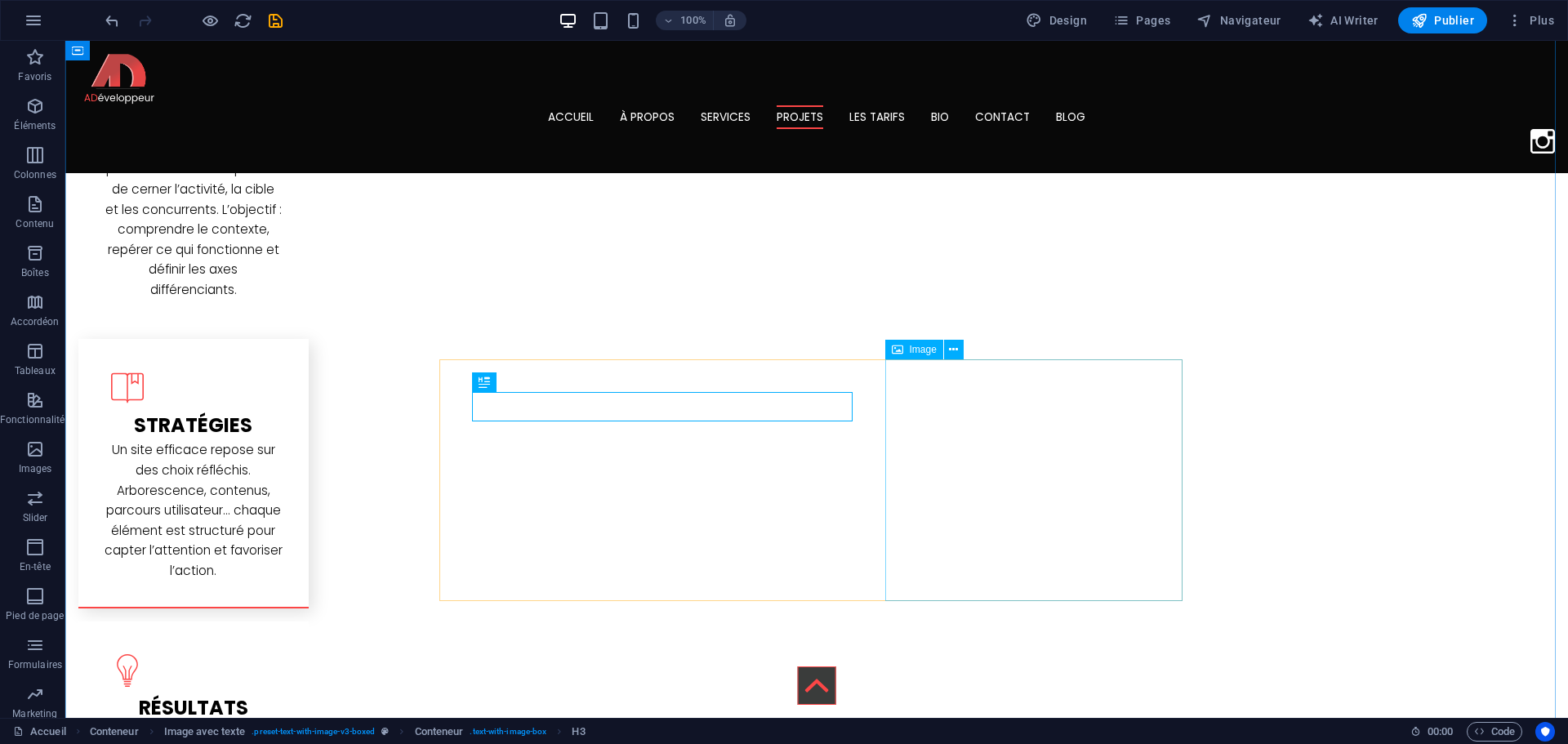
scroll to position [2588, 0]
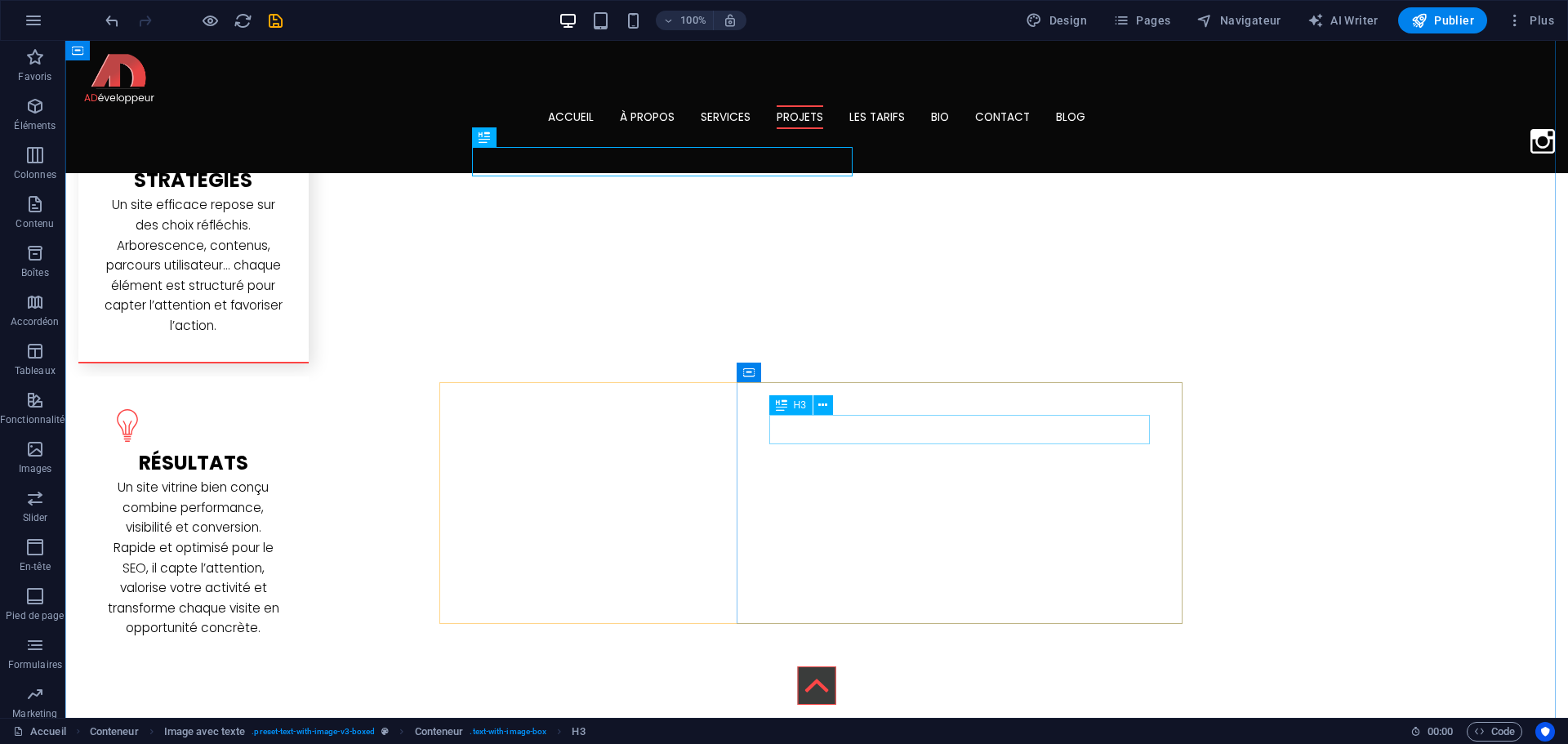
drag, startPoint x: 936, startPoint y: 436, endPoint x: 649, endPoint y: 435, distance: 287.0
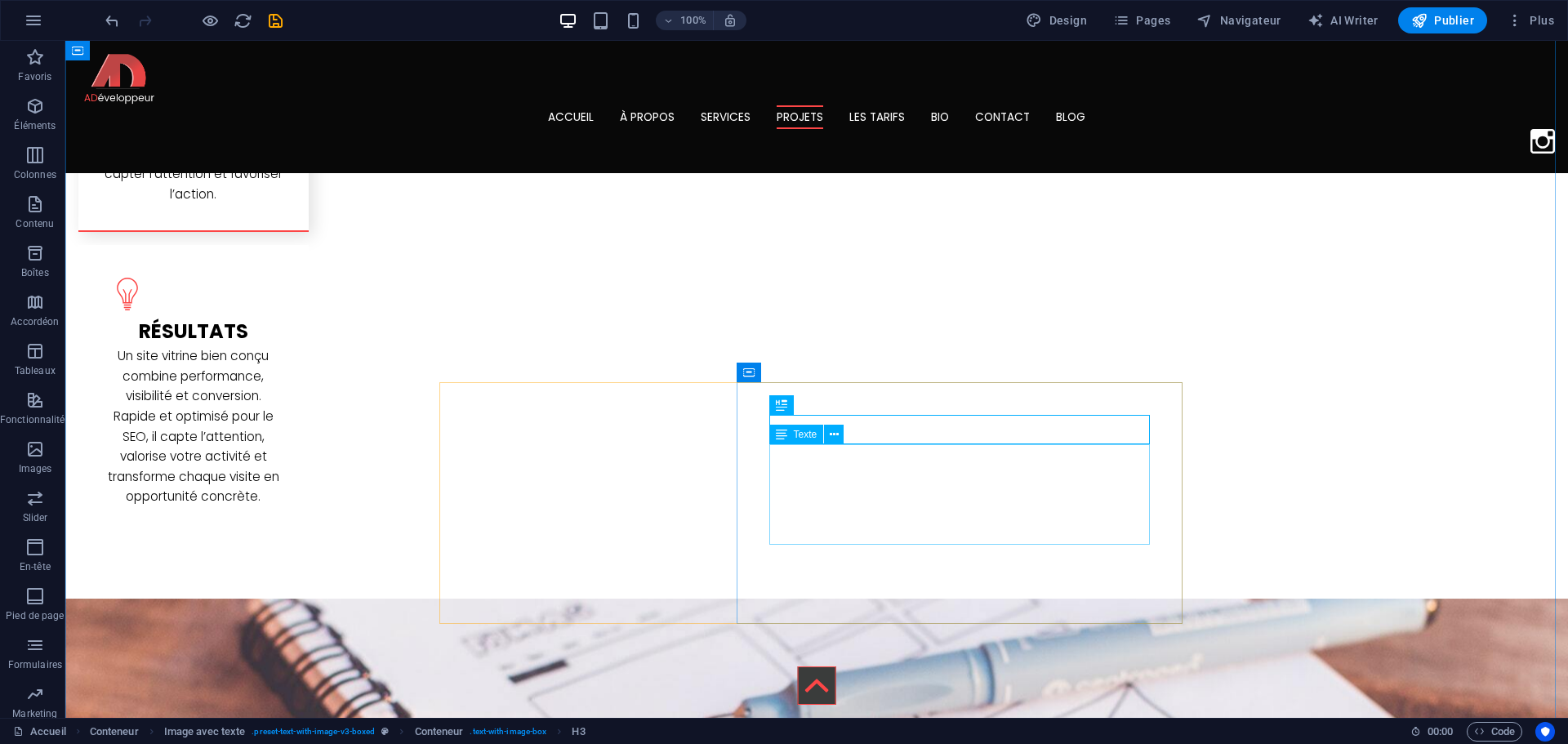
scroll to position [2833, 0]
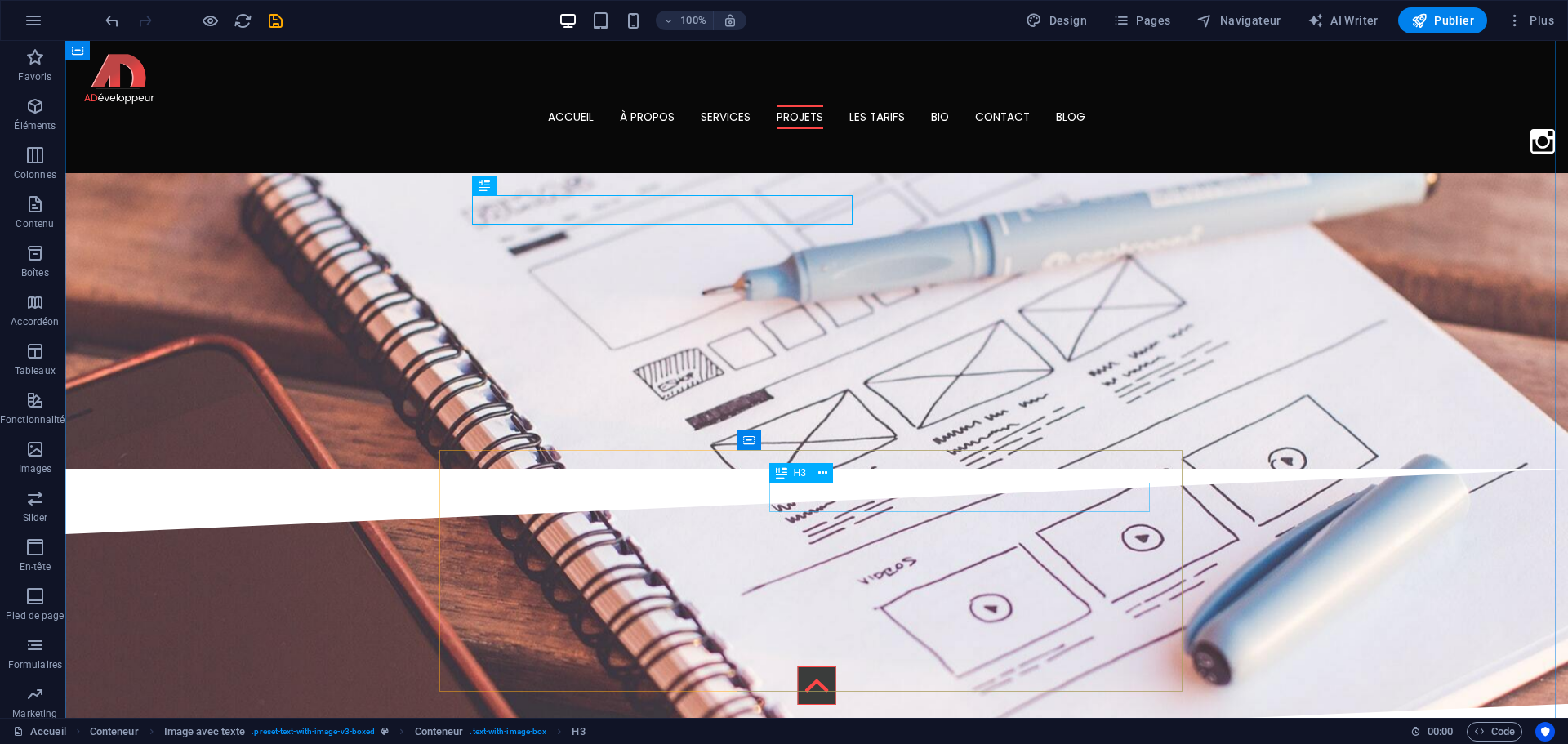
scroll to position [3159, 0]
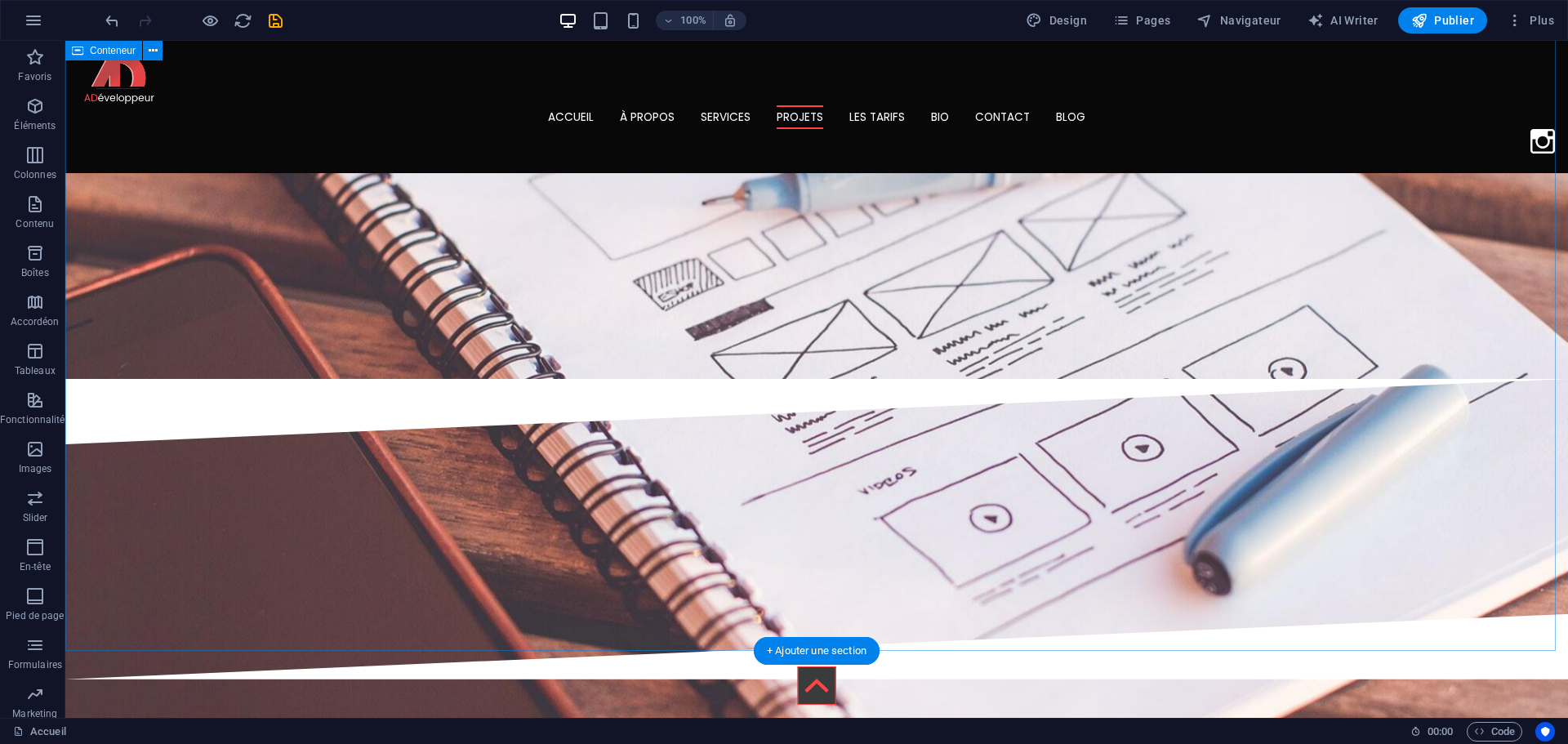
scroll to position [3241, 0]
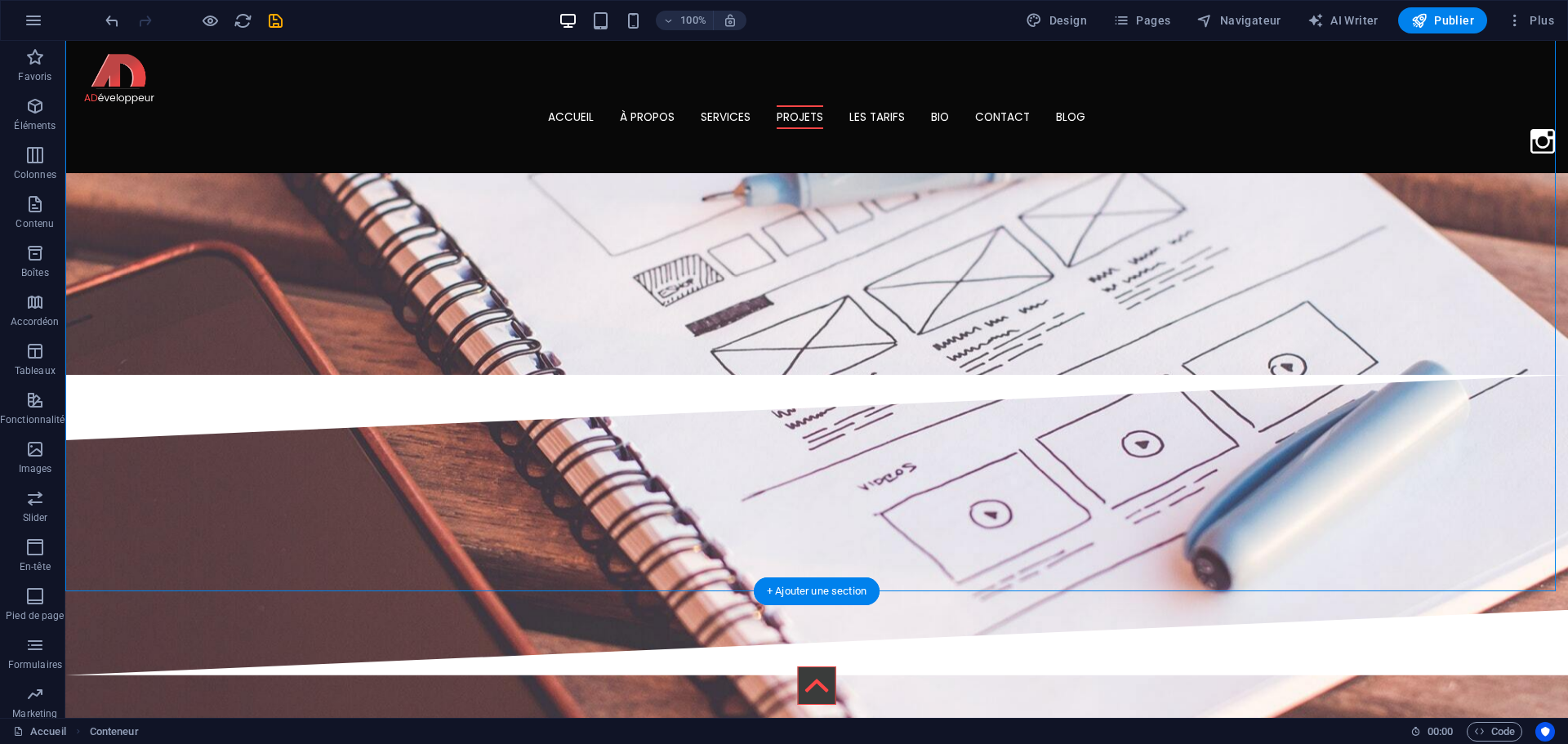
drag, startPoint x: 928, startPoint y: 481, endPoint x: 800, endPoint y: 425, distance: 139.7
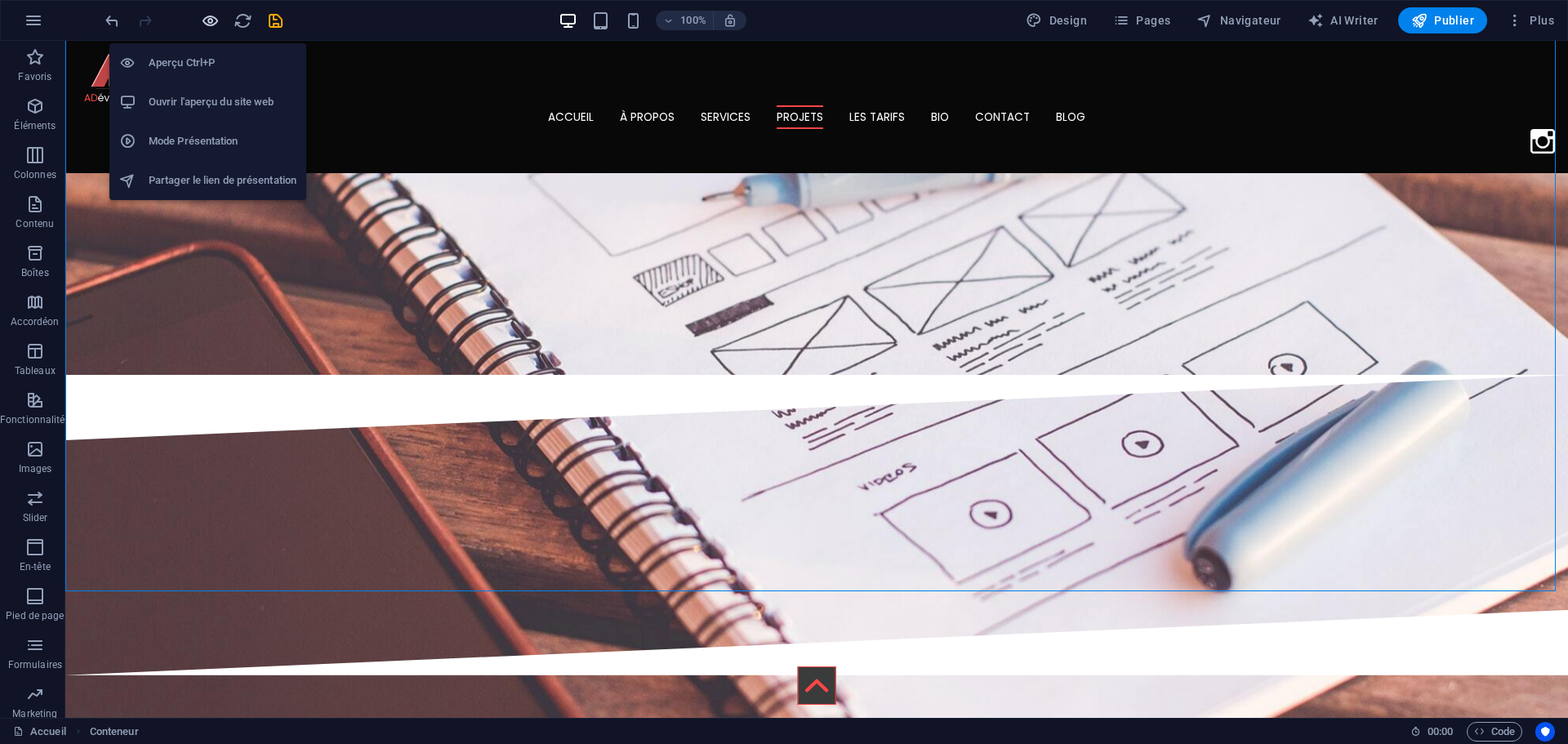
click at [206, 24] on icon "button" at bounding box center [210, 21] width 19 height 19
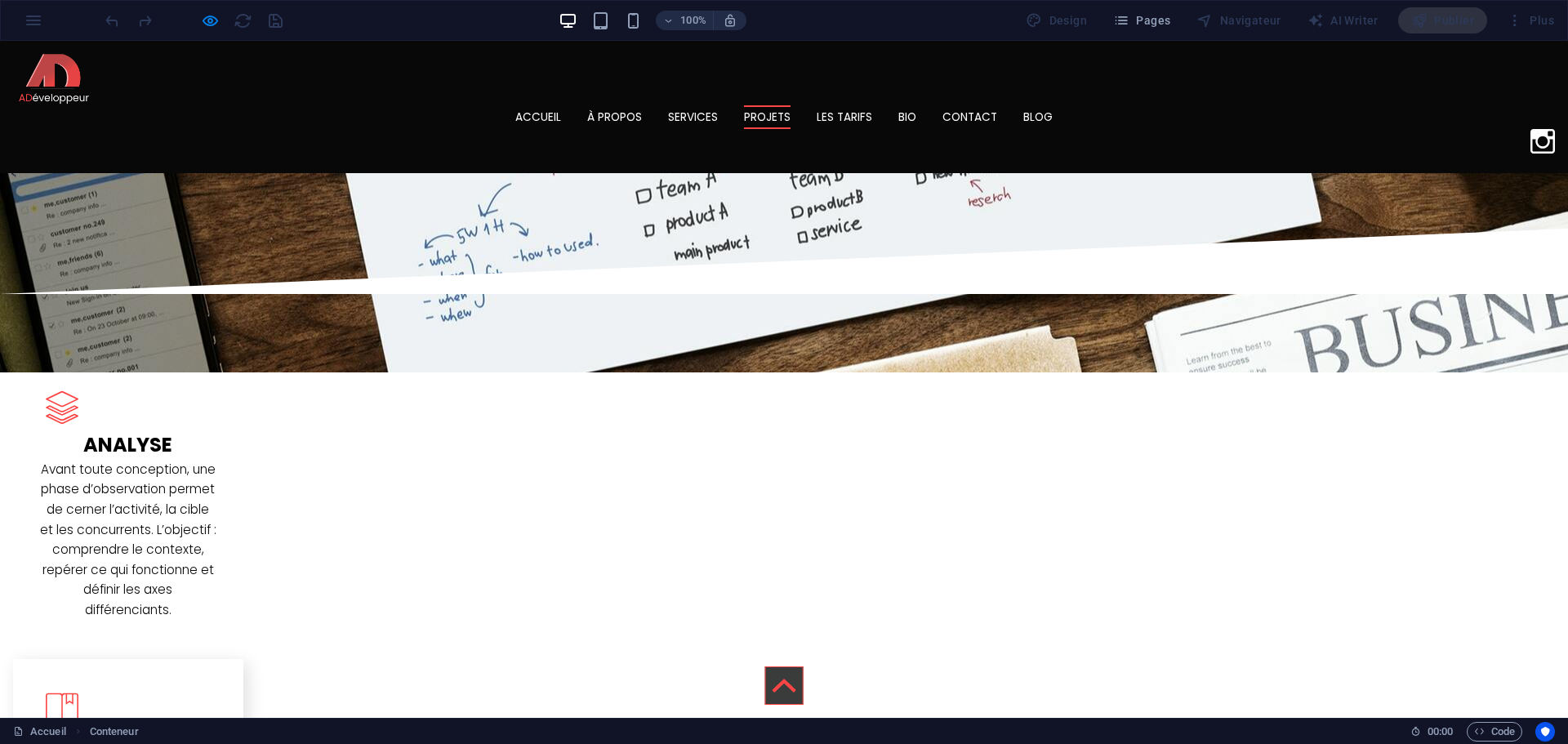
scroll to position [2017, 0]
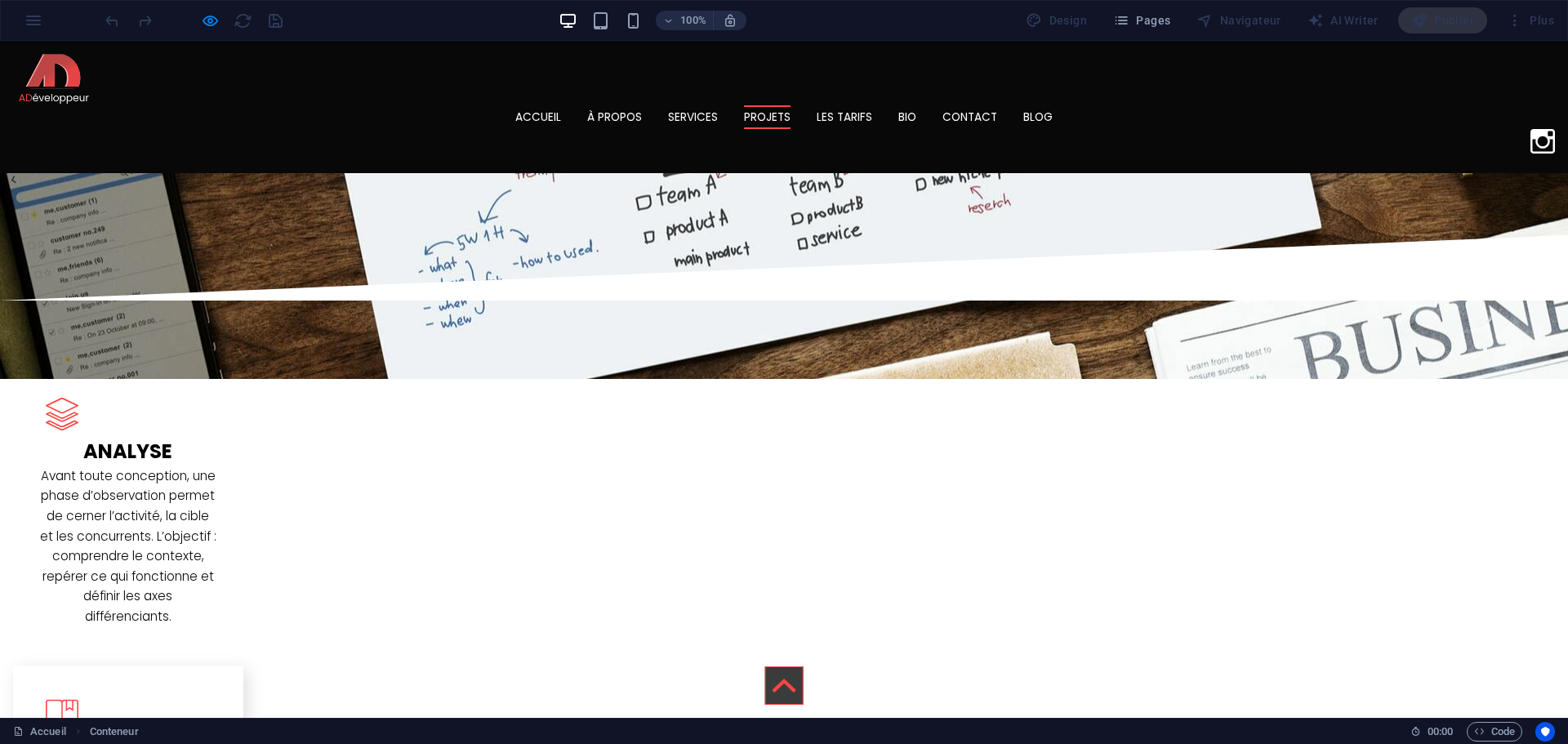
drag, startPoint x: 964, startPoint y: 473, endPoint x: 431, endPoint y: 211, distance: 593.9
copy div "L 'ipsumdol sitamet - 8495 C adipi el sedd eiusmod tempori u labore et dolore m…"
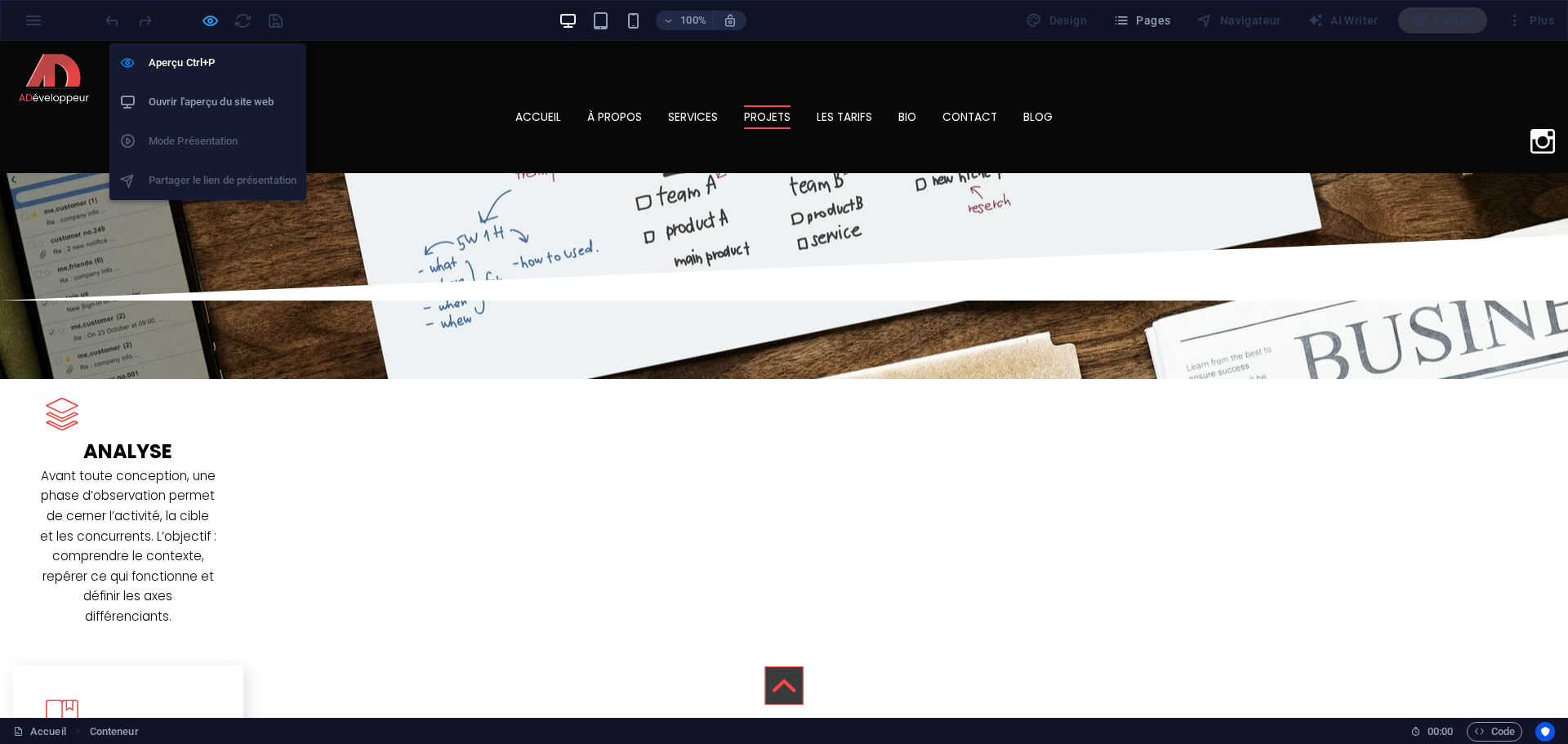
click at [216, 20] on icon "button" at bounding box center [210, 21] width 19 height 19
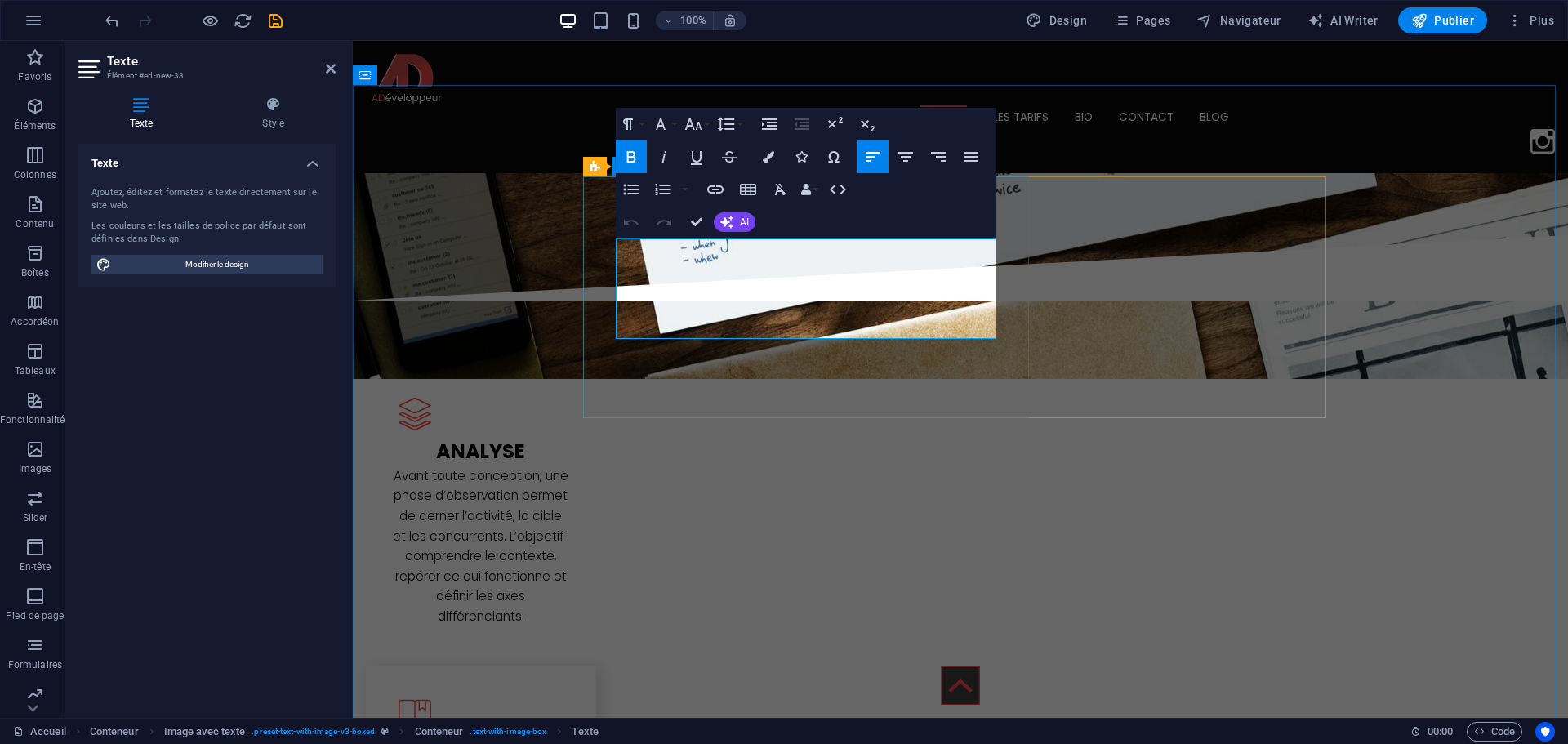
drag, startPoint x: 742, startPoint y: 322, endPoint x: 714, endPoint y: 324, distance: 28.1
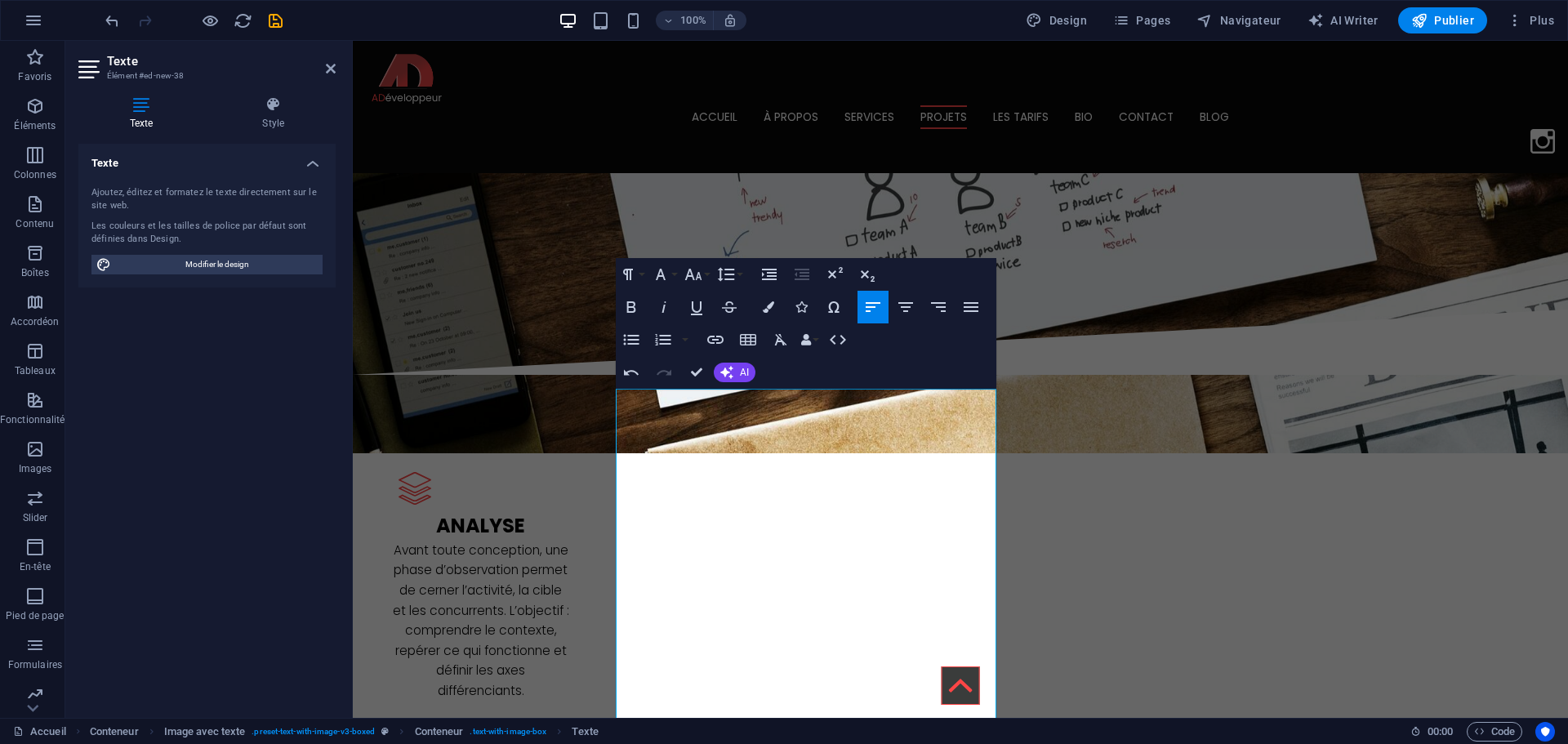
scroll to position [1853, 0]
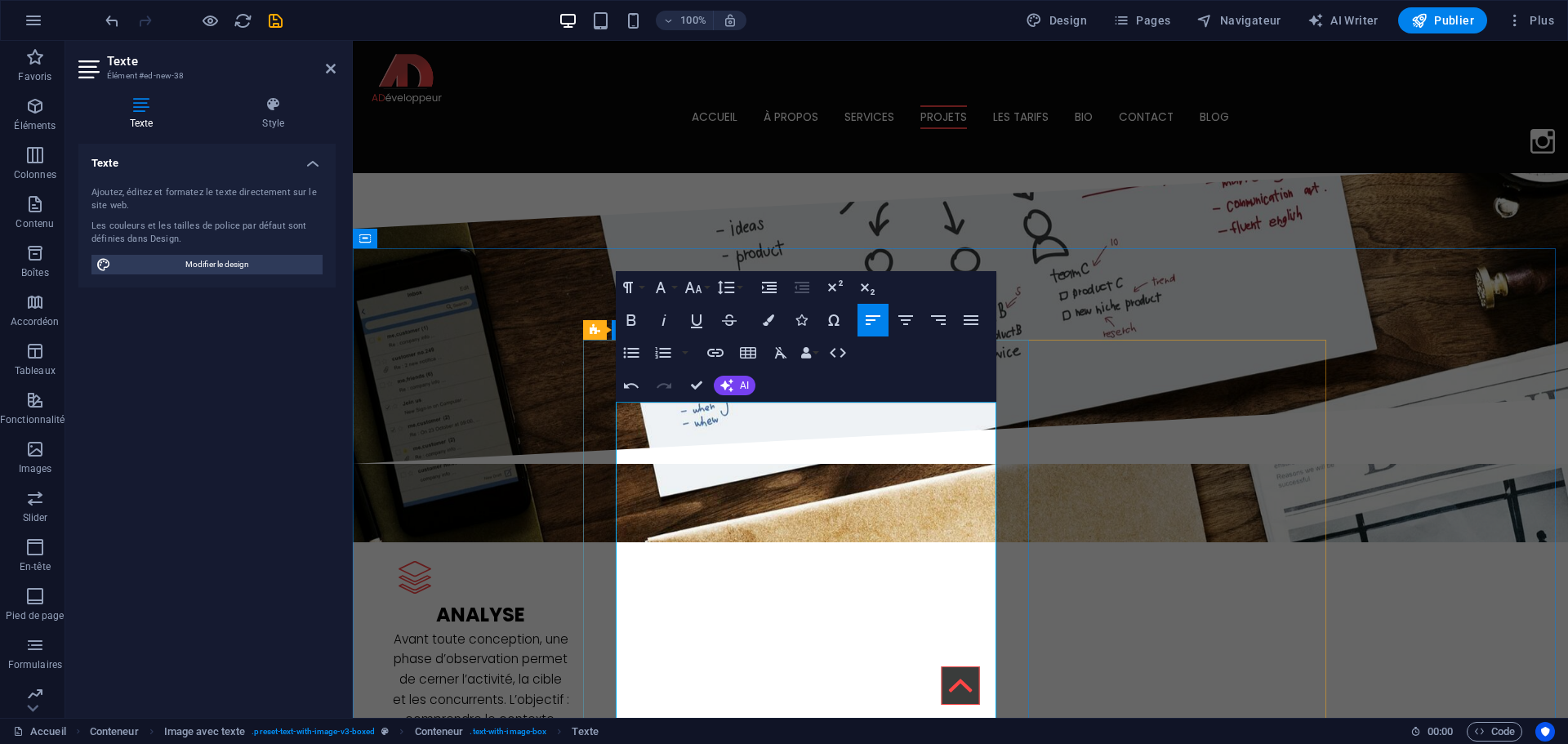
drag, startPoint x: 952, startPoint y: 555, endPoint x: 616, endPoint y: 530, distance: 336.9
drag, startPoint x: 963, startPoint y: 555, endPoint x: 618, endPoint y: 524, distance: 346.4
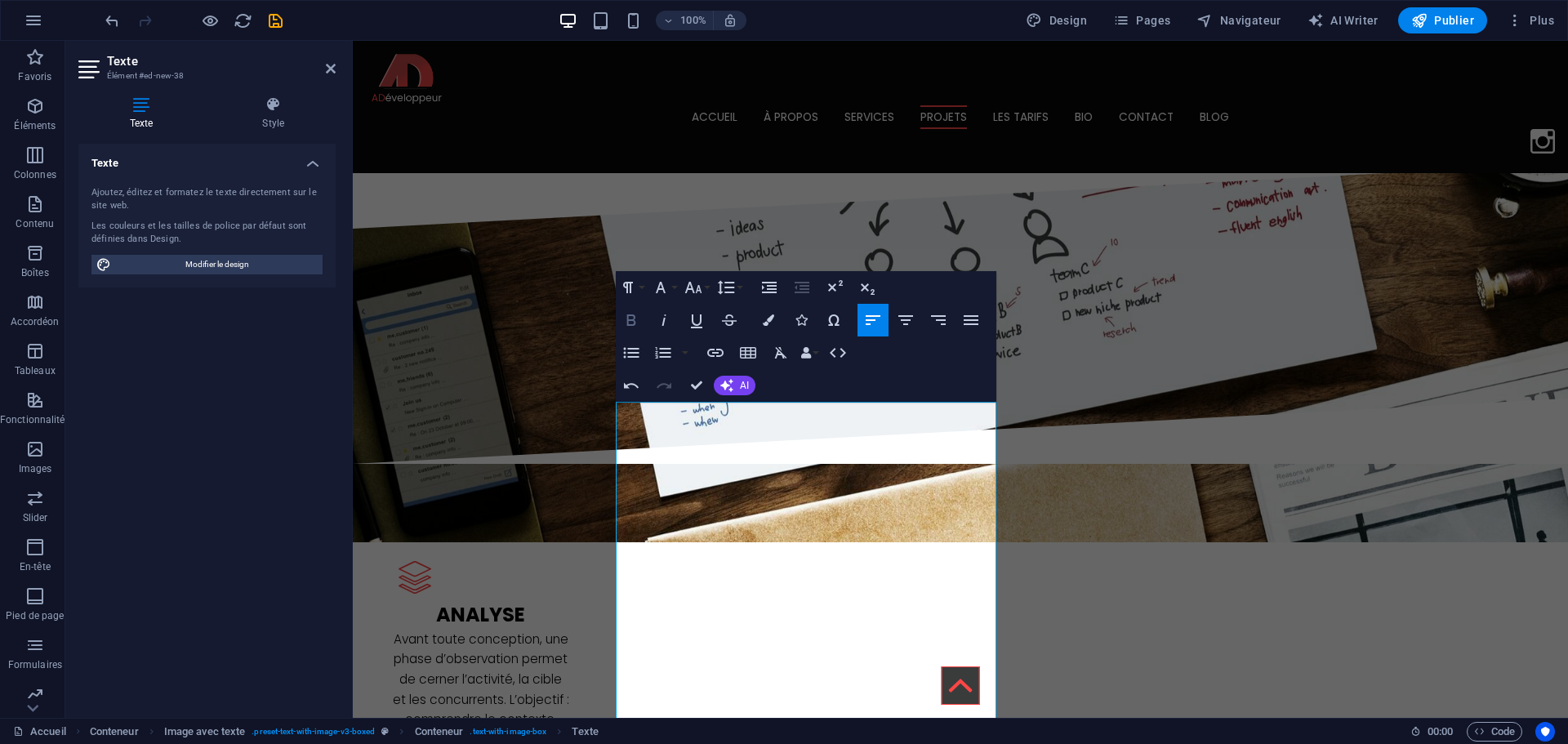
click at [632, 323] on icon "button" at bounding box center [631, 319] width 19 height 19
drag, startPoint x: 694, startPoint y: 492, endPoint x: 571, endPoint y: 393, distance: 157.9
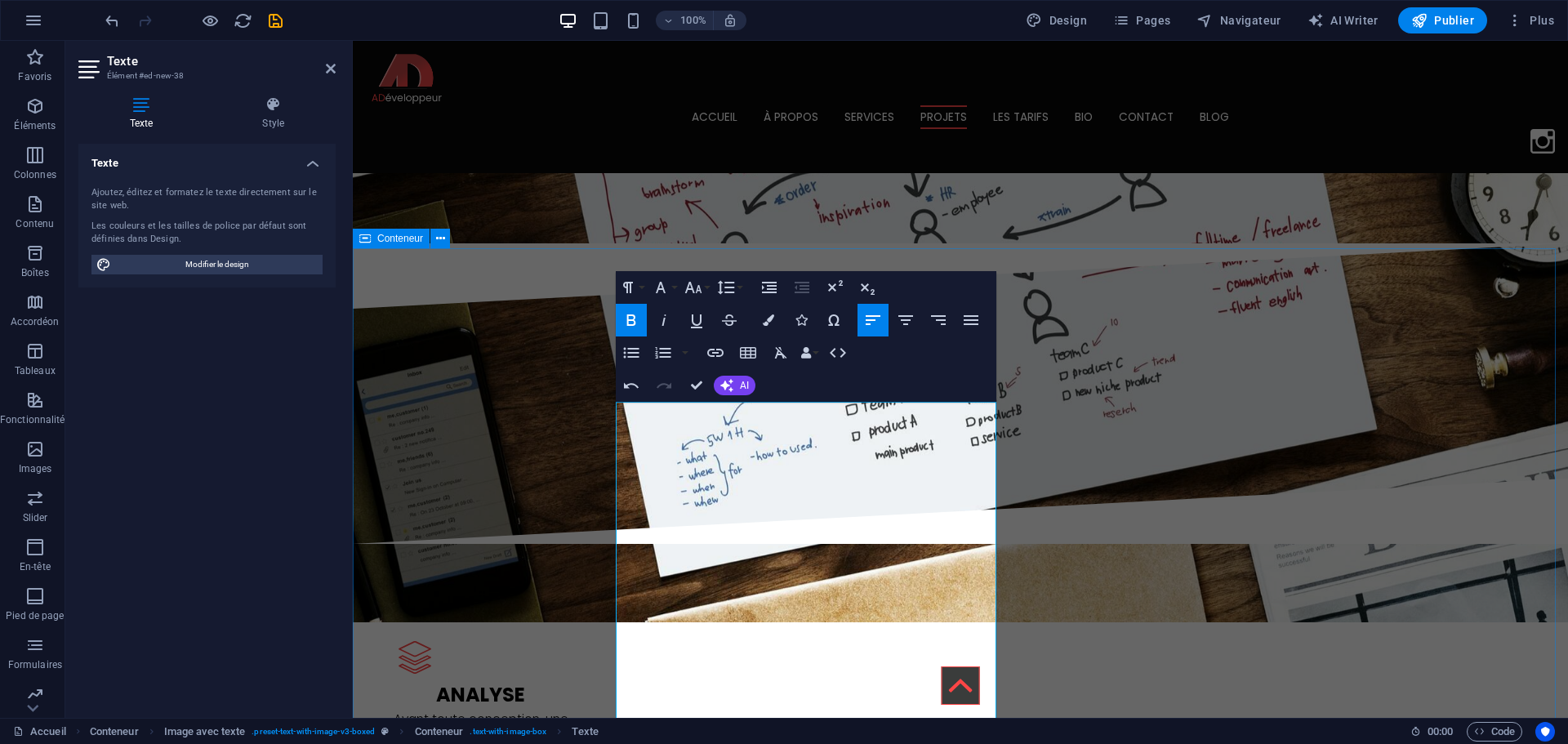
scroll to position [1752, 0]
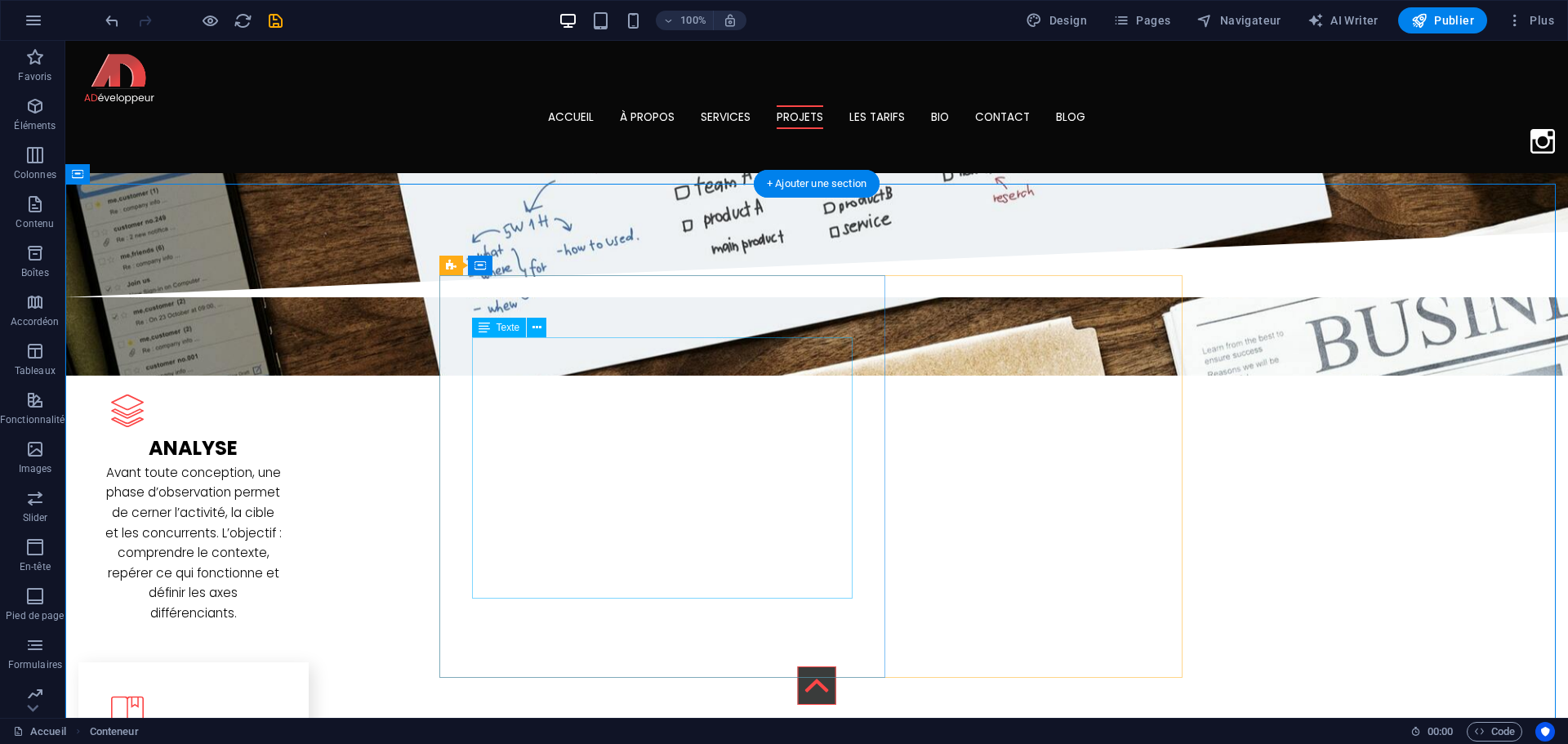
scroll to position [2079, 0]
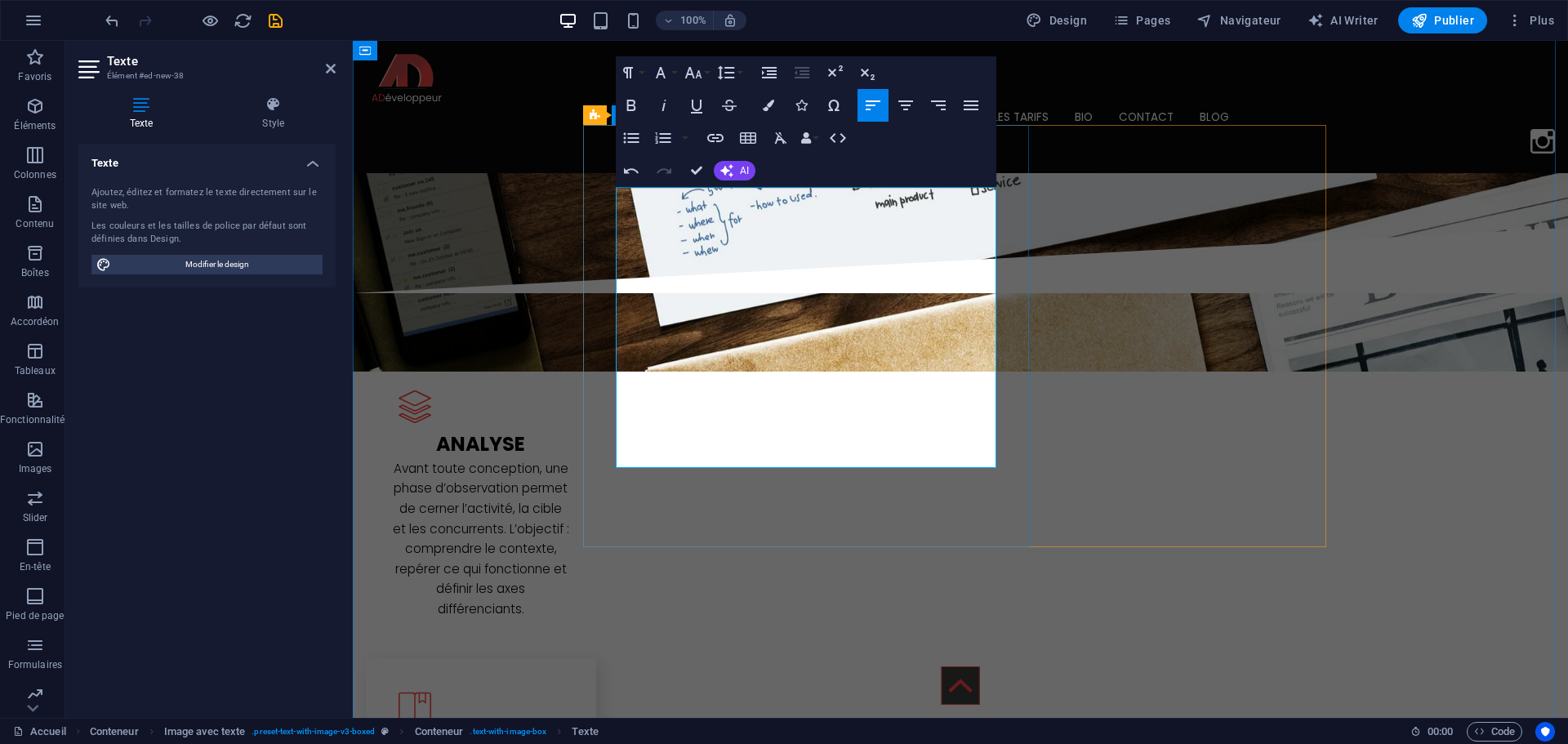
scroll to position [1997, 0]
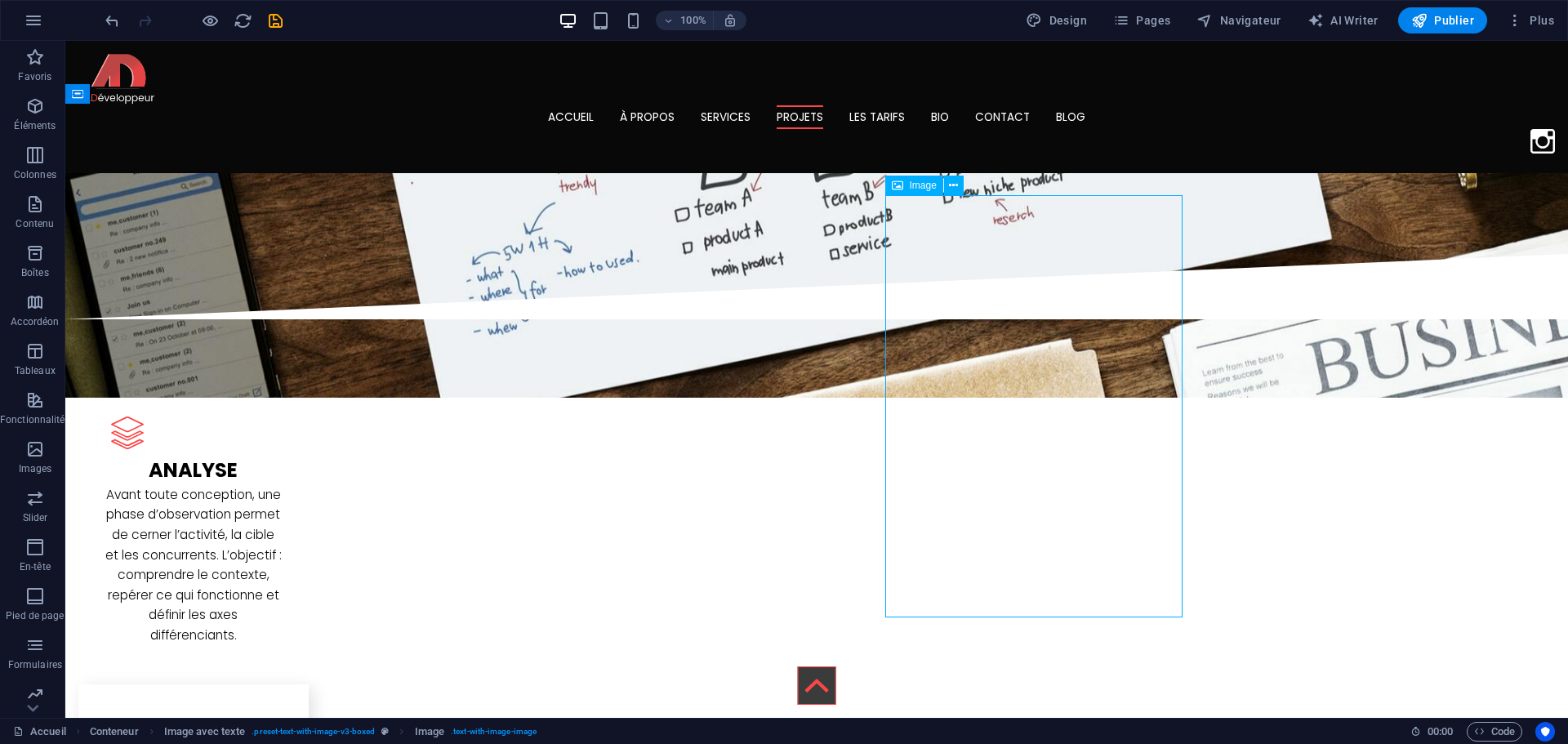
select select "%"
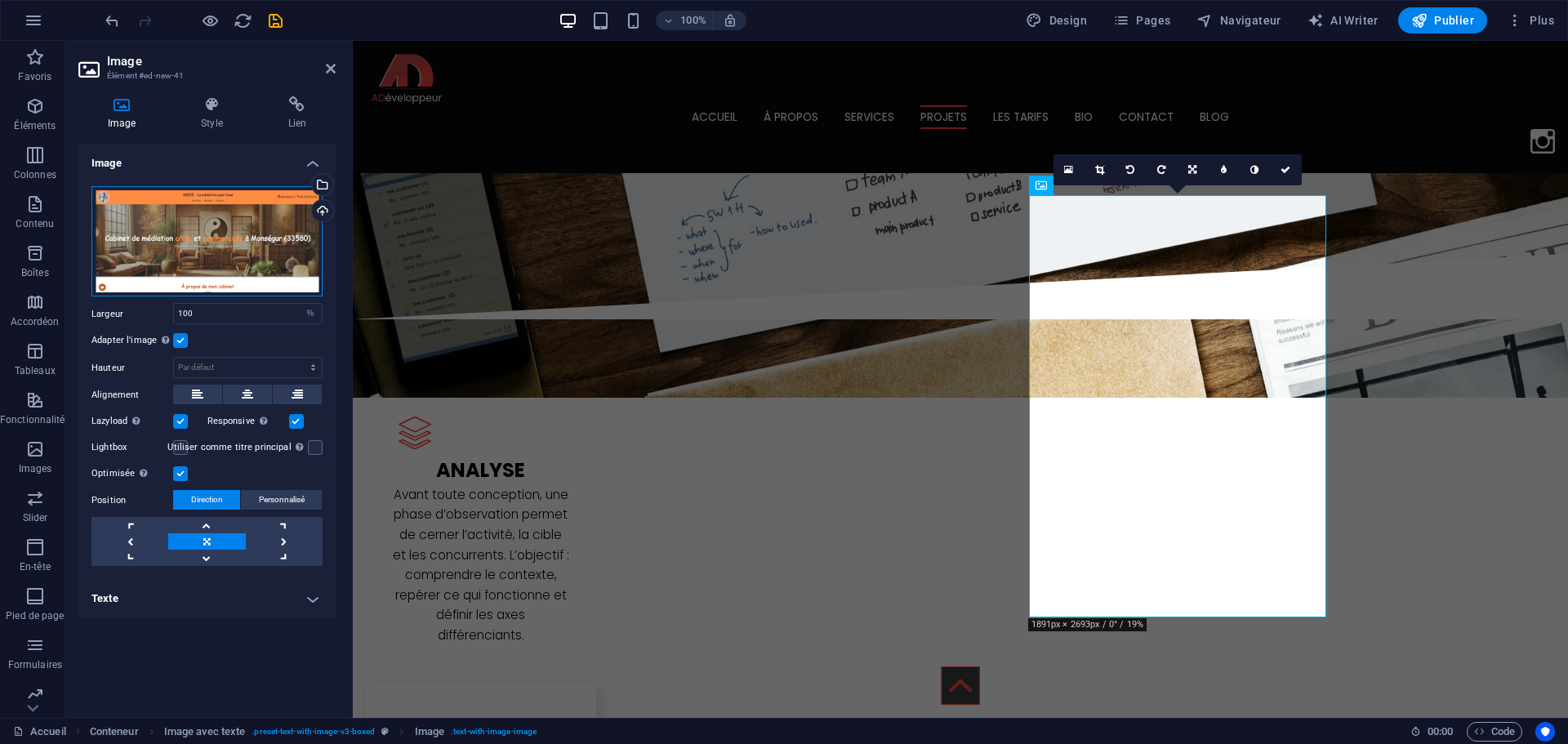
click at [209, 236] on div "Glissez les fichiers ici, cliquez pour choisir les fichiers ou sélectionnez les…" at bounding box center [207, 242] width 231 height 111
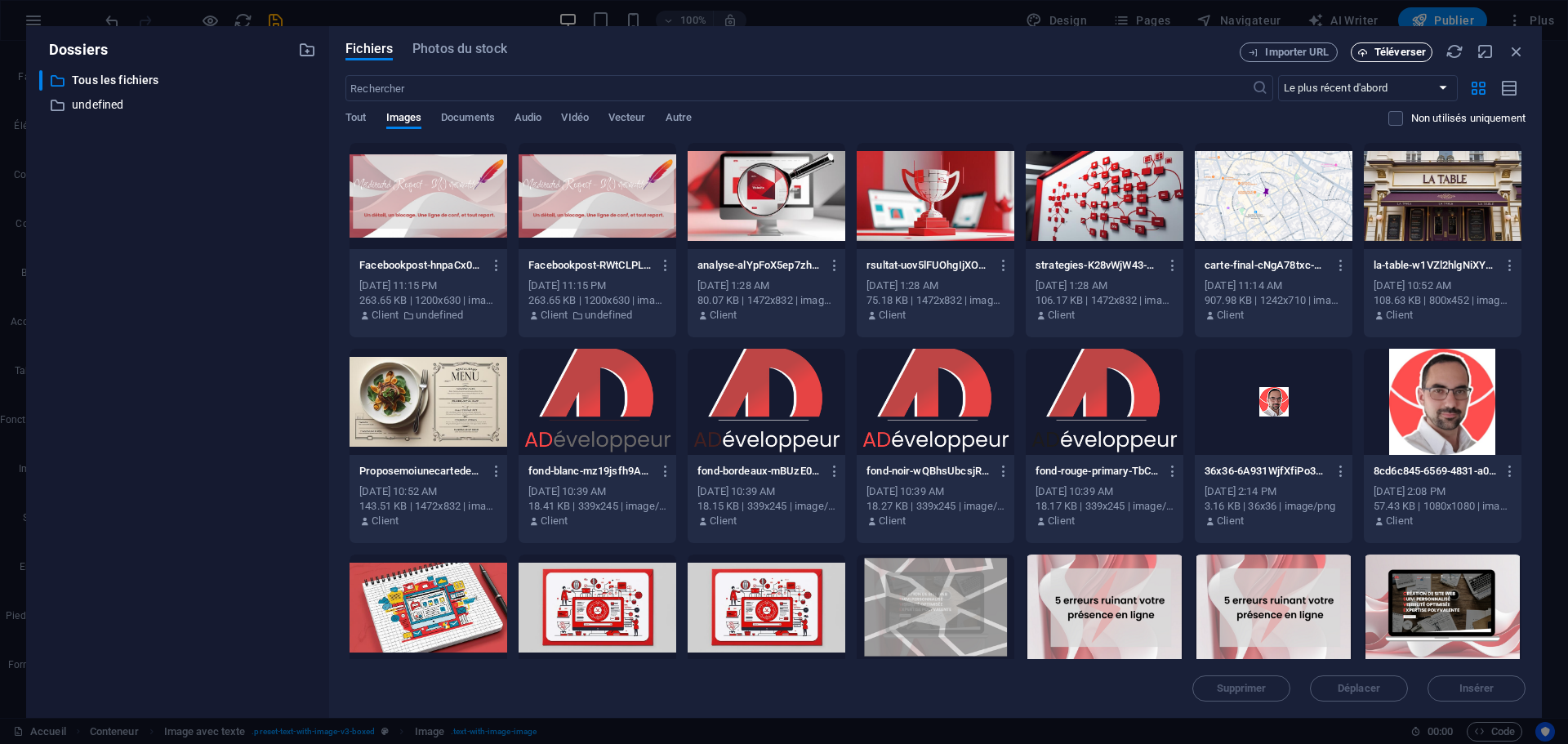
click at [1371, 58] on button "Téléverser" at bounding box center [1391, 52] width 82 height 19
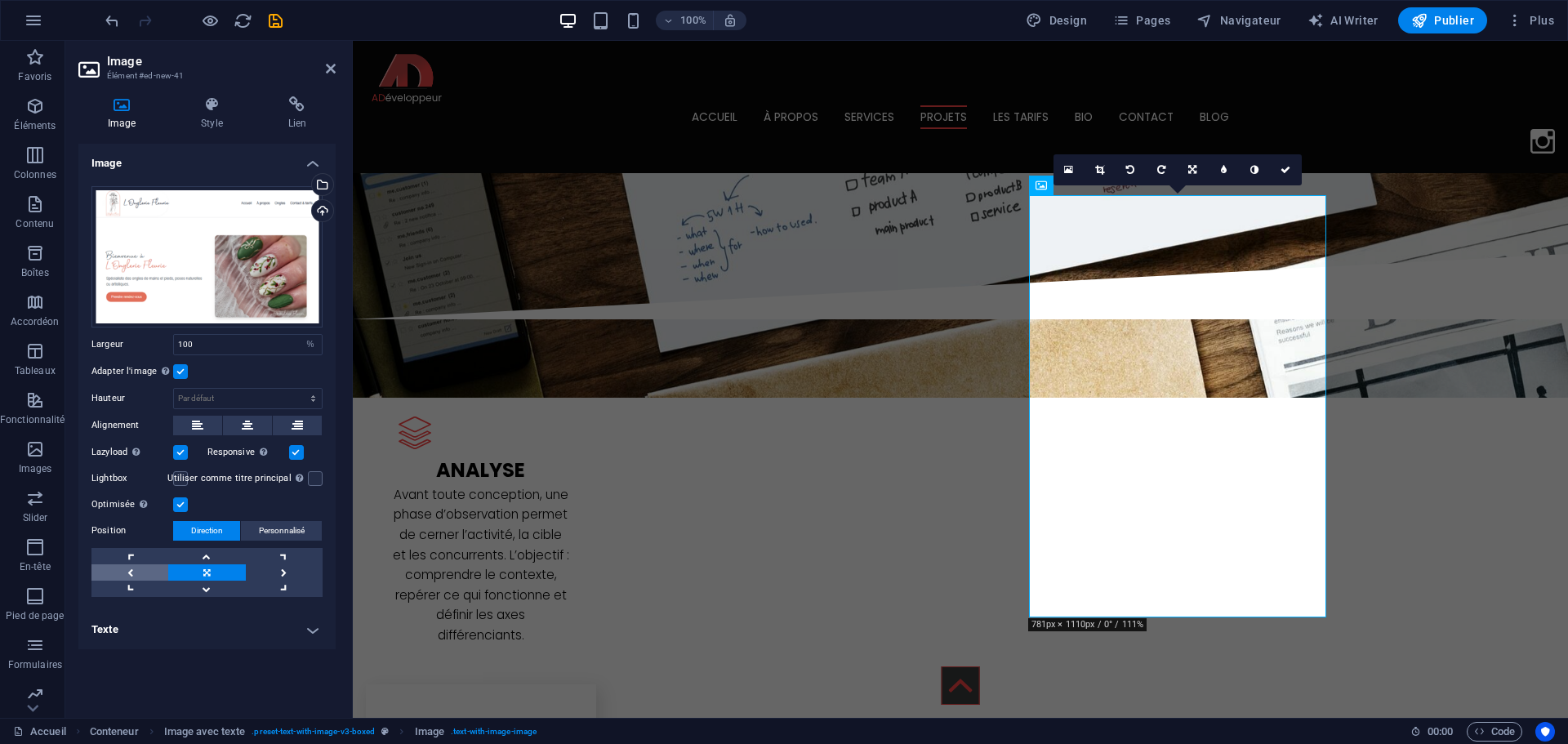
click at [155, 566] on link at bounding box center [129, 572] width 77 height 16
click at [198, 570] on link at bounding box center [206, 572] width 77 height 16
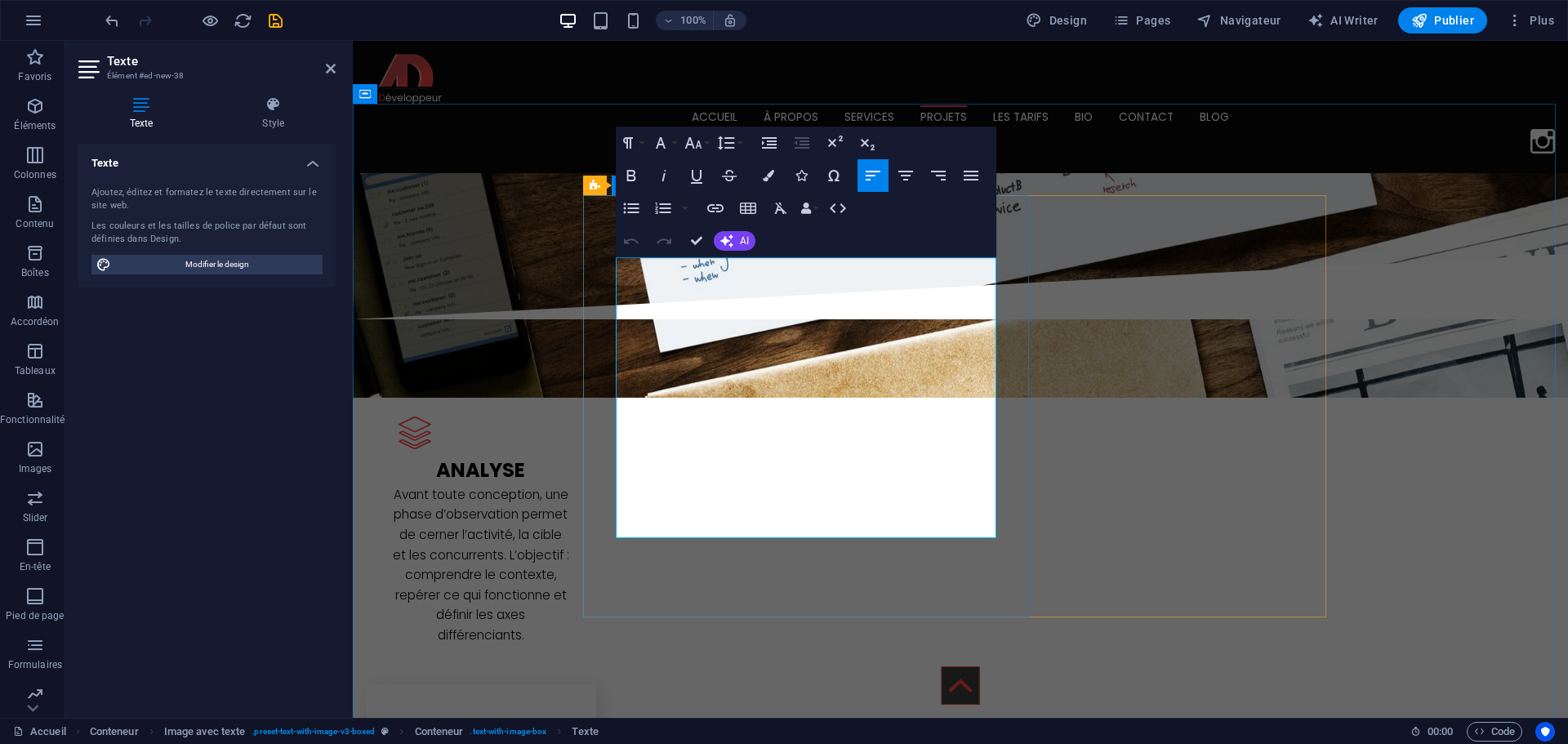
drag, startPoint x: 882, startPoint y: 530, endPoint x: 587, endPoint y: 426, distance: 312.8
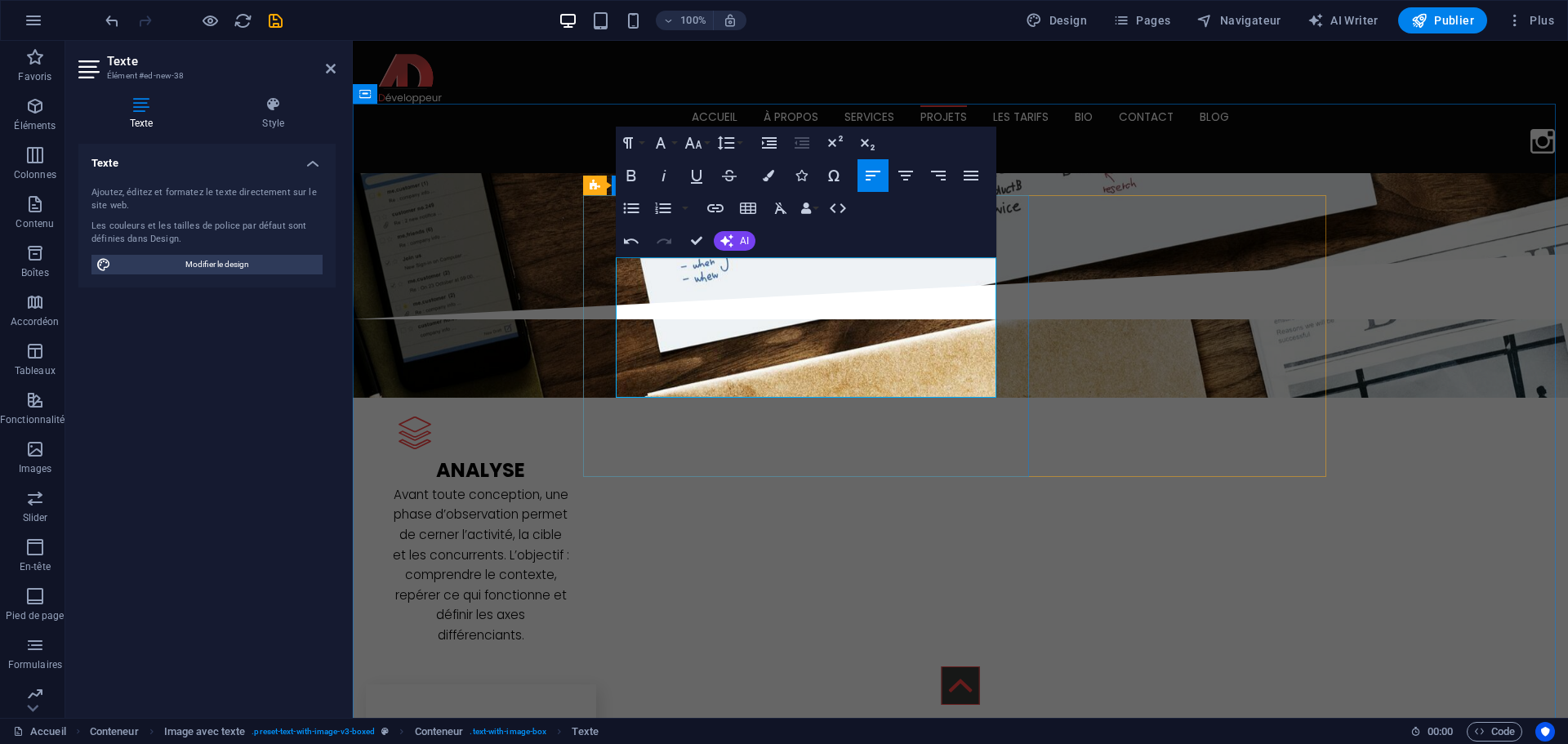
drag, startPoint x: 703, startPoint y: 375, endPoint x: 640, endPoint y: 361, distance: 64.5
drag, startPoint x: 706, startPoint y: 384, endPoint x: 548, endPoint y: 274, distance: 192.5
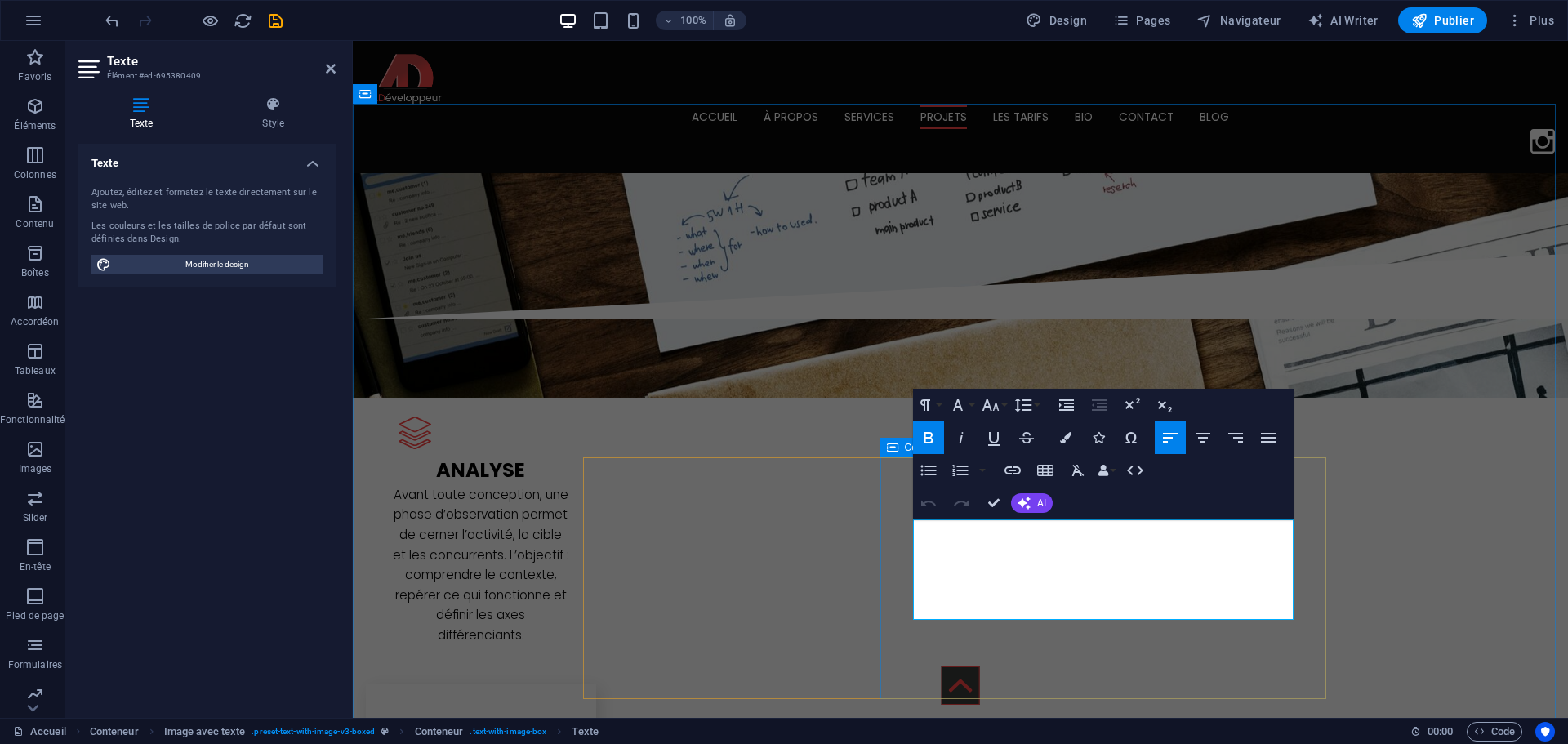
drag, startPoint x: 988, startPoint y: 603, endPoint x: 895, endPoint y: 529, distance: 118.8
copy span "Projet de site vitrine destiné à valoriser les services d'un professionnel de l…"
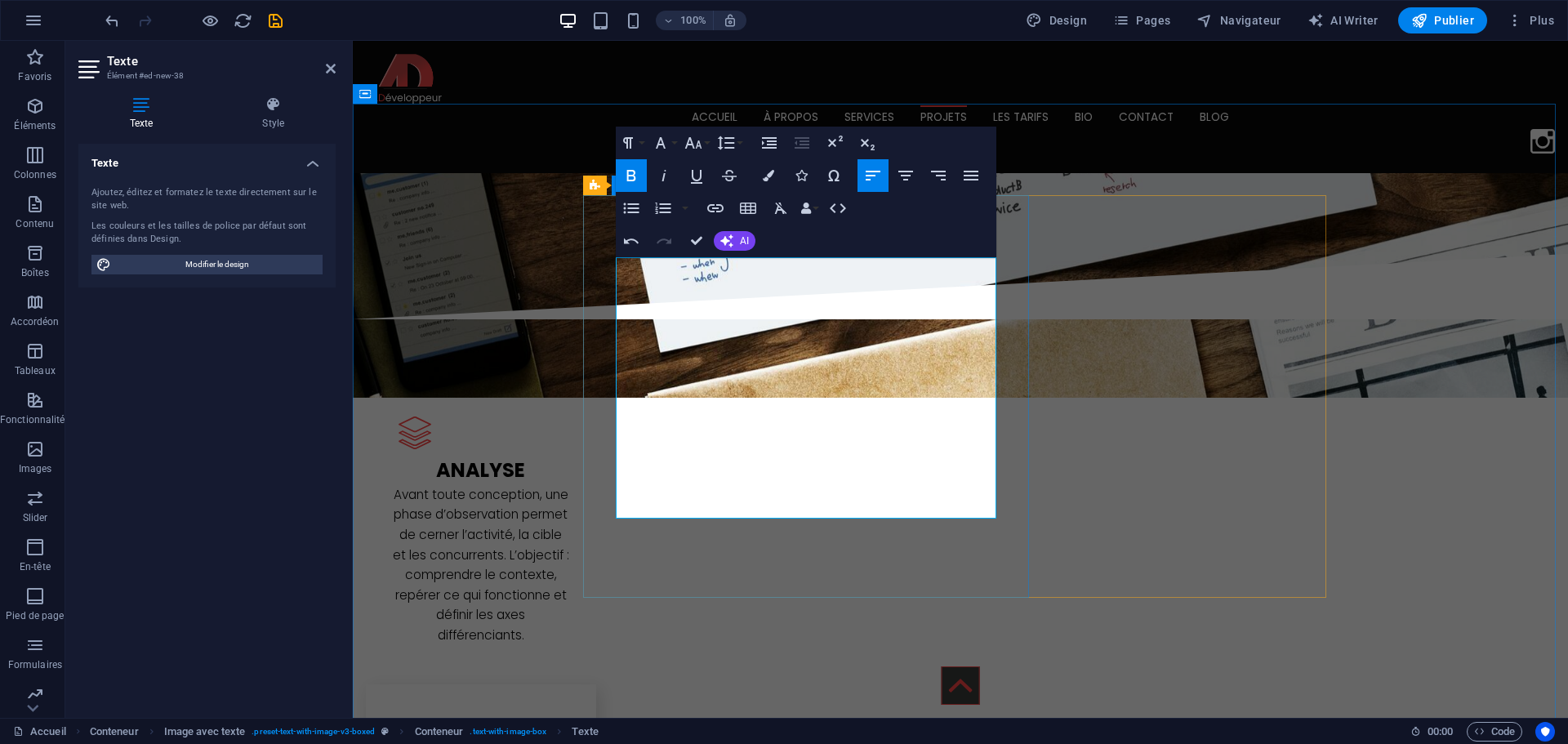
drag, startPoint x: 745, startPoint y: 504, endPoint x: 913, endPoint y: 426, distance: 185.2
click at [635, 182] on icon "button" at bounding box center [631, 175] width 19 height 19
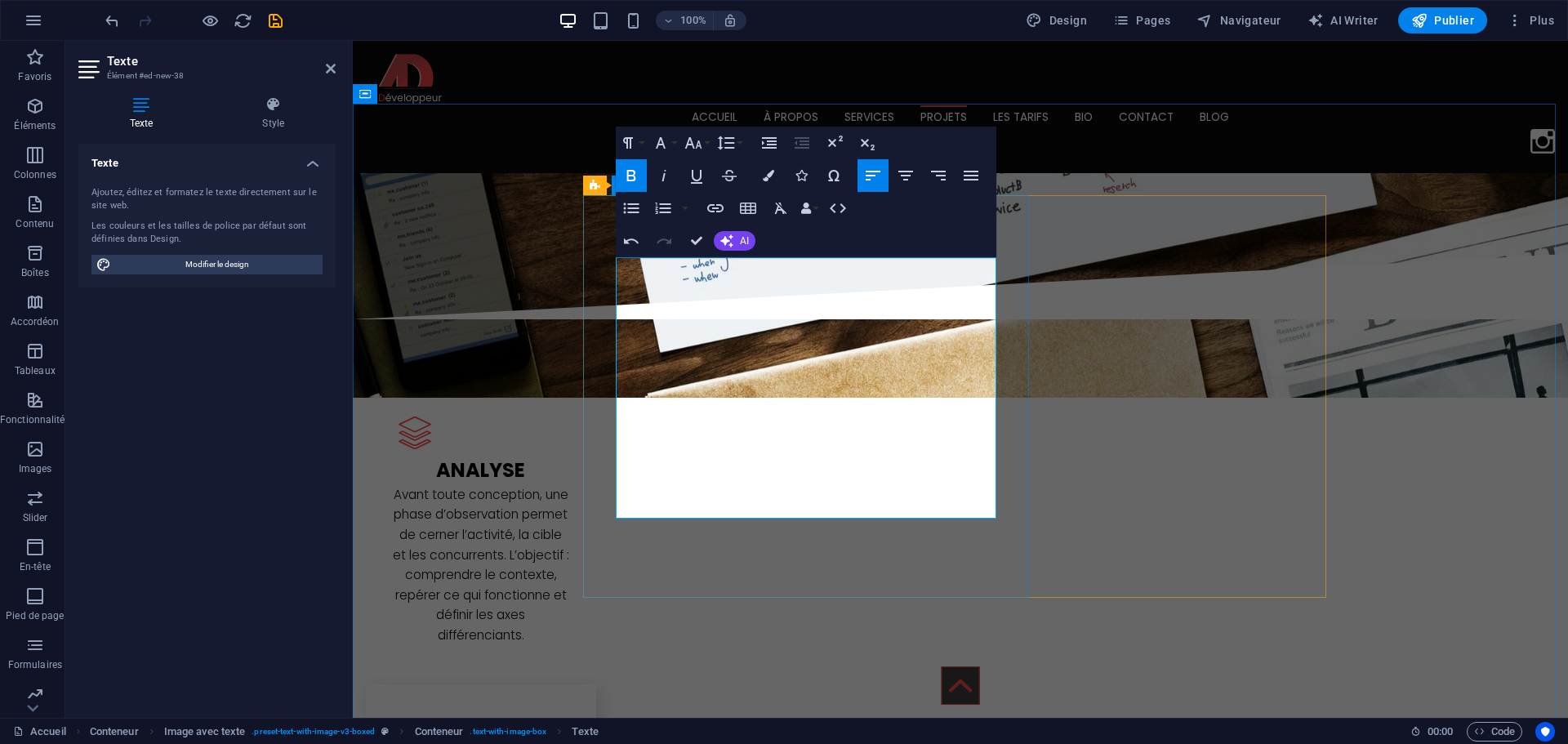
drag, startPoint x: 722, startPoint y: 363, endPoint x: 588, endPoint y: 285, distance: 155.0
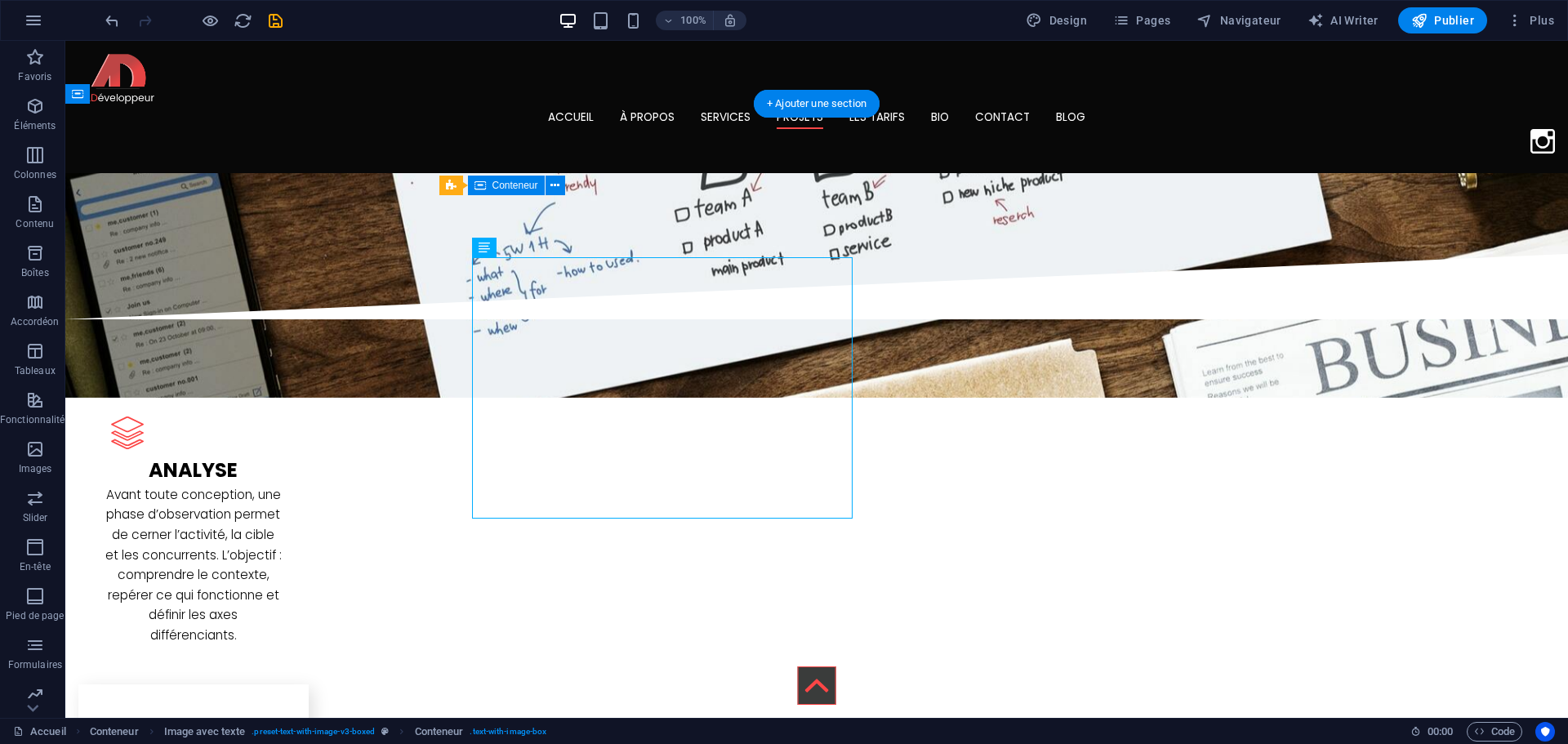
drag, startPoint x: 574, startPoint y: 348, endPoint x: 286, endPoint y: 347, distance: 288.0
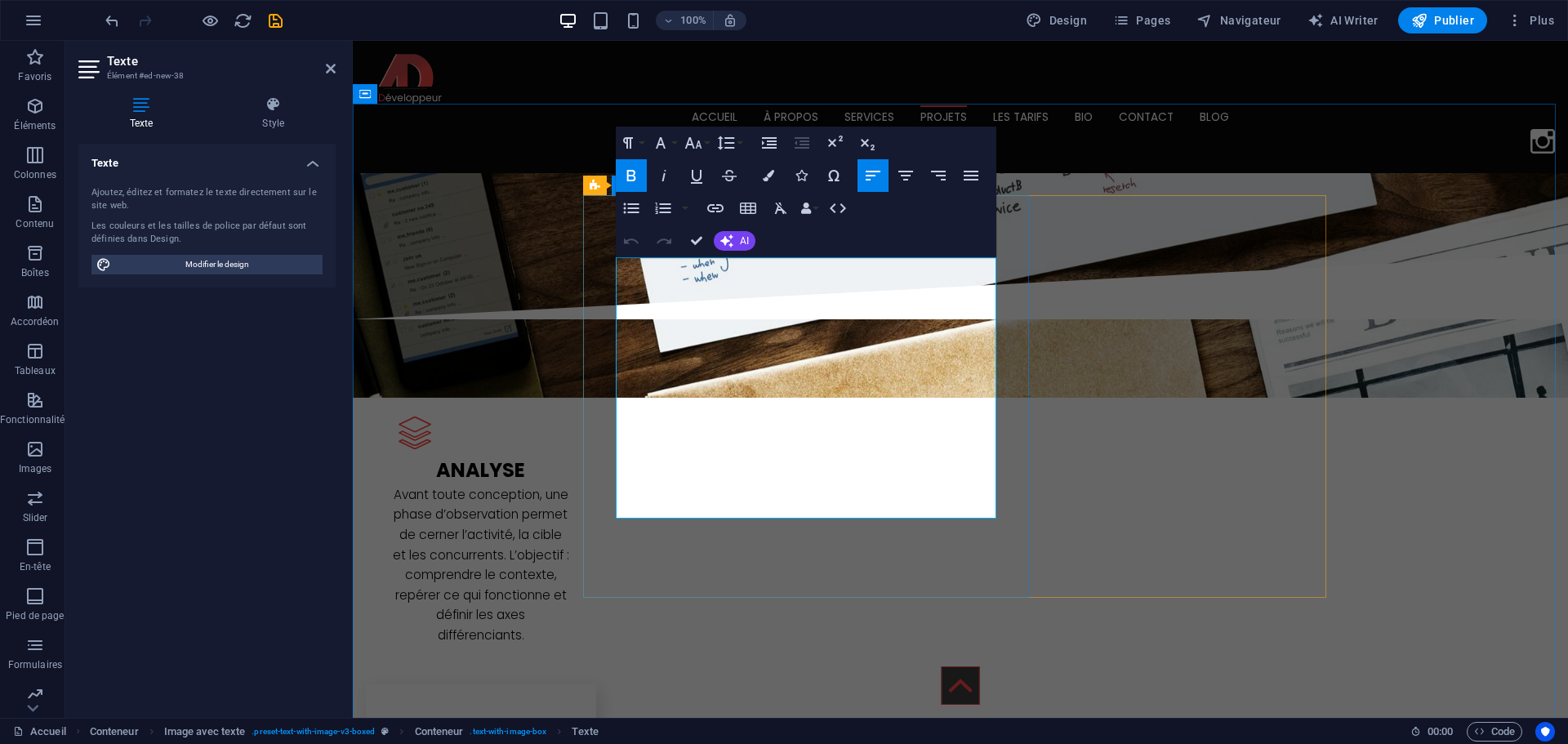
drag, startPoint x: 707, startPoint y: 360, endPoint x: 610, endPoint y: 274, distance: 129.6
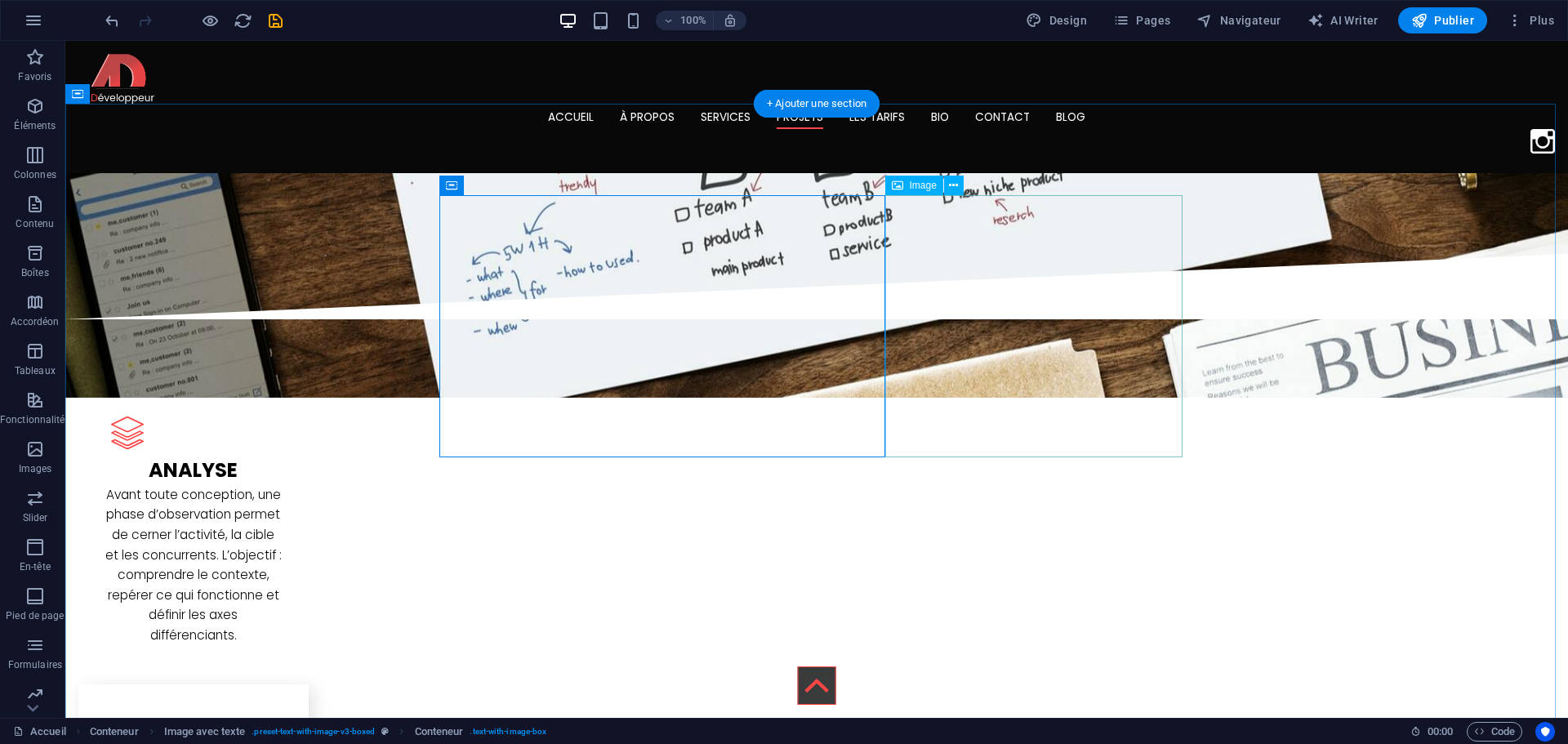
select select "%"
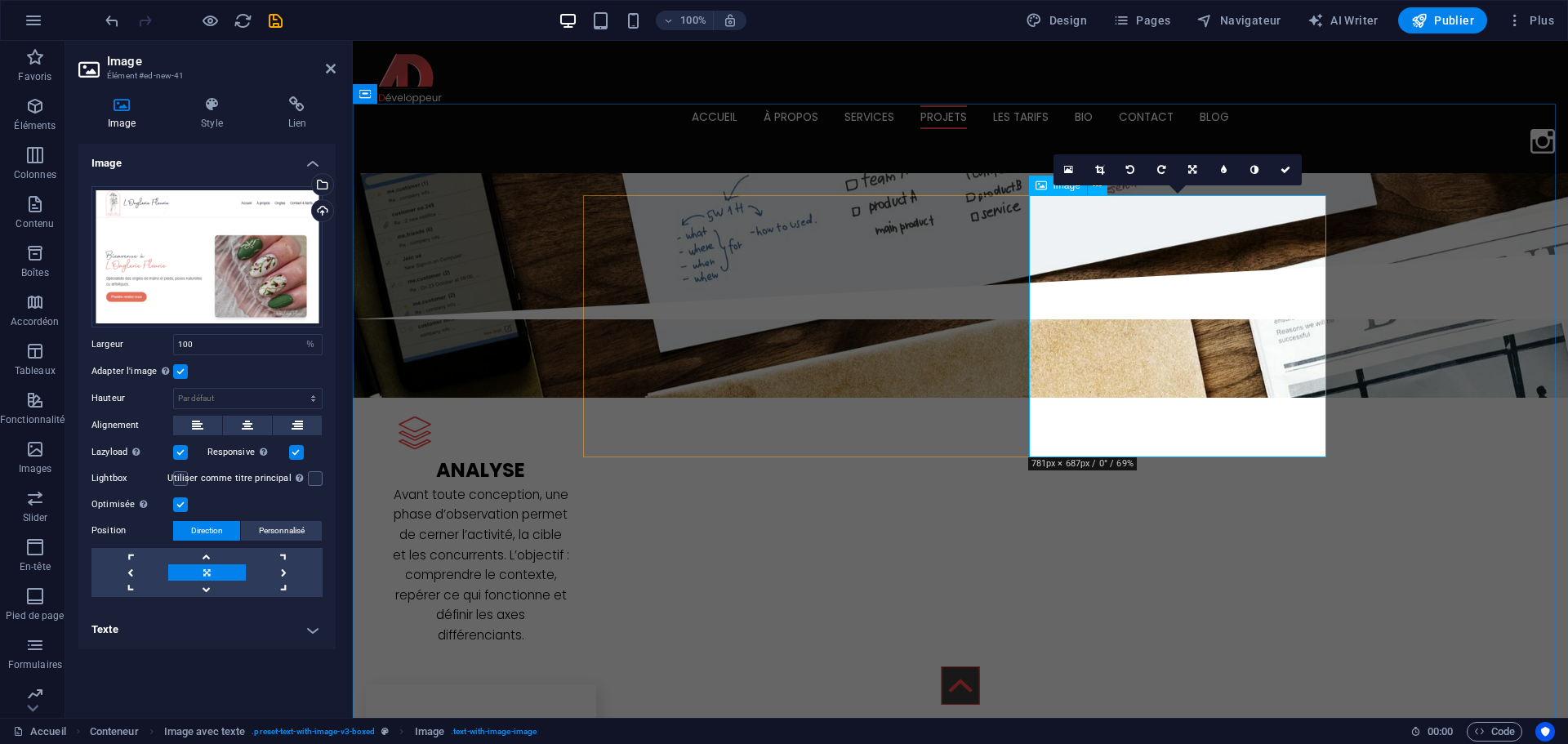
click at [1286, 166] on icon at bounding box center [1285, 170] width 10 height 10
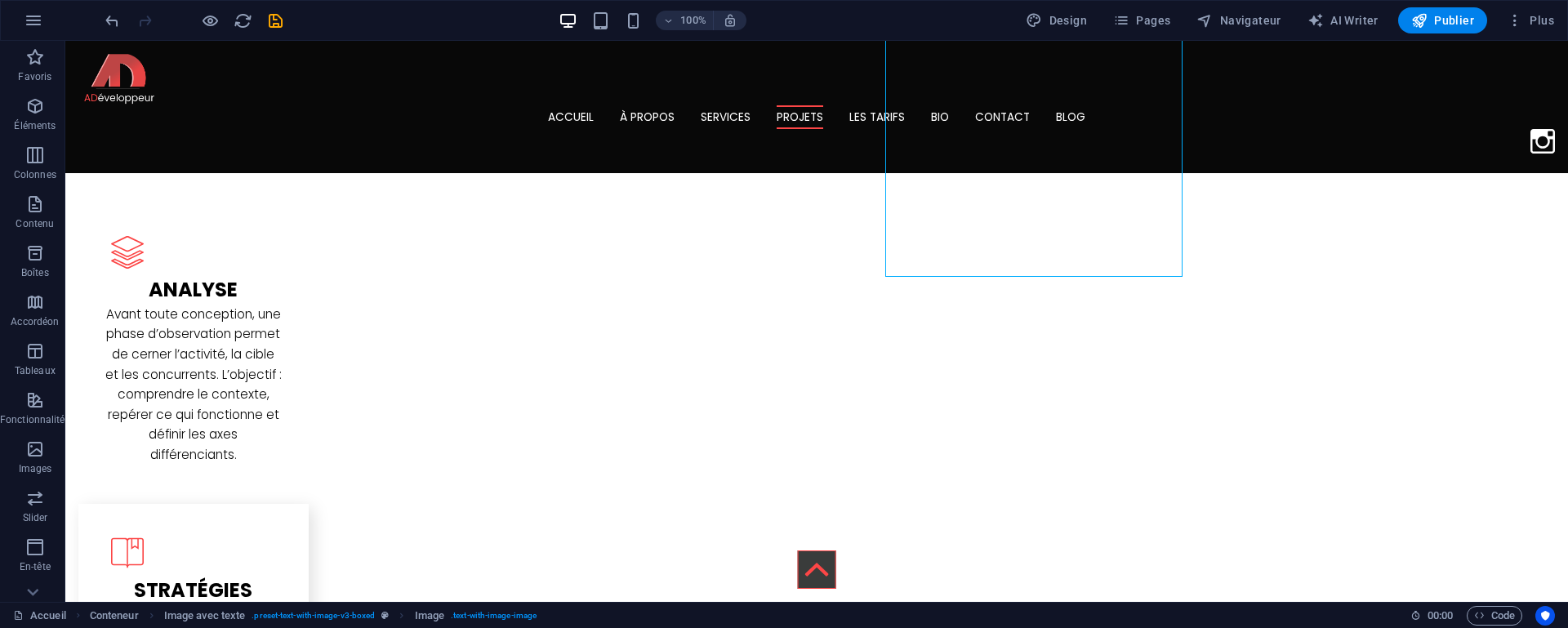
scroll to position [1816, 0]
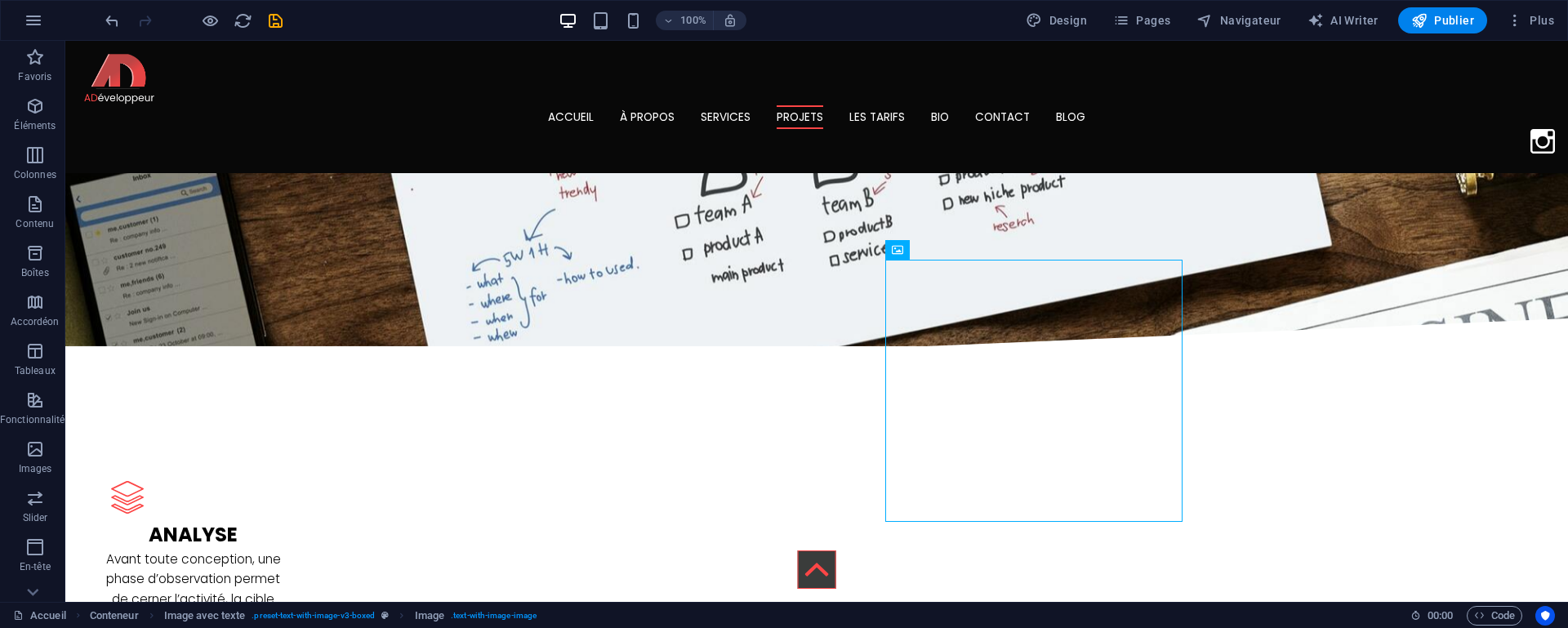
select select "%"
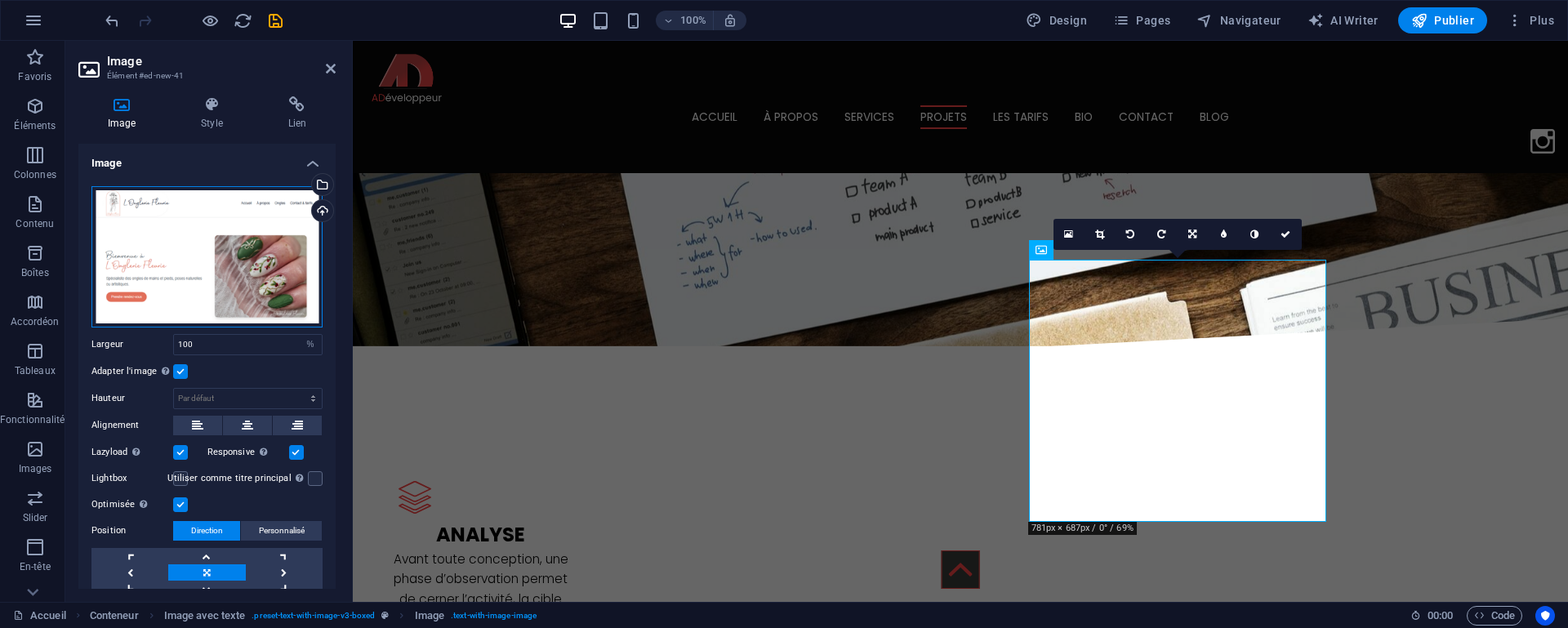
click at [160, 236] on div "Glissez les fichiers ici, cliquez pour choisir les fichiers ou sélectionnez les…" at bounding box center [207, 256] width 231 height 141
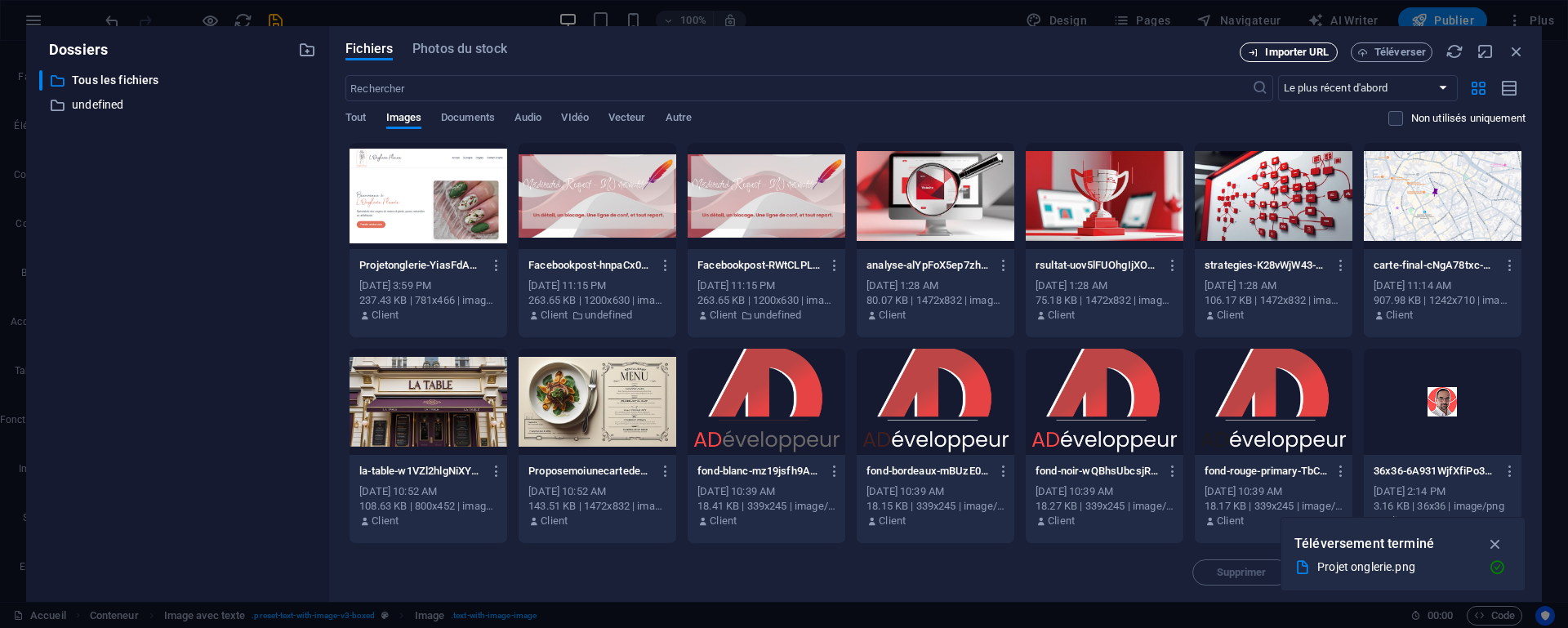
click at [1275, 51] on span "Importer URL" at bounding box center [1296, 52] width 63 height 10
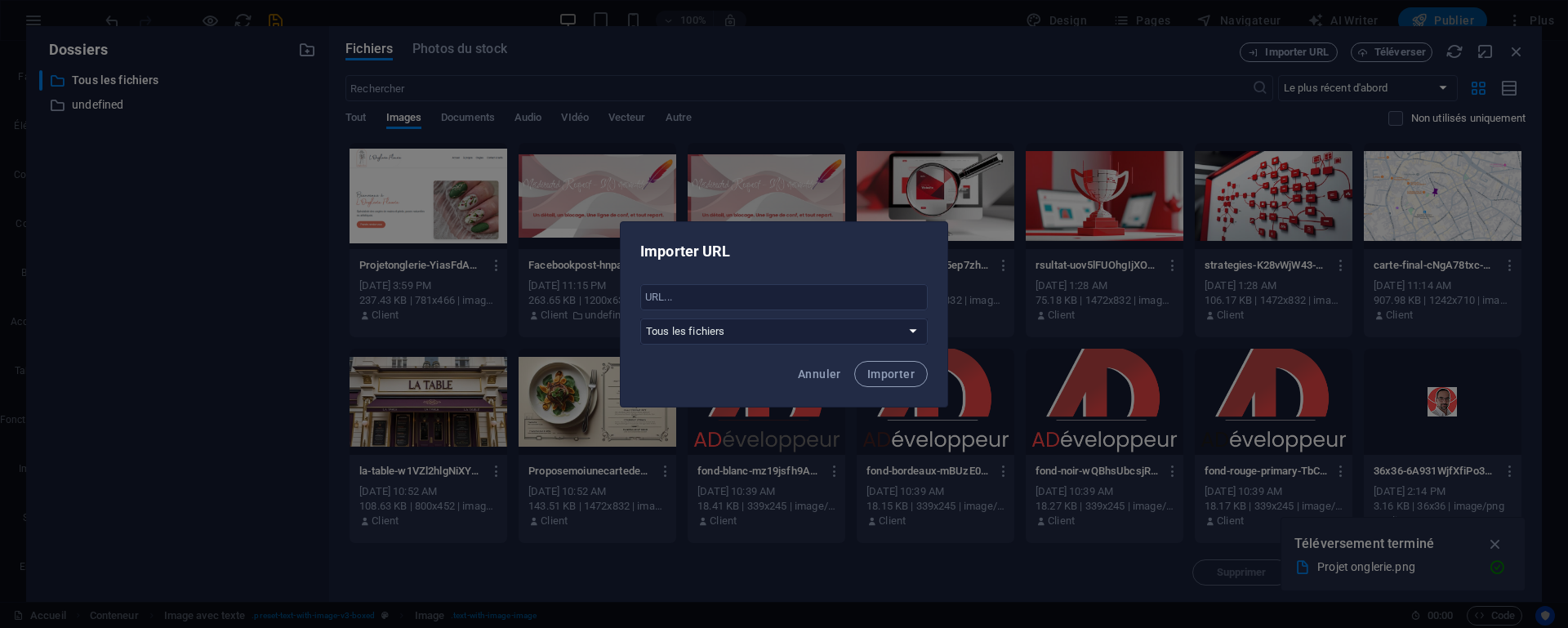
drag, startPoint x: 816, startPoint y: 371, endPoint x: 1006, endPoint y: 273, distance: 213.8
click at [817, 371] on span "Annuler" at bounding box center [819, 373] width 43 height 13
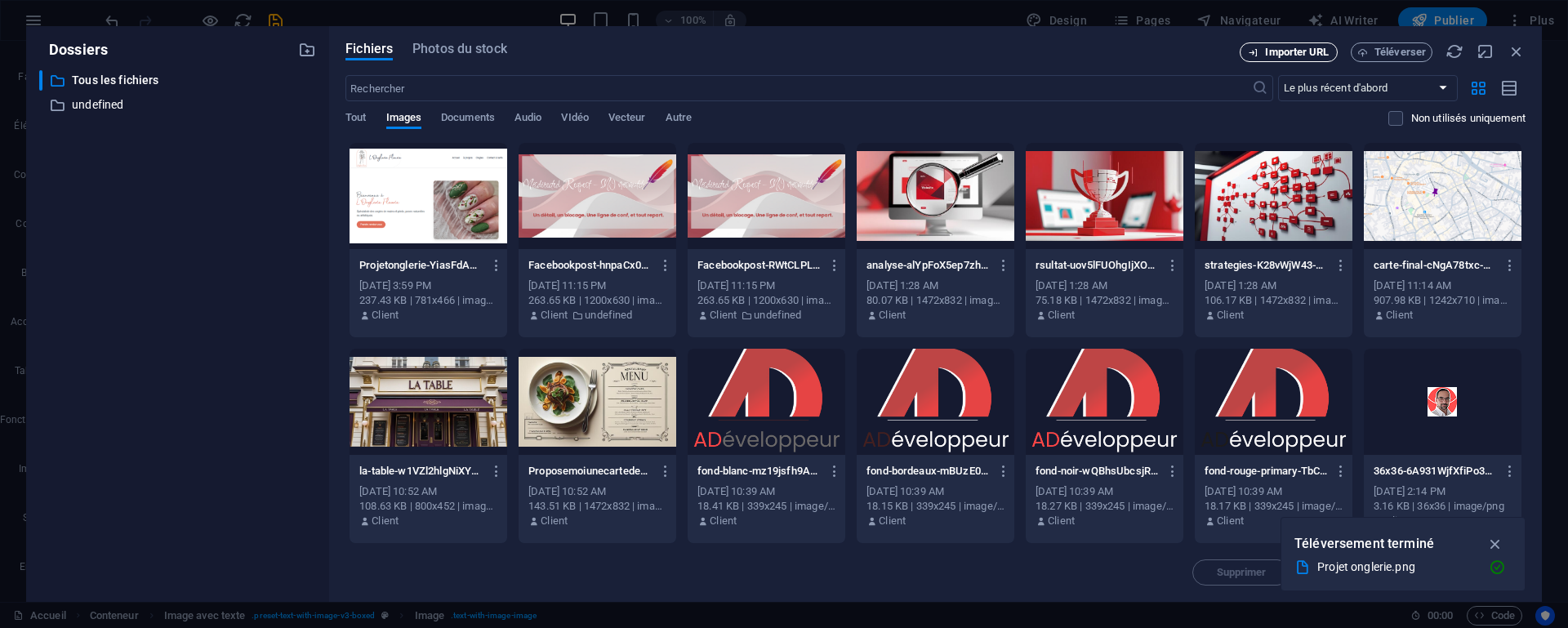
click at [1301, 43] on button "Importer URL" at bounding box center [1289, 51] width 98 height 19
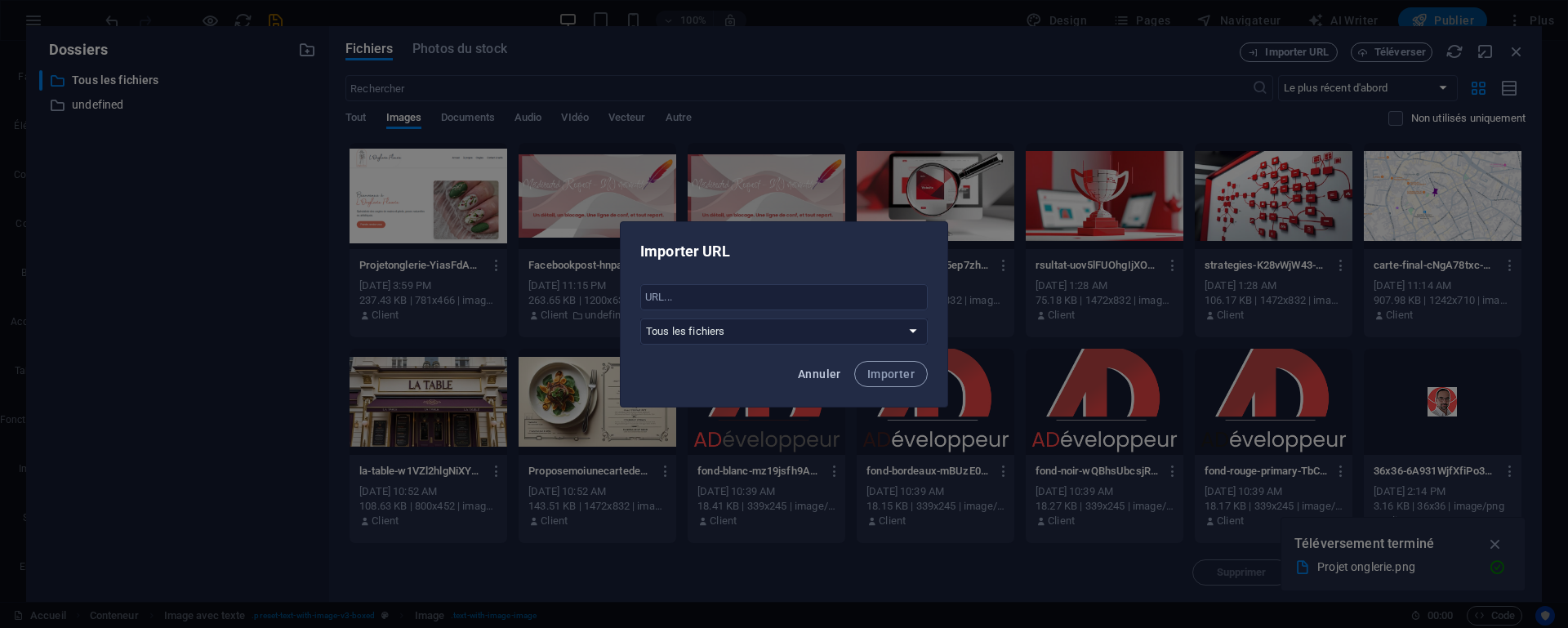
click at [811, 383] on button "Annuler" at bounding box center [819, 373] width 57 height 26
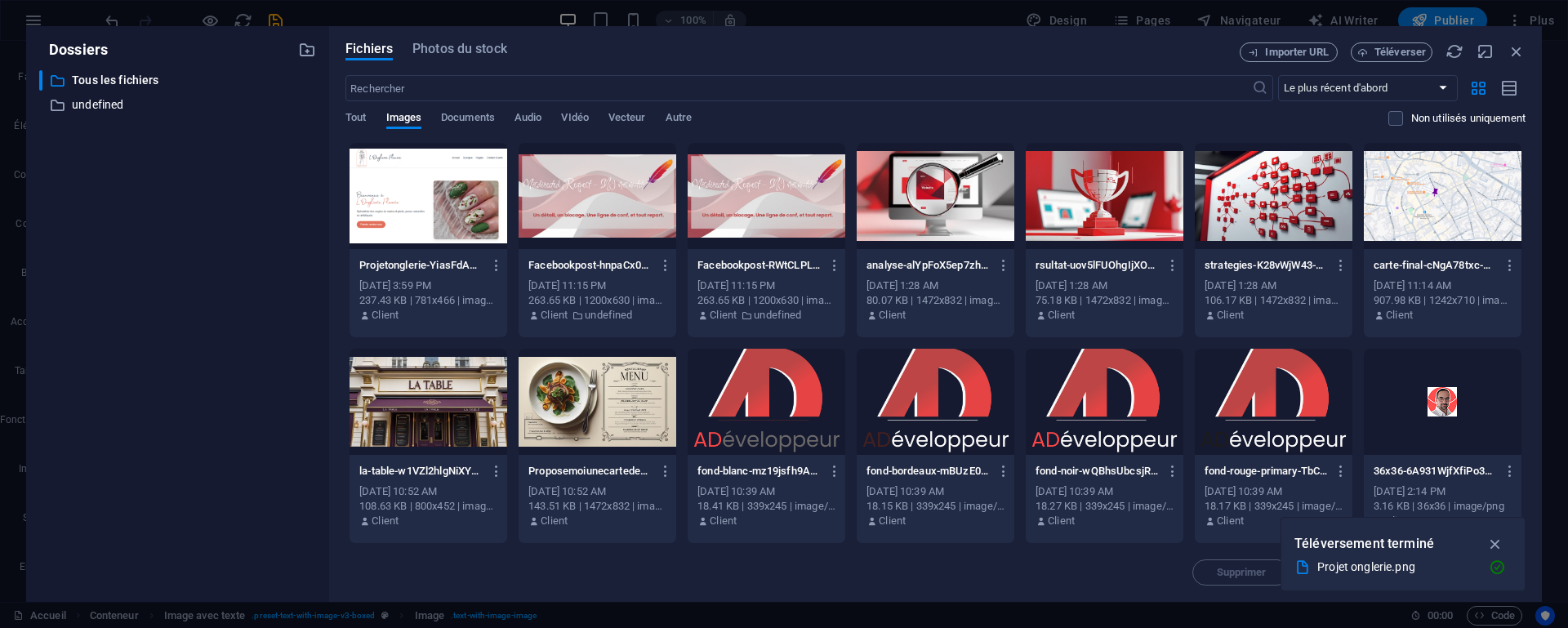
click at [1198, 61] on div "Fichiers Photos du stock" at bounding box center [792, 51] width 894 height 19
click at [1386, 53] on span "Téléverser" at bounding box center [1399, 52] width 52 height 10
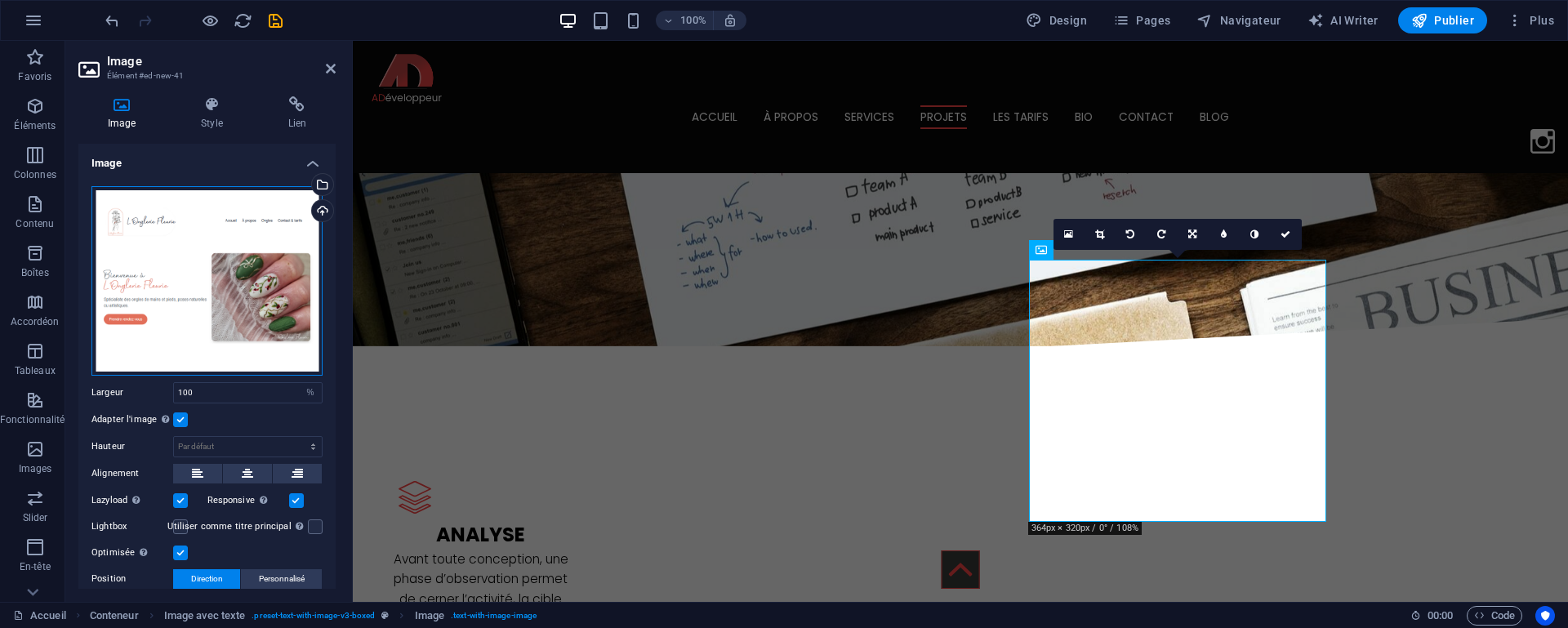
click at [218, 255] on div "Glissez les fichiers ici, cliquez pour choisir les fichiers ou sélectionnez les…" at bounding box center [207, 280] width 231 height 189
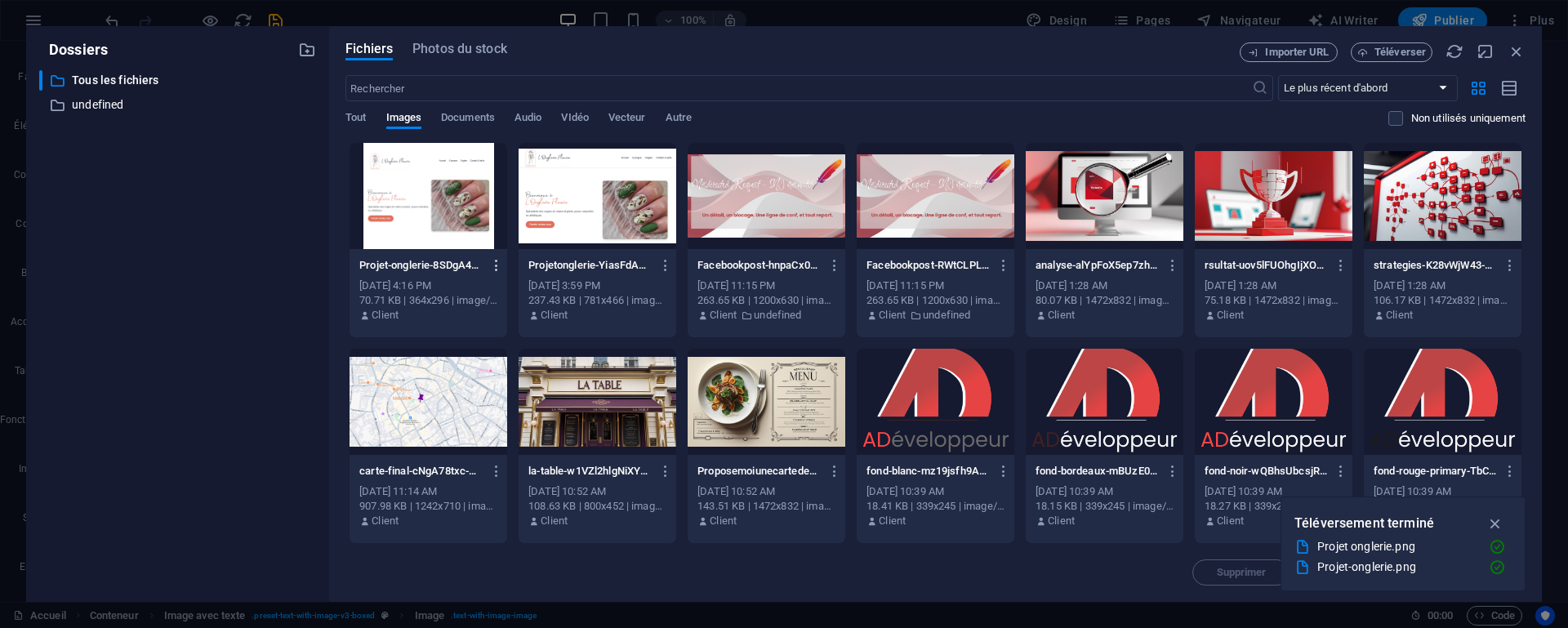
click at [487, 262] on button "button" at bounding box center [494, 265] width 22 height 26
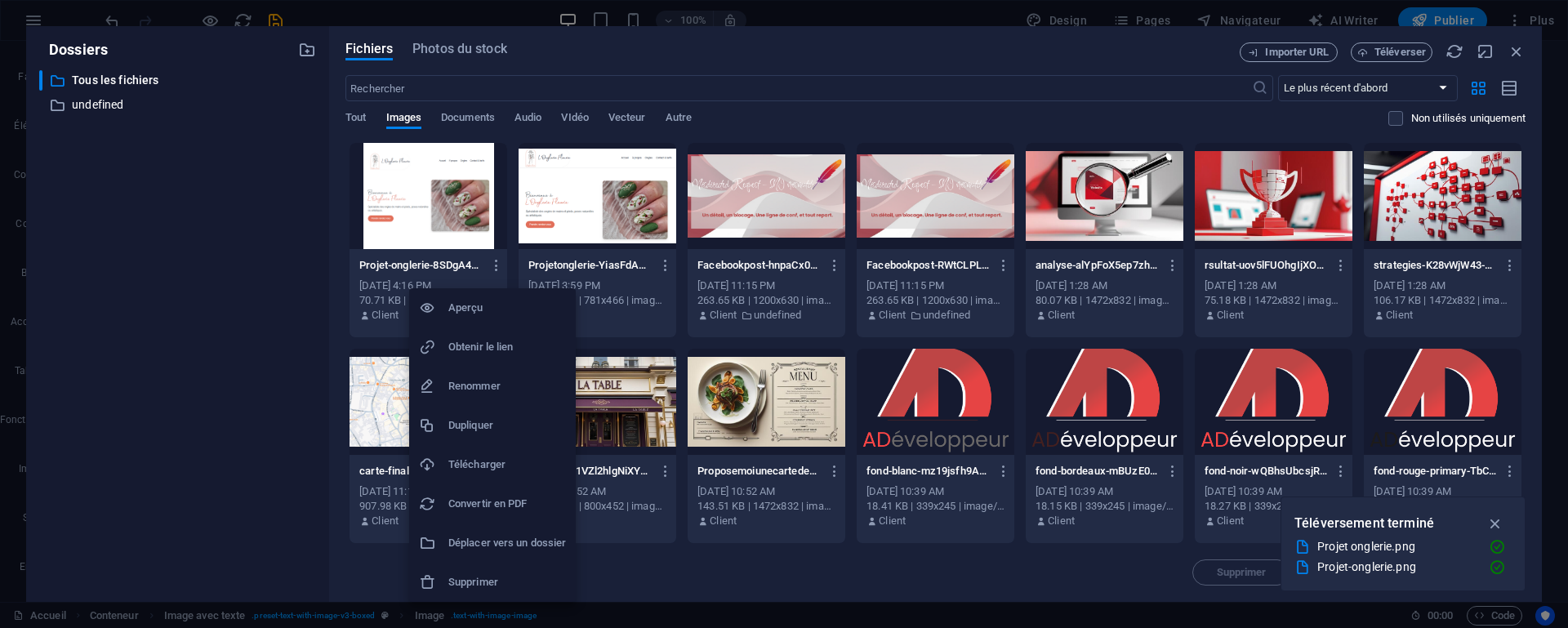
click at [462, 585] on h6 "Supprimer" at bounding box center [507, 582] width 117 height 19
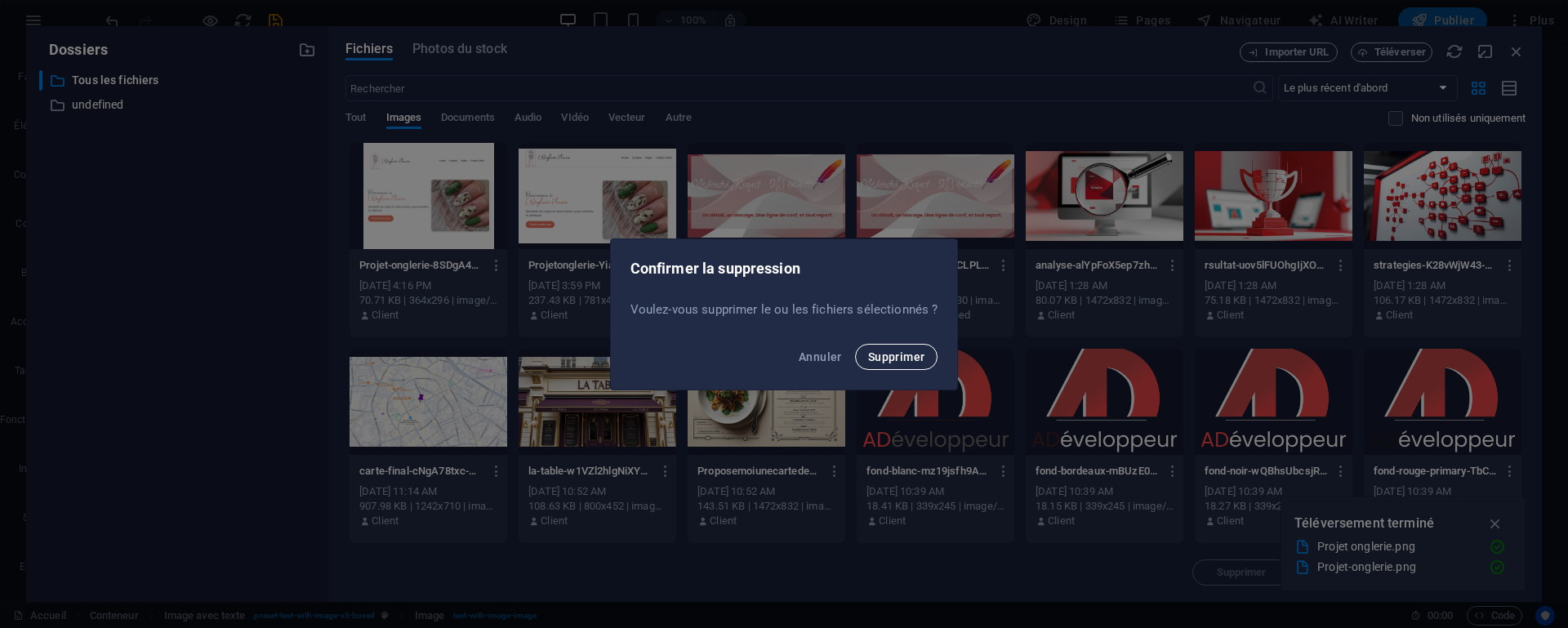
click at [903, 350] on span "Supprimer" at bounding box center [897, 356] width 57 height 13
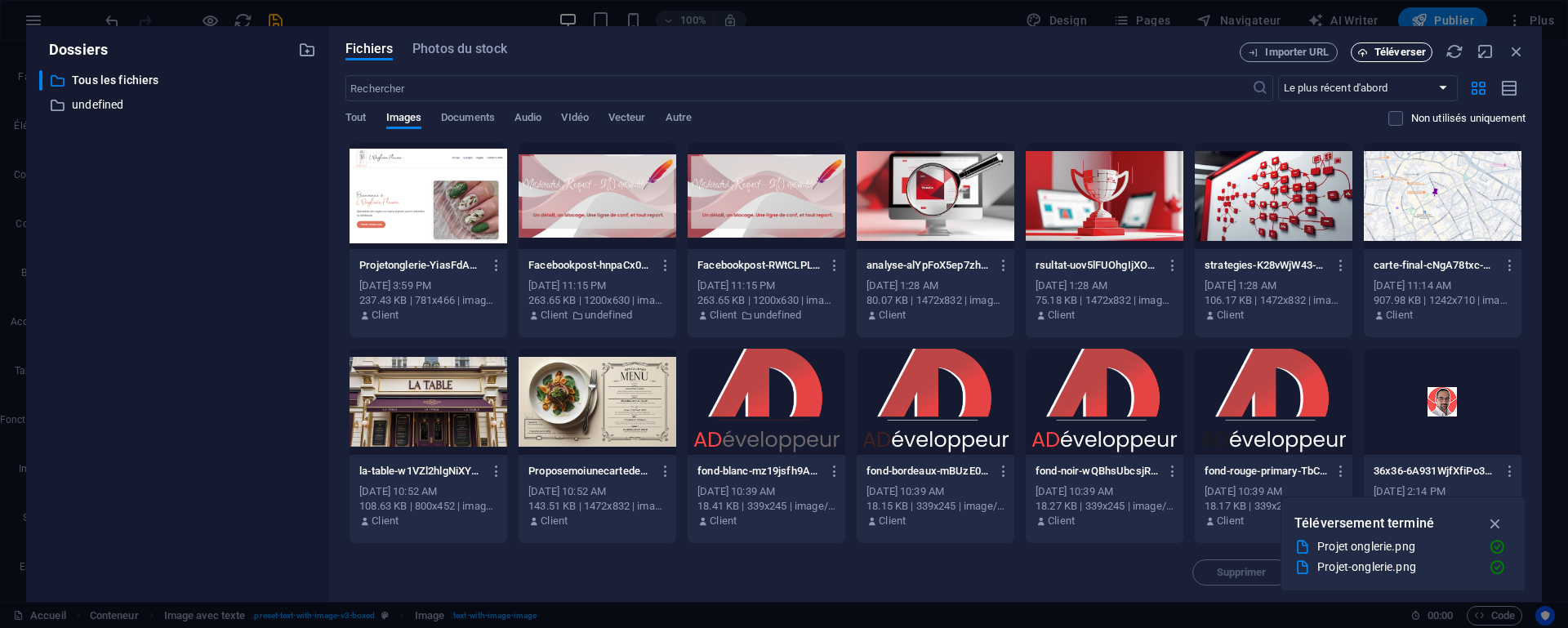
click at [1408, 47] on span "Téléverser" at bounding box center [1399, 52] width 52 height 10
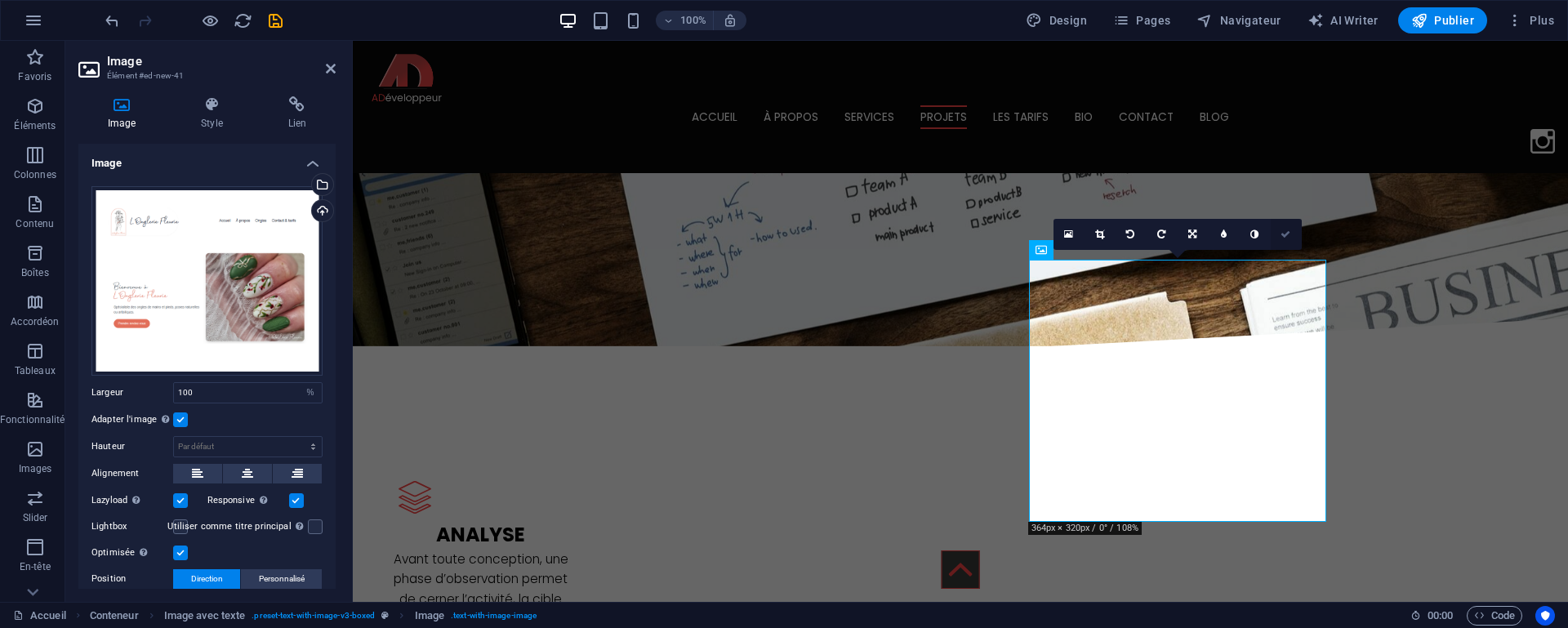
click at [1283, 227] on link at bounding box center [1286, 234] width 31 height 31
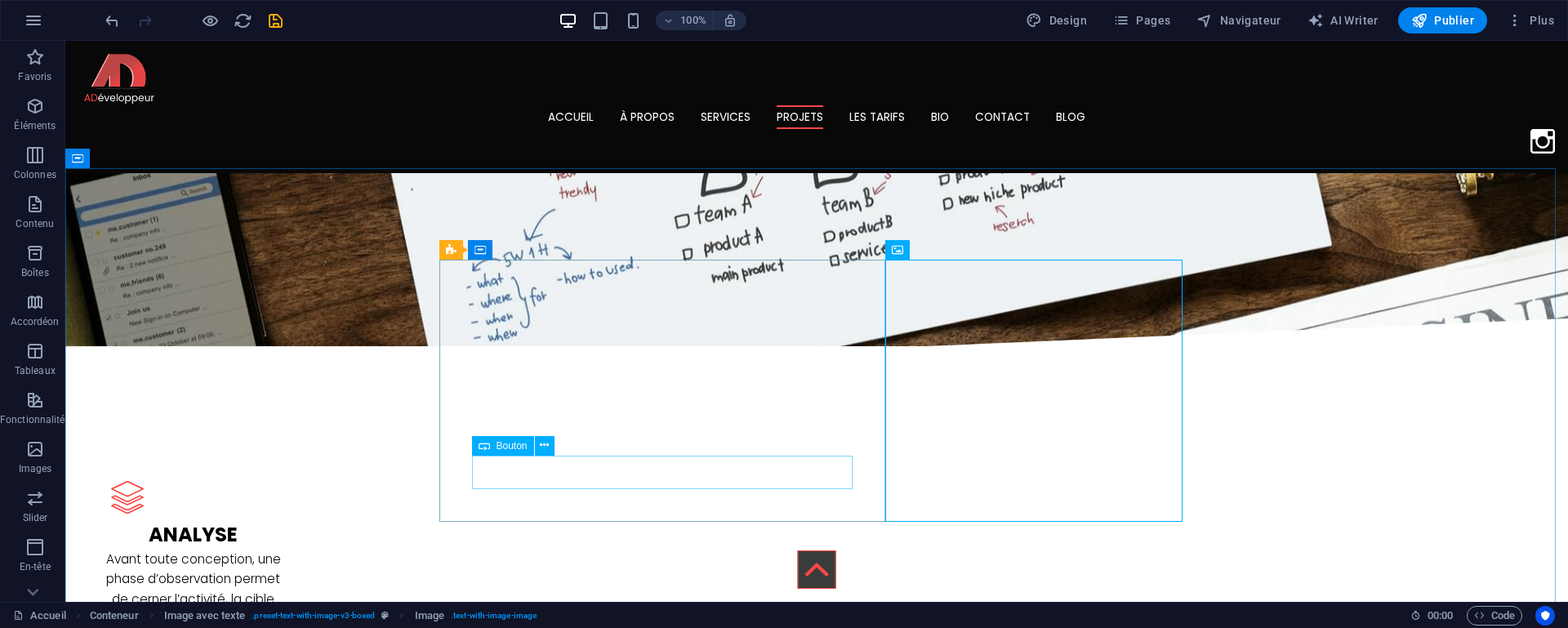
click at [514, 450] on span "Bouton" at bounding box center [512, 446] width 31 height 10
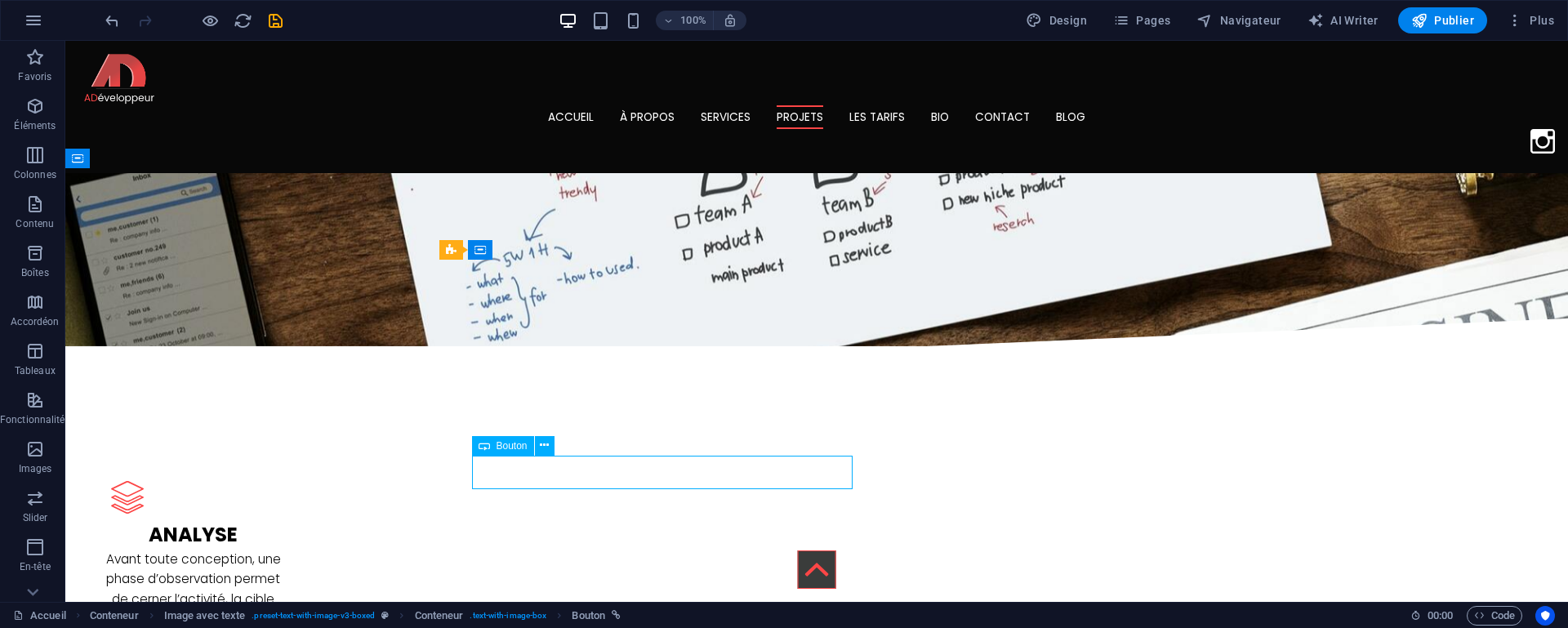
click at [514, 450] on span "Bouton" at bounding box center [512, 446] width 31 height 10
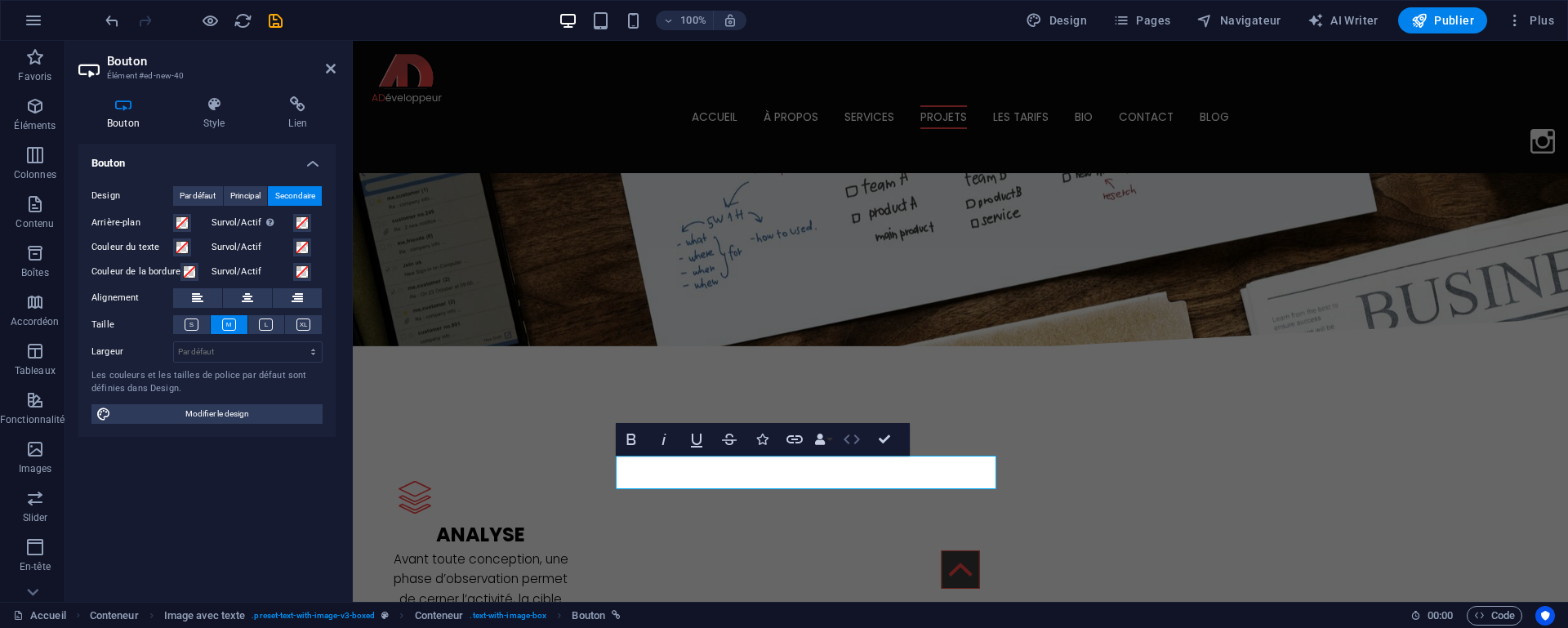
click at [855, 444] on icon "button" at bounding box center [851, 439] width 19 height 19
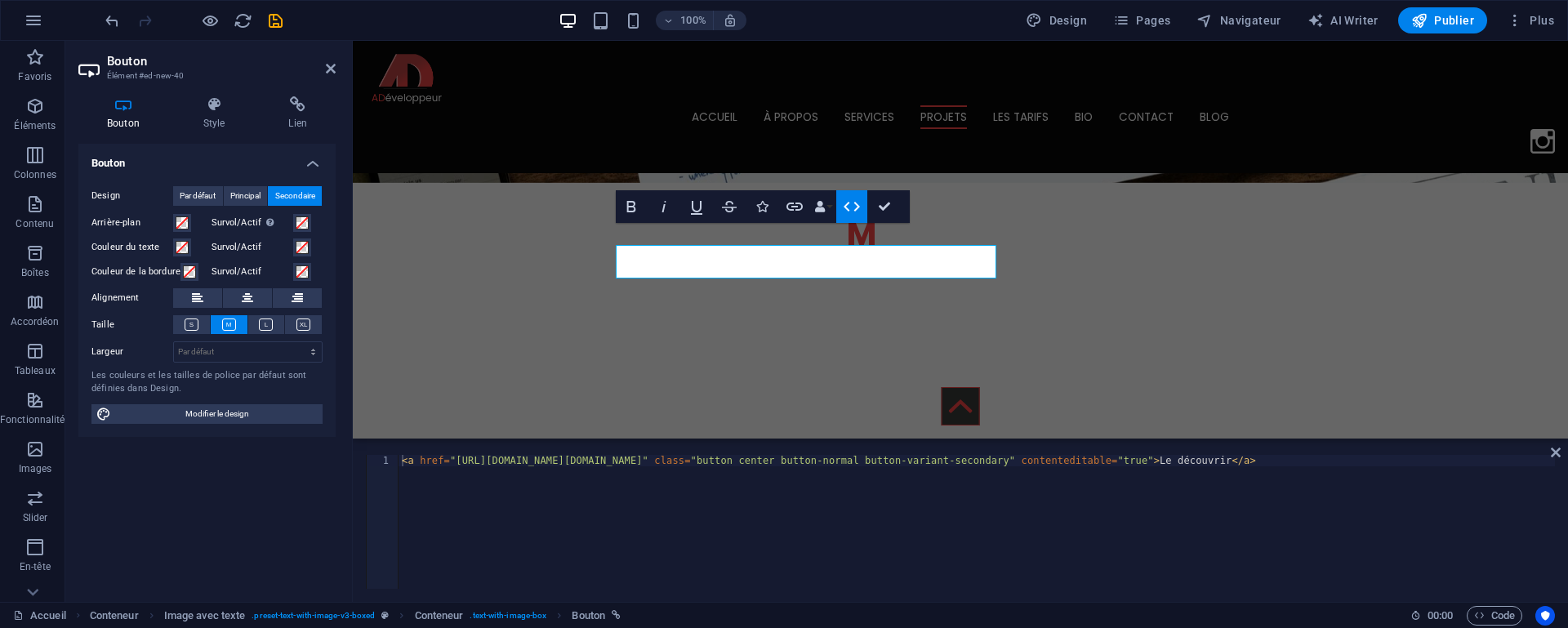
scroll to position [2027, 0]
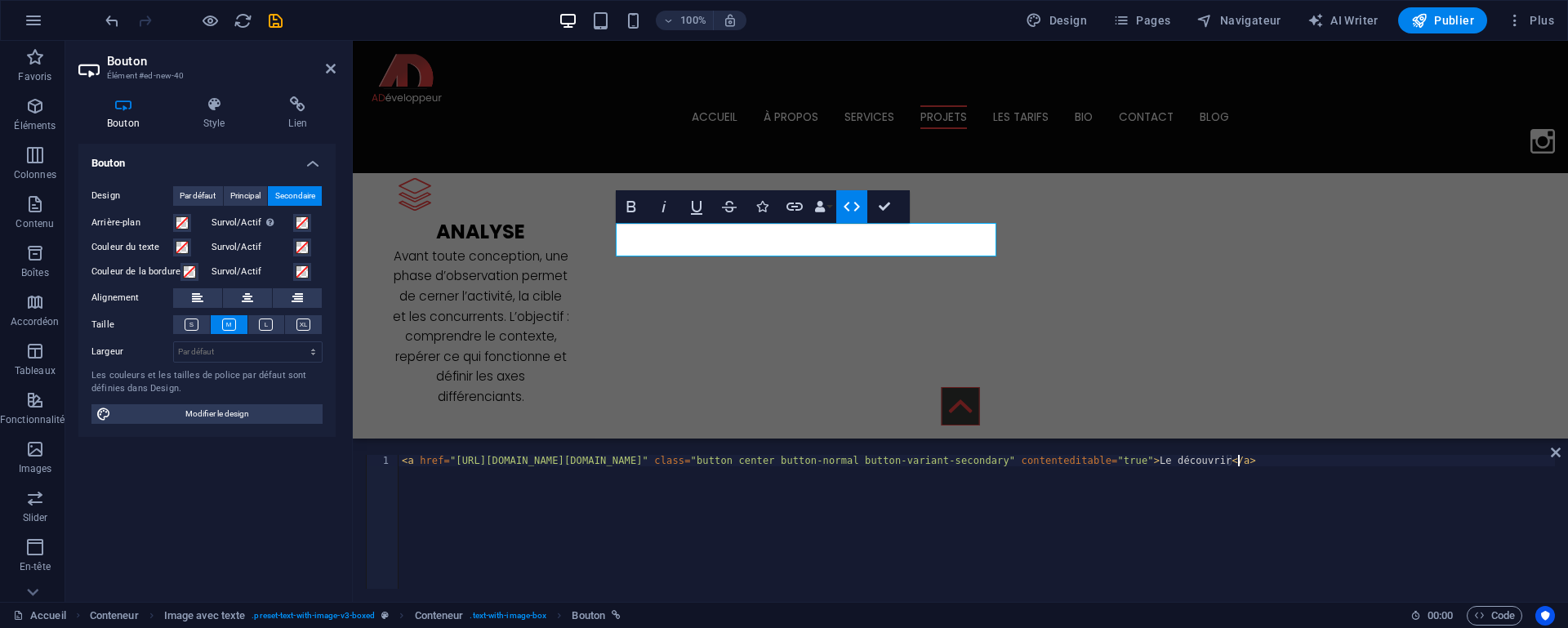
click at [549, 502] on div "< a href = "[URL][DOMAIN_NAME][DOMAIN_NAME]" class = "button center button-norm…" at bounding box center [976, 533] width 1156 height 157
click at [672, 457] on div "< a href = "[URL][DOMAIN_NAME][DOMAIN_NAME]" class = "button center button-norm…" at bounding box center [976, 533] width 1156 height 157
drag, startPoint x: 679, startPoint y: 457, endPoint x: 451, endPoint y: 465, distance: 228.1
click at [451, 465] on div "< a href = "[URL][DOMAIN_NAME][DOMAIN_NAME]" class = "button center button-norm…" at bounding box center [976, 533] width 1156 height 157
type textarea "<a href="[URL][DOMAIN_NAME]" class="button center button-normal button-variant-…"
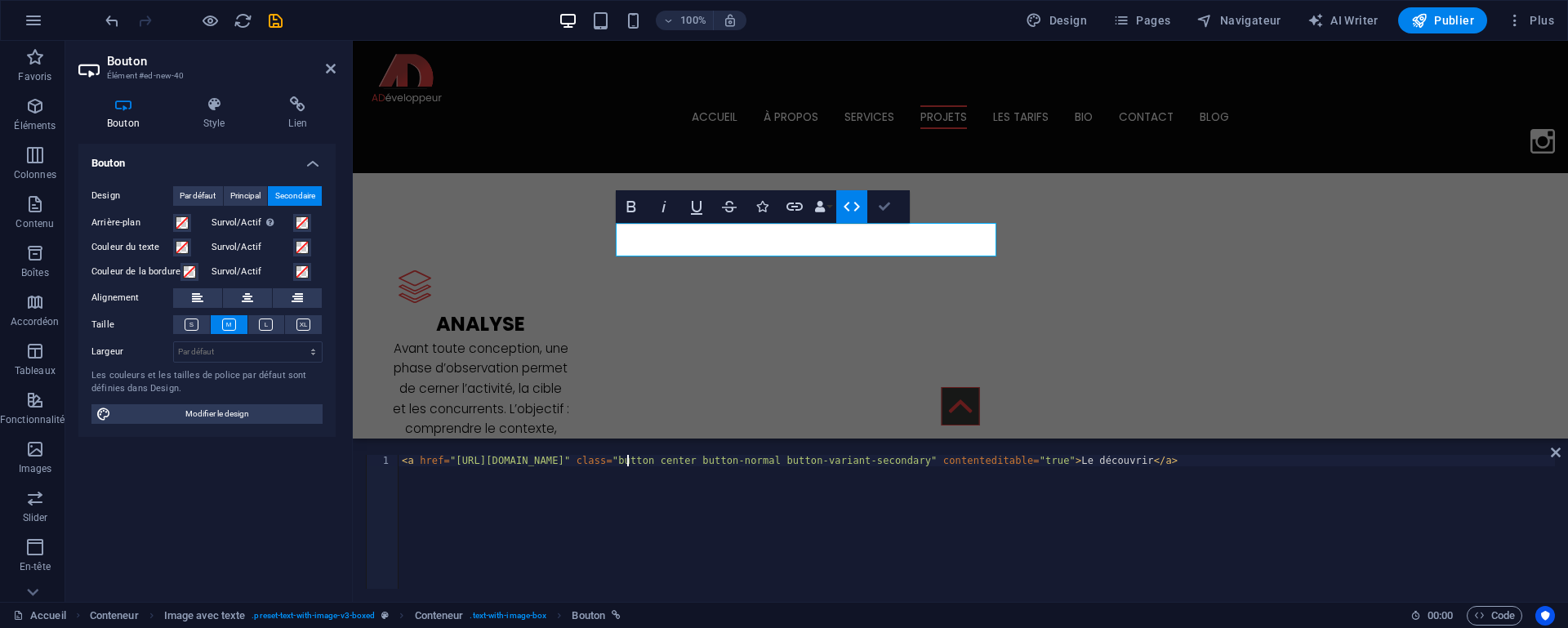
scroll to position [2048, 0]
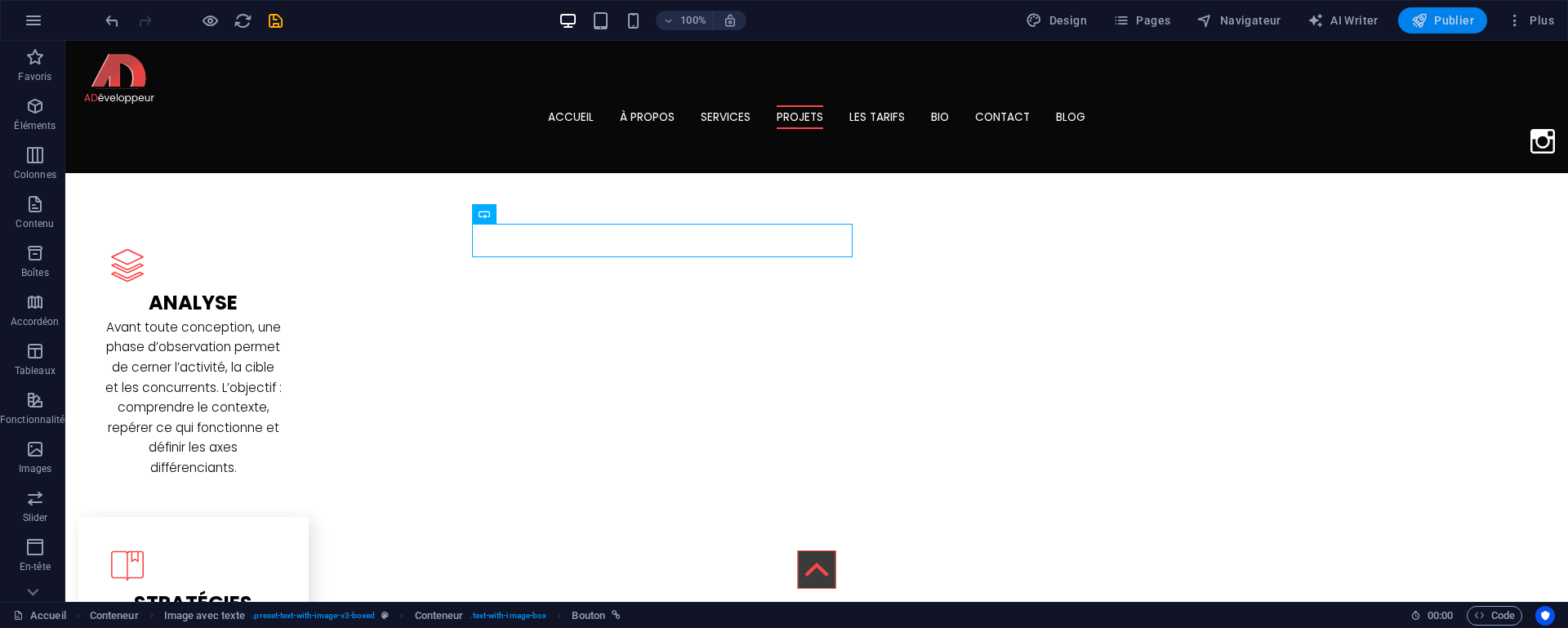
click at [1443, 14] on span "Publier" at bounding box center [1442, 20] width 62 height 16
